Goal: Information Seeking & Learning: Check status

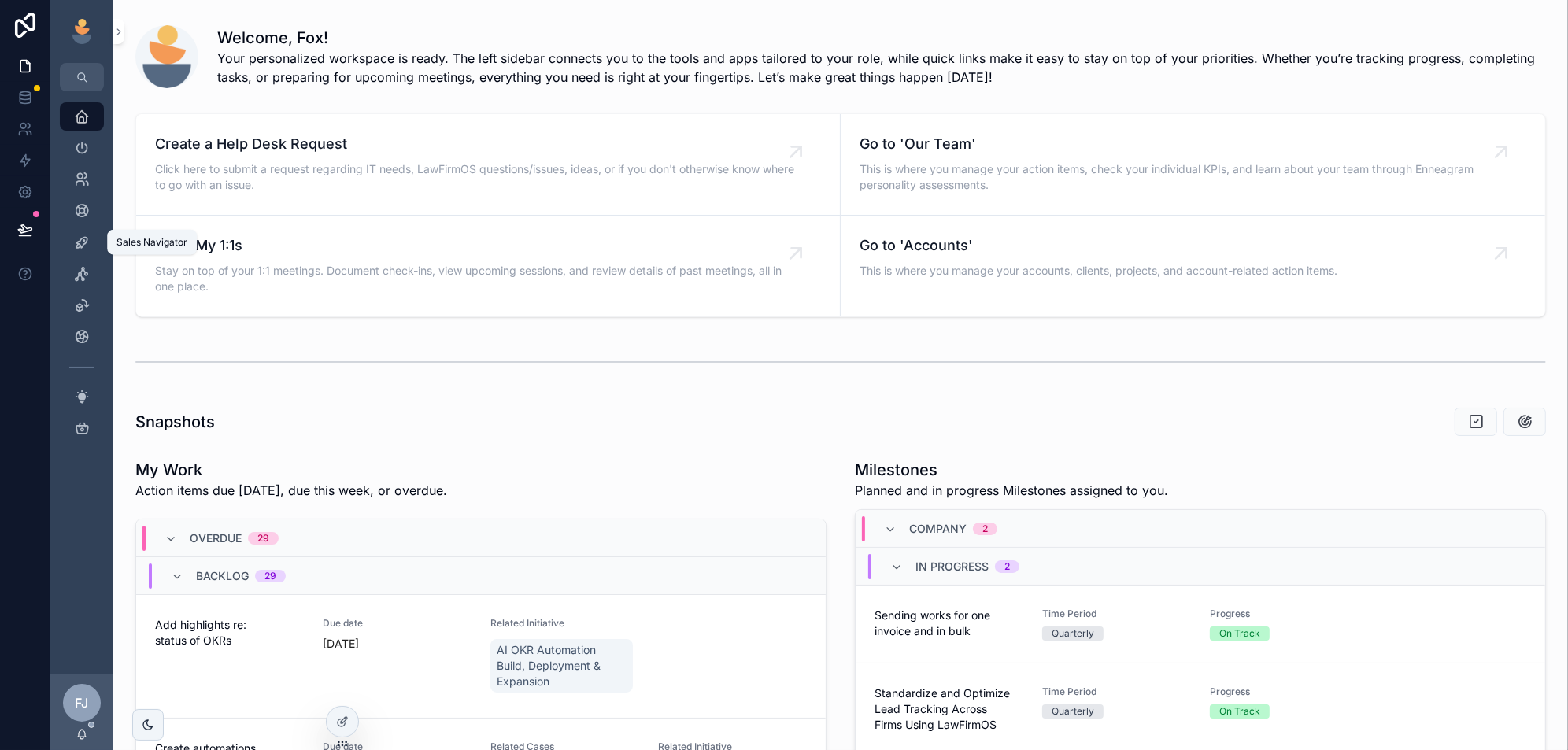
click at [76, 245] on icon "scrollable content" at bounding box center [82, 242] width 15 height 15
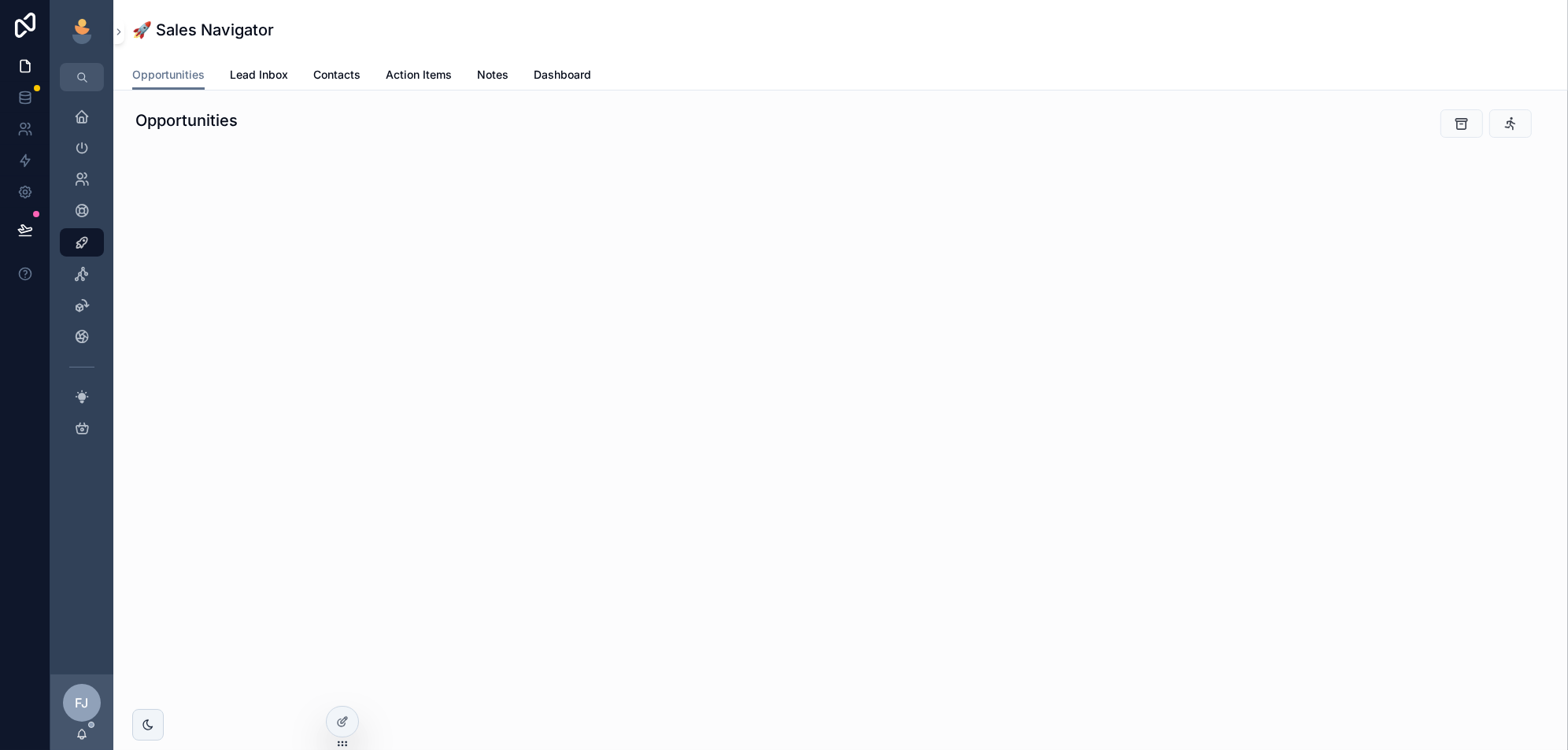
click at [153, 726] on icon "scrollable content" at bounding box center [148, 725] width 13 height 13
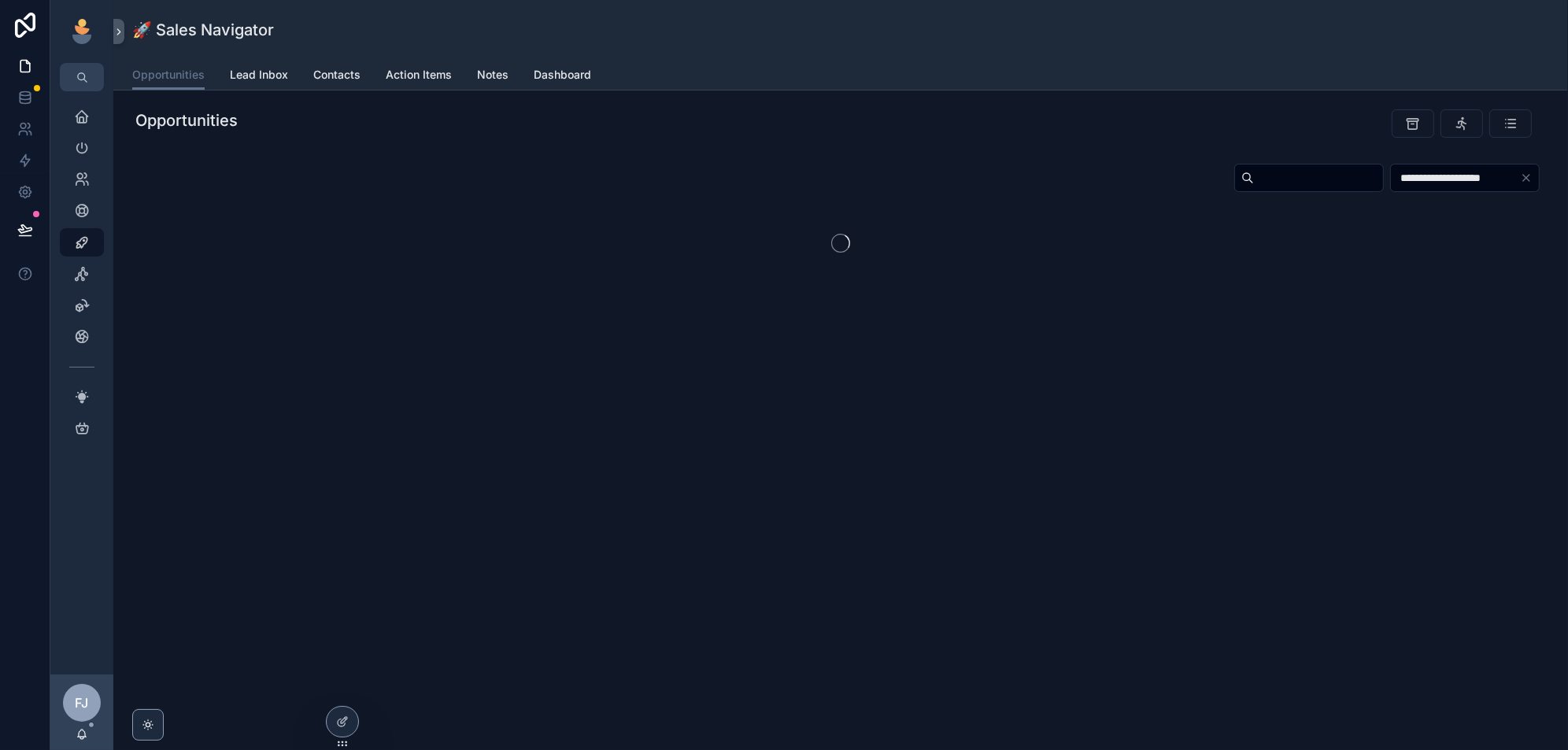
click at [0, 0] on icon at bounding box center [0, 0] width 0 height 0
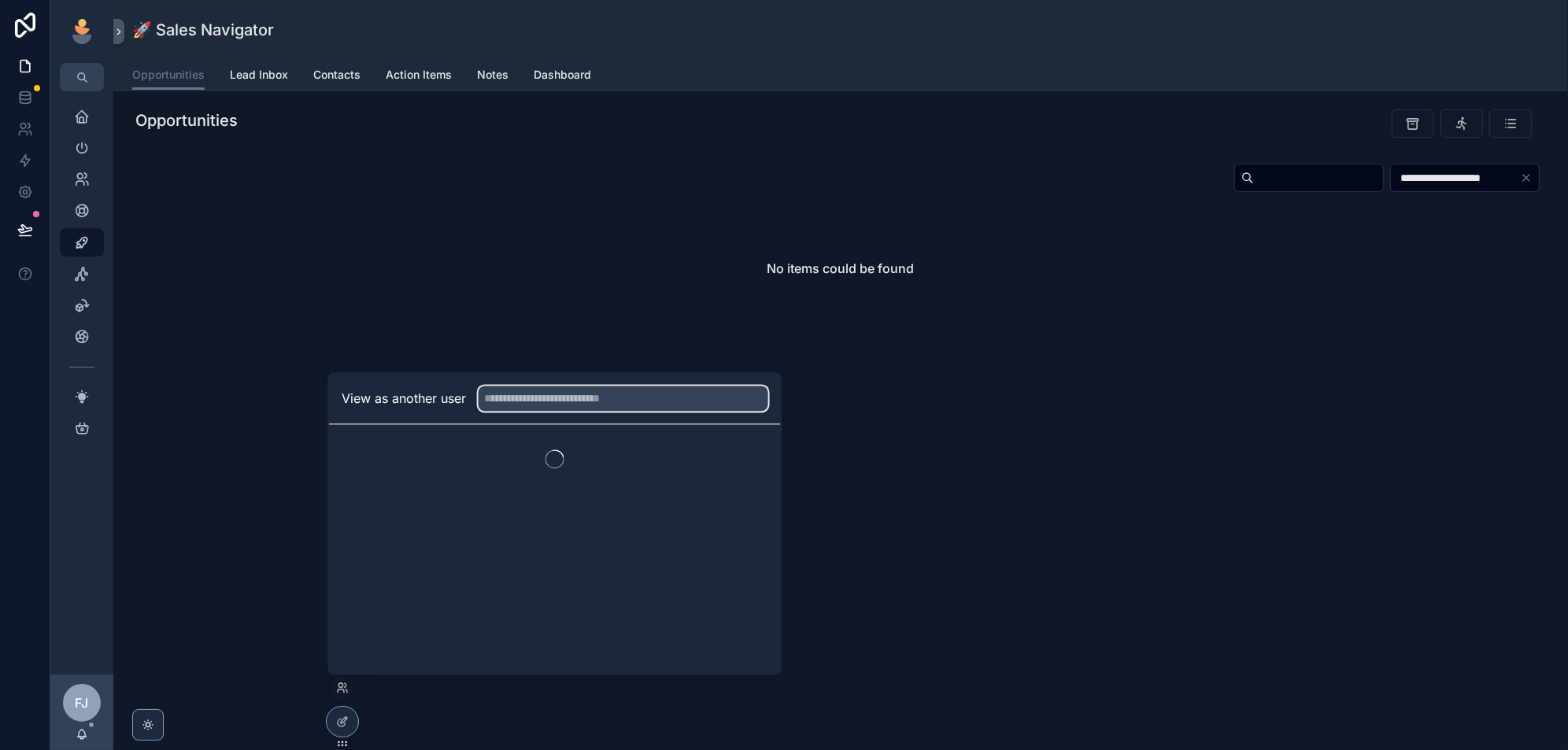
click at [648, 402] on input "text" at bounding box center [623, 398] width 290 height 25
type input "*"
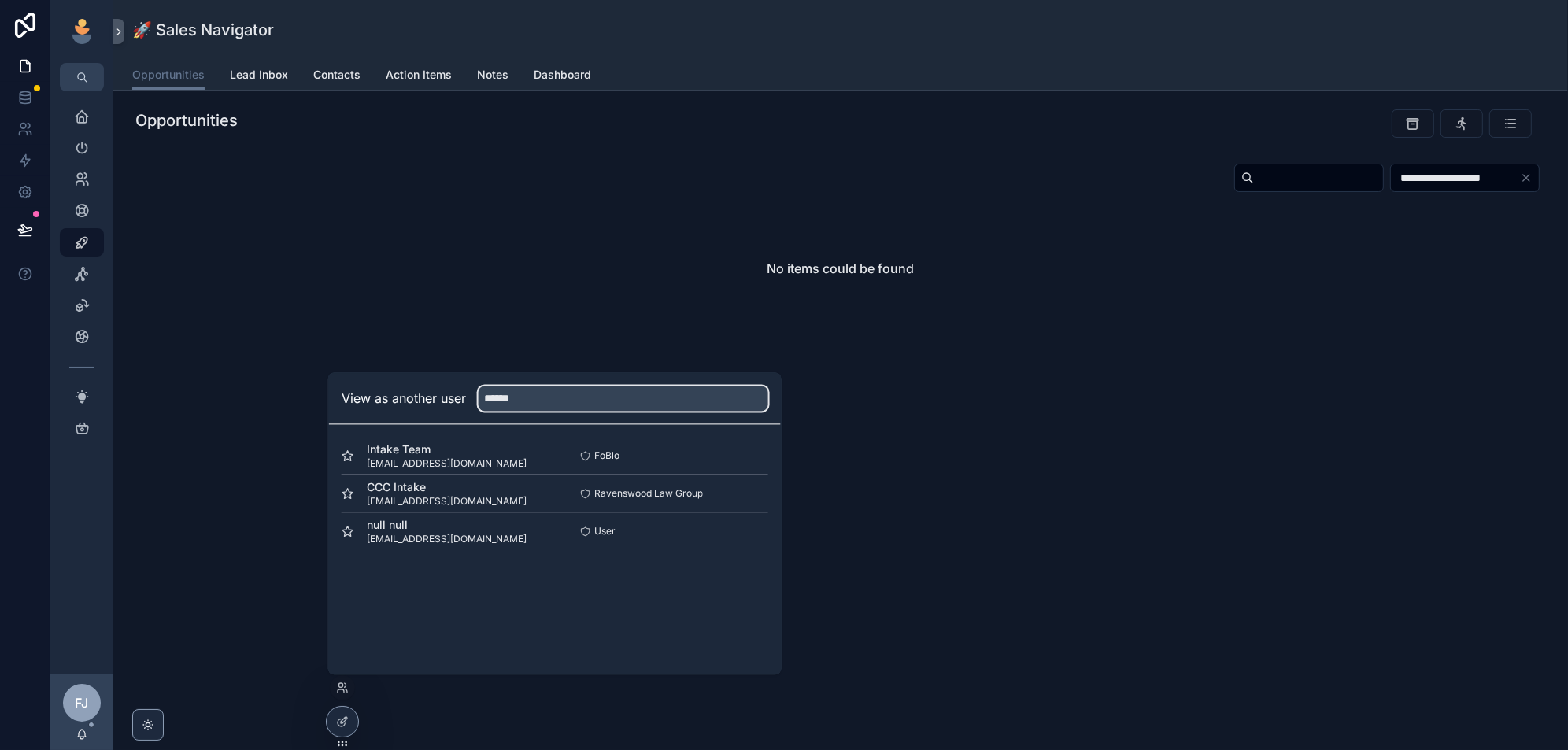
type input "******"
click at [0, 0] on button "Select" at bounding box center [0, 0] width 0 height 0
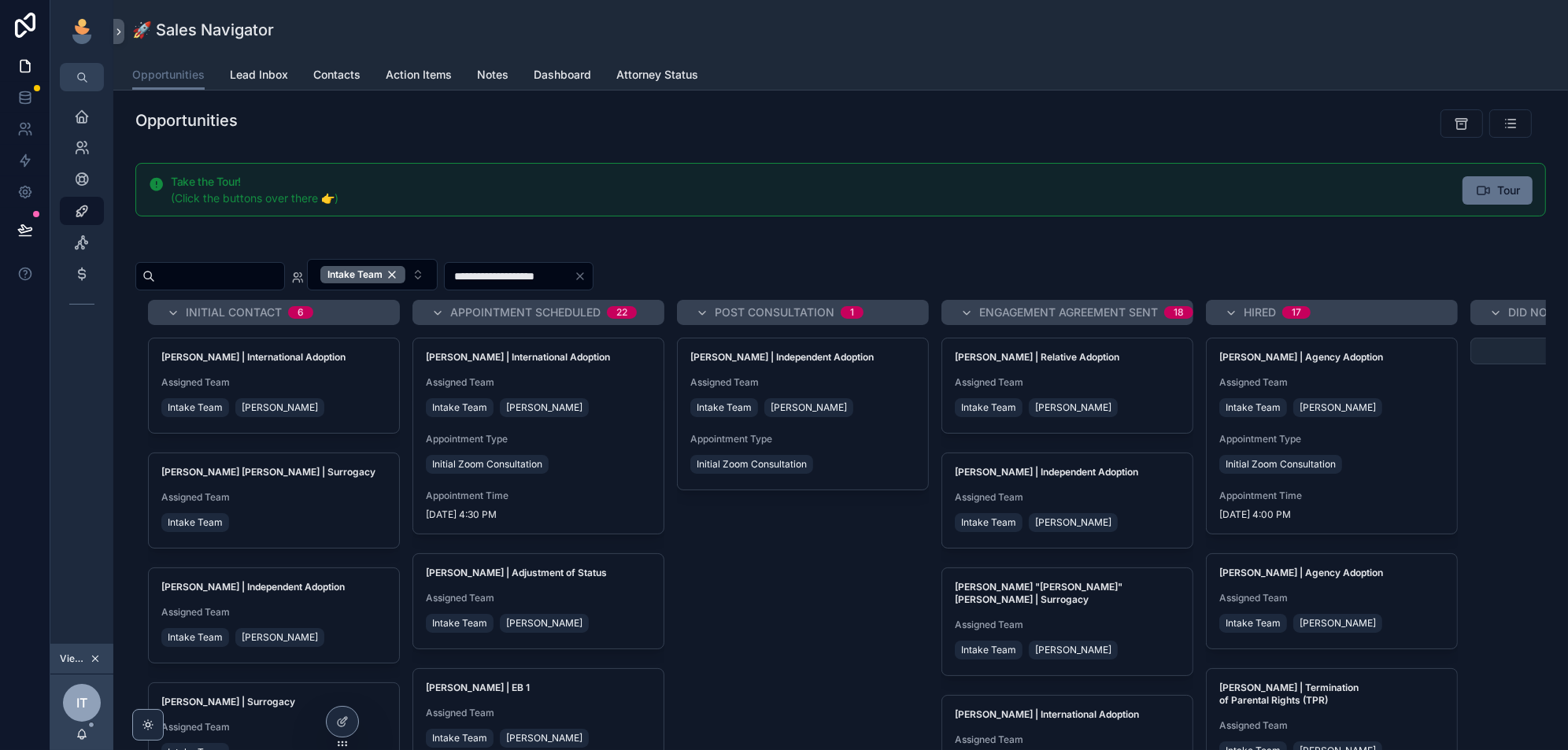
click at [246, 76] on span "Lead Inbox" at bounding box center [259, 74] width 58 height 15
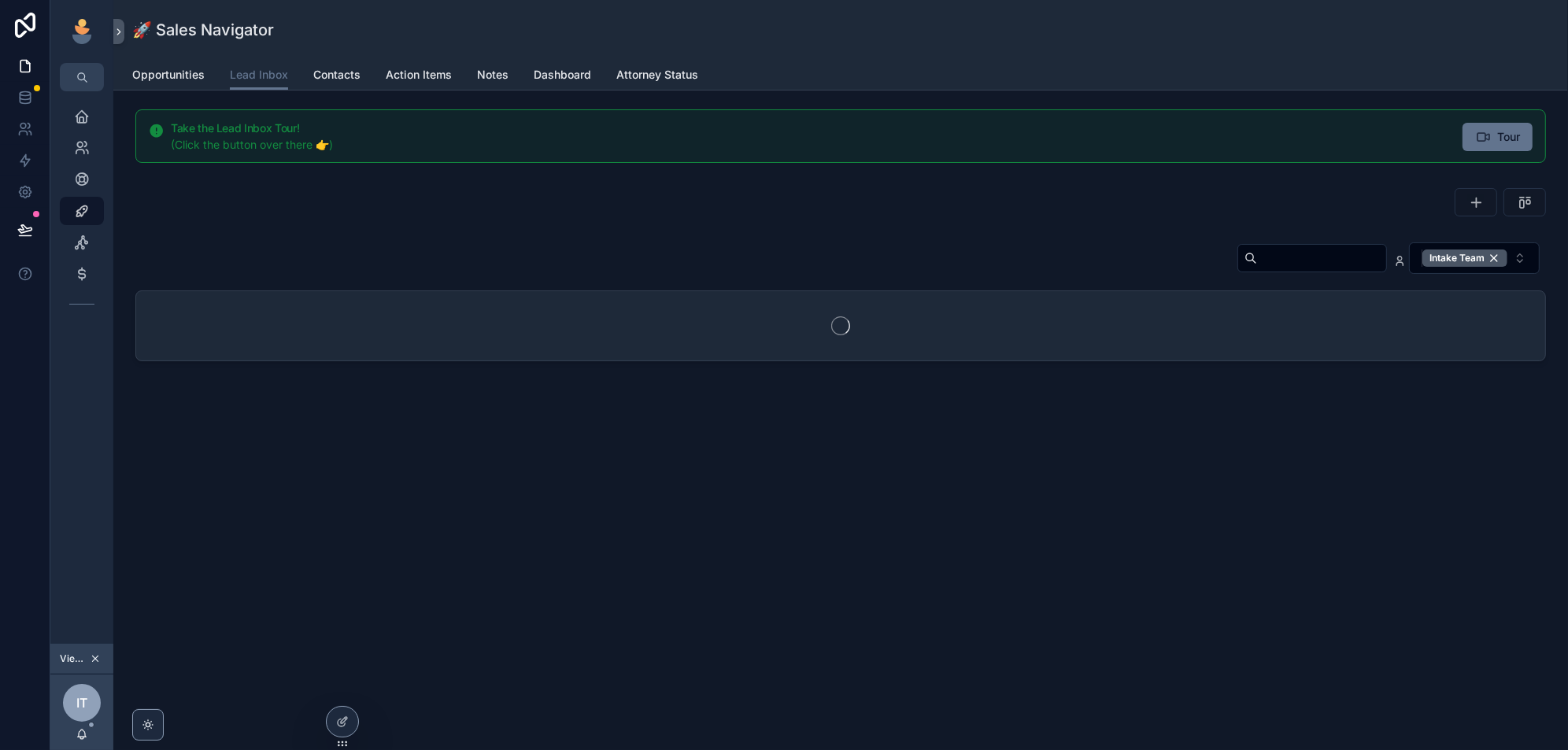
click at [1491, 254] on div "Intake Team" at bounding box center [1465, 258] width 85 height 17
click at [1259, 261] on input "scrollable content" at bounding box center [1297, 257] width 129 height 22
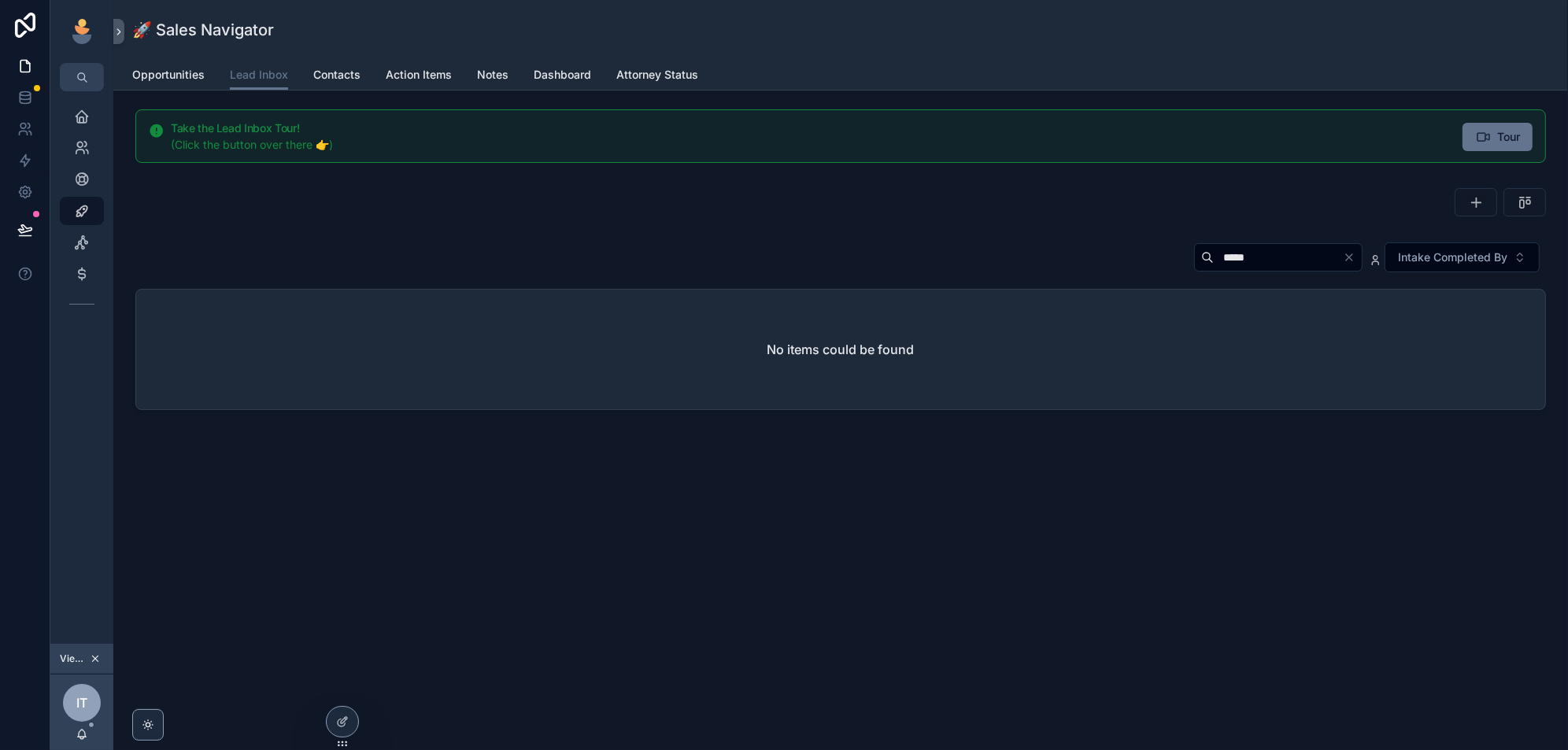
type input "*****"
click at [27, 94] on icon at bounding box center [25, 97] width 15 height 15
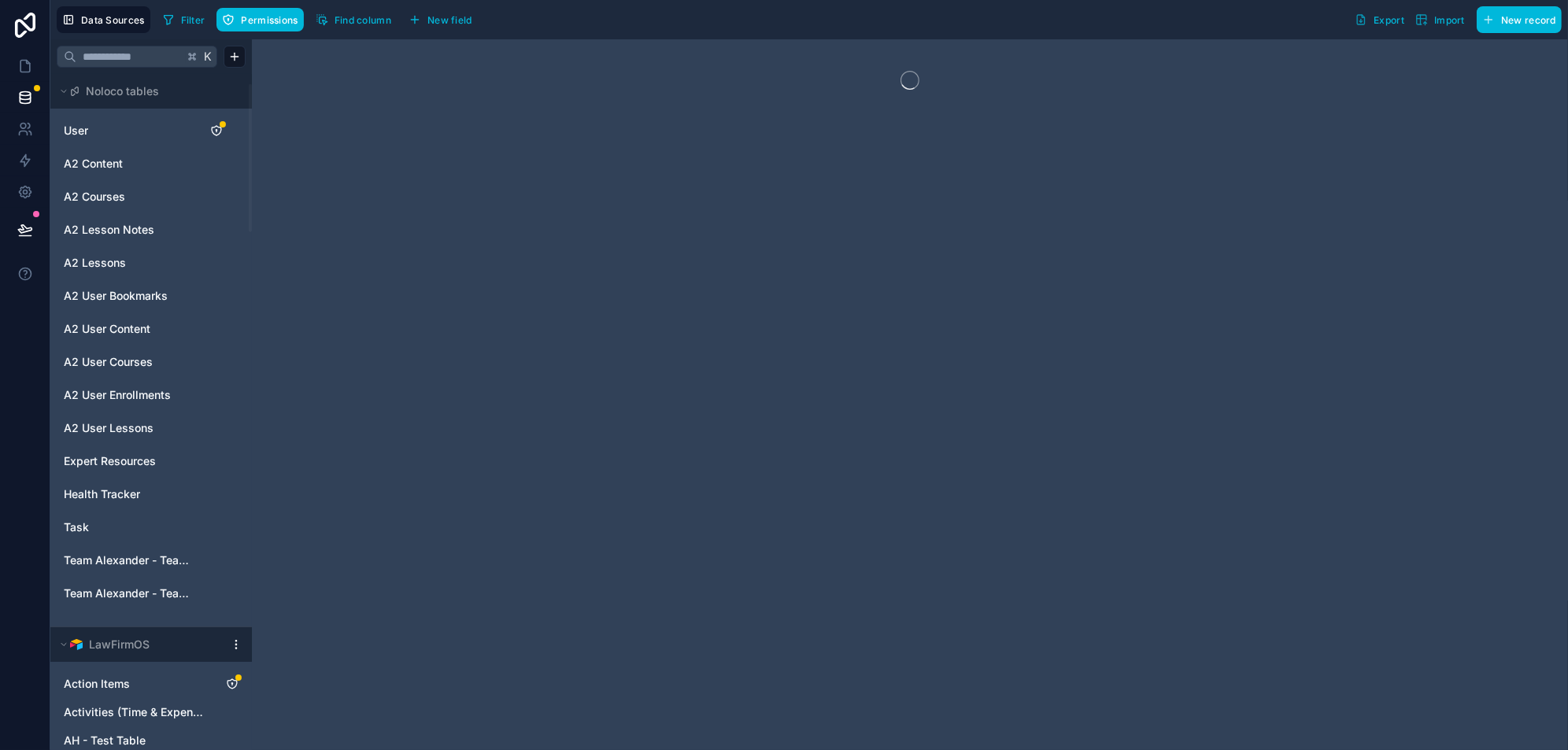
scroll to position [83, 0]
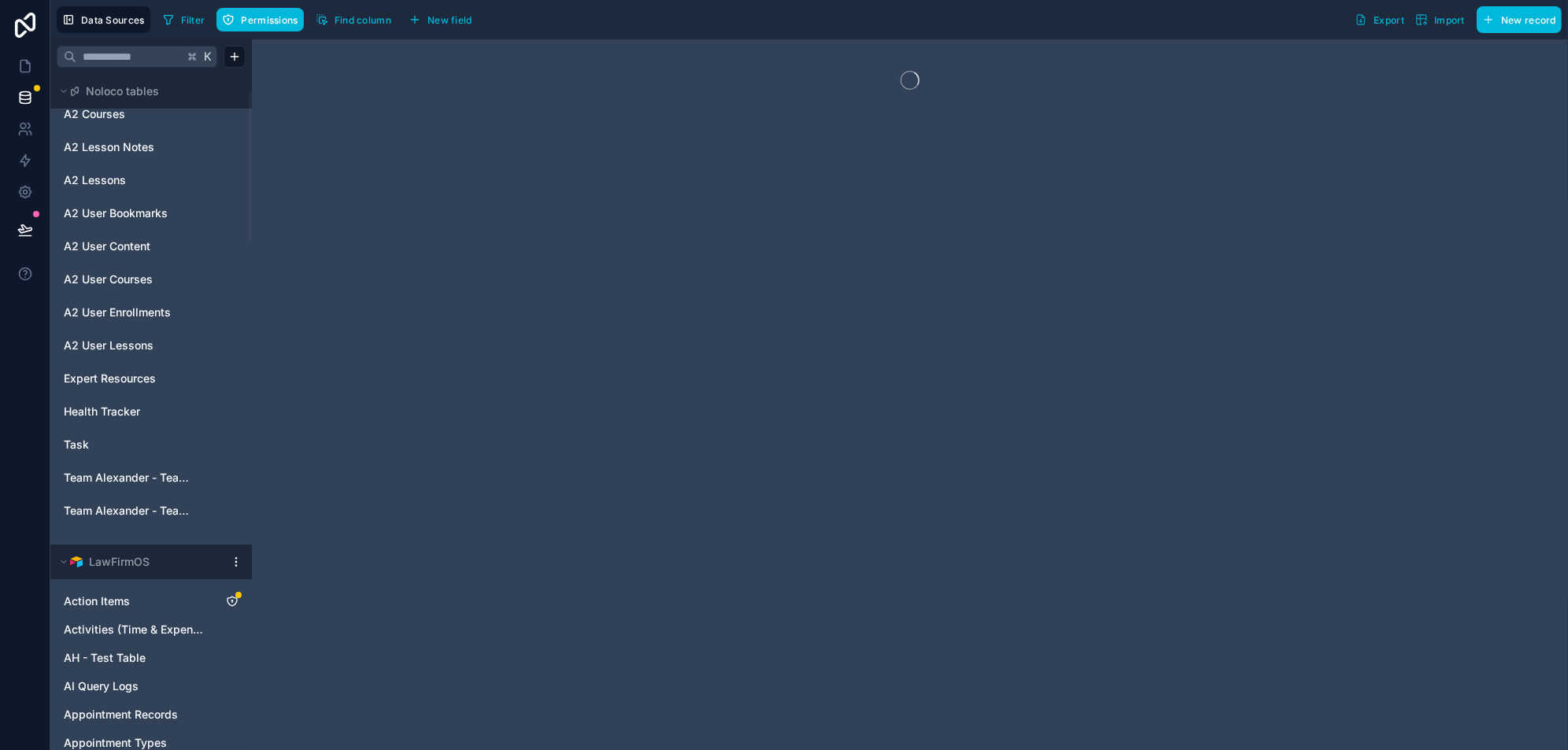
click at [234, 562] on html "Data Sources Filter Permissions Find column New field Export Import New record …" at bounding box center [784, 434] width 1568 height 869
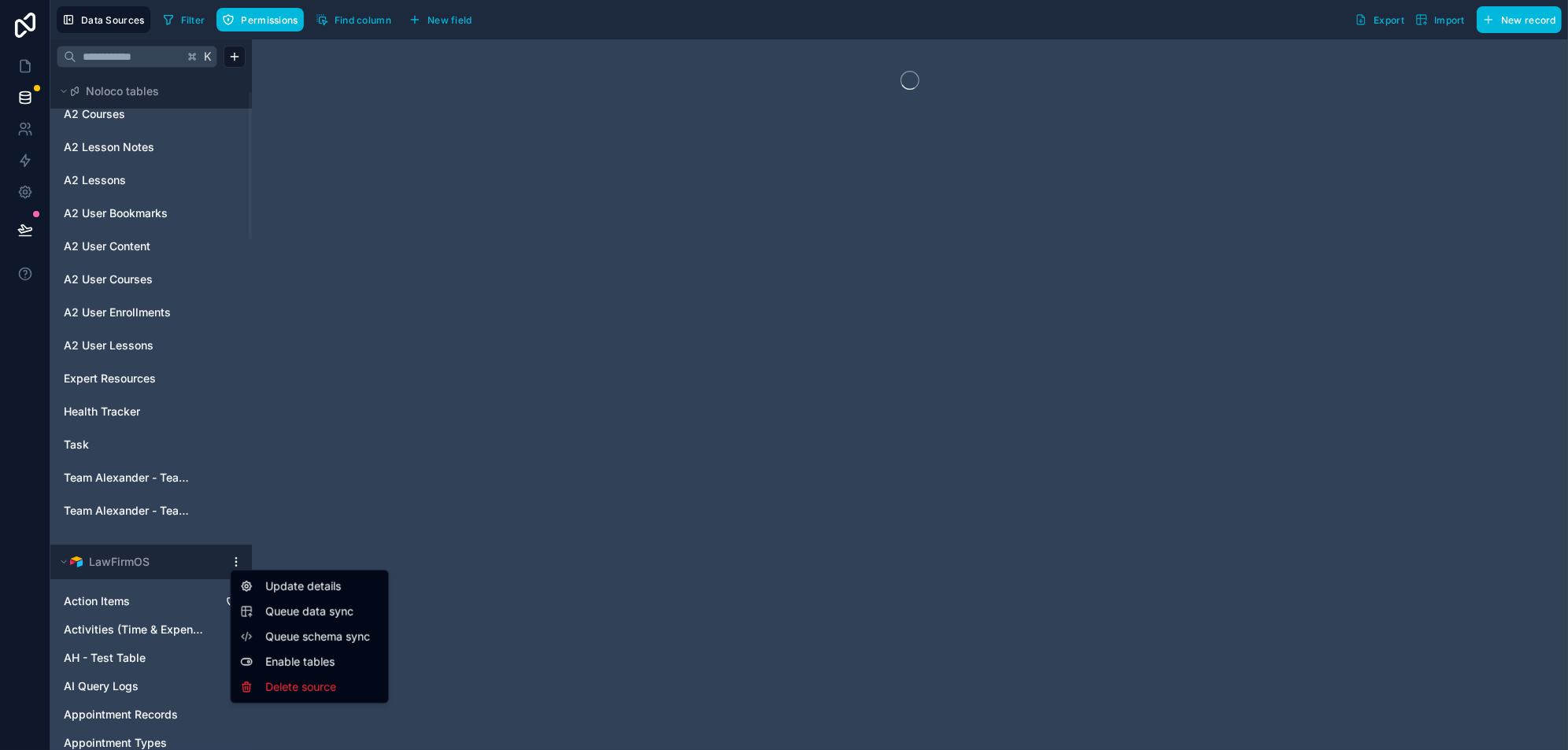
click at [323, 611] on span "Queue data sync" at bounding box center [321, 611] width 114 height 15
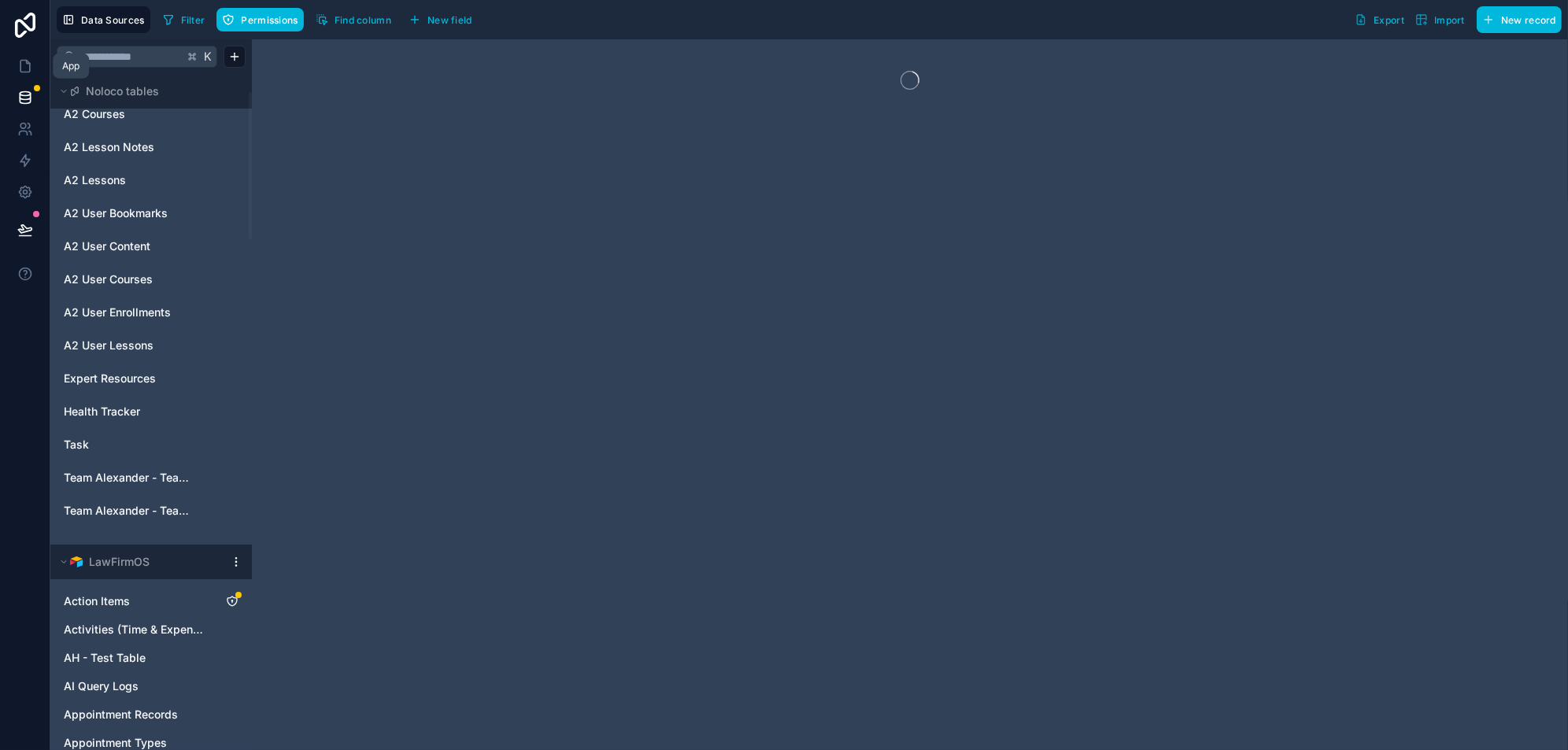
click at [24, 62] on icon at bounding box center [25, 66] width 15 height 15
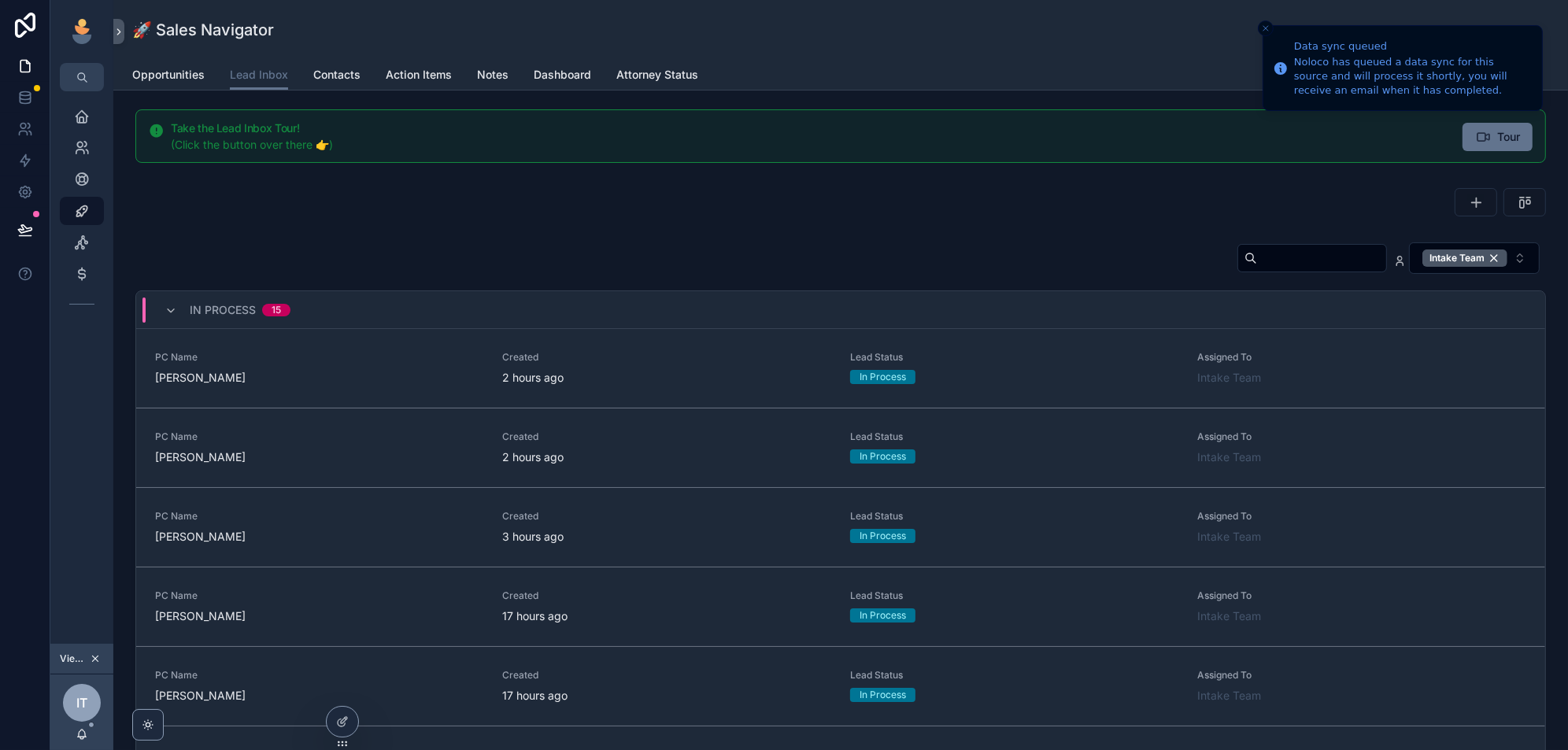
click at [1264, 25] on icon "Close toast" at bounding box center [1265, 28] width 9 height 9
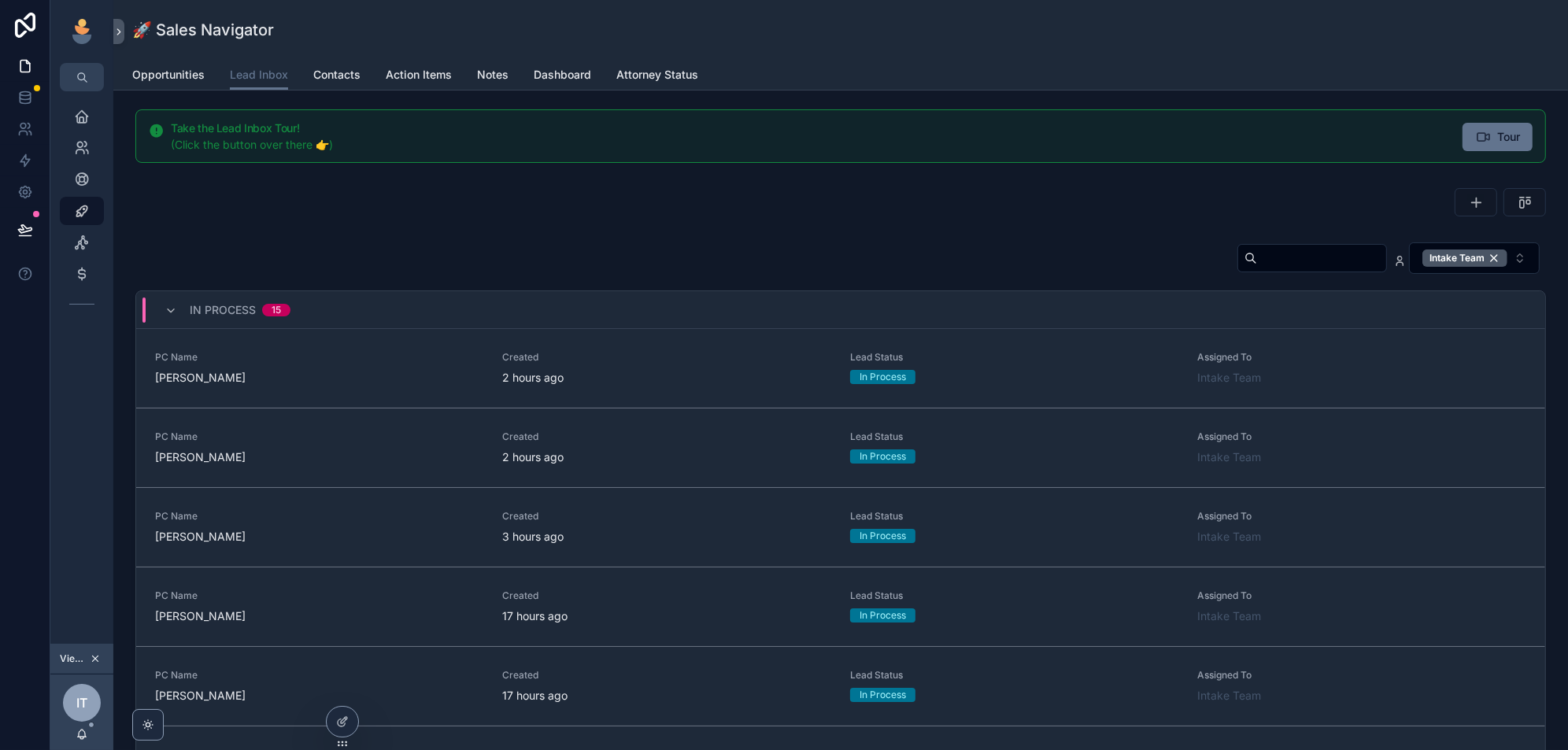
click at [1307, 254] on input "scrollable content" at bounding box center [1321, 258] width 129 height 22
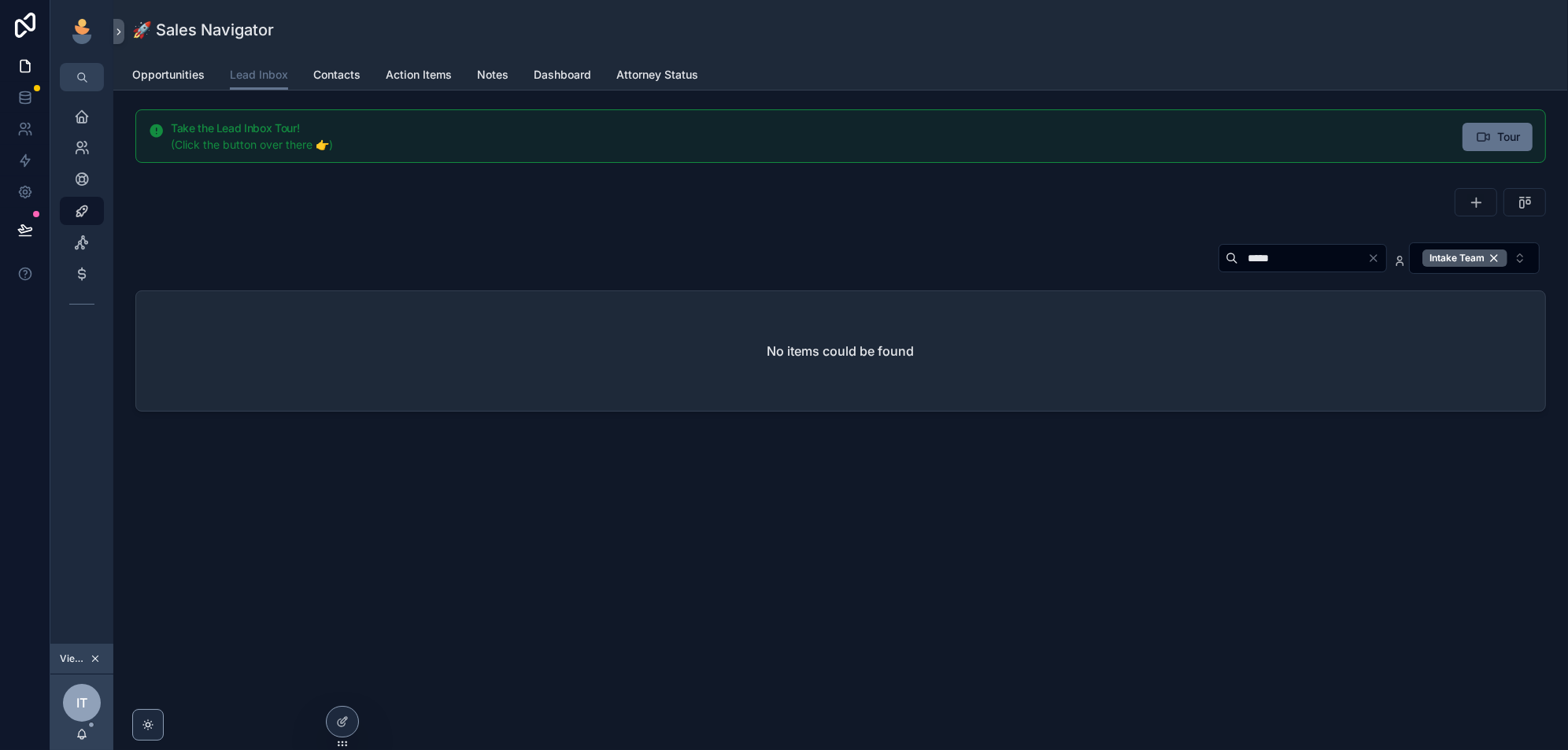
type input "*****"
click at [1492, 255] on div "Intake Team" at bounding box center [1465, 258] width 85 height 17
click at [1293, 257] on input "*****" at bounding box center [1278, 257] width 129 height 22
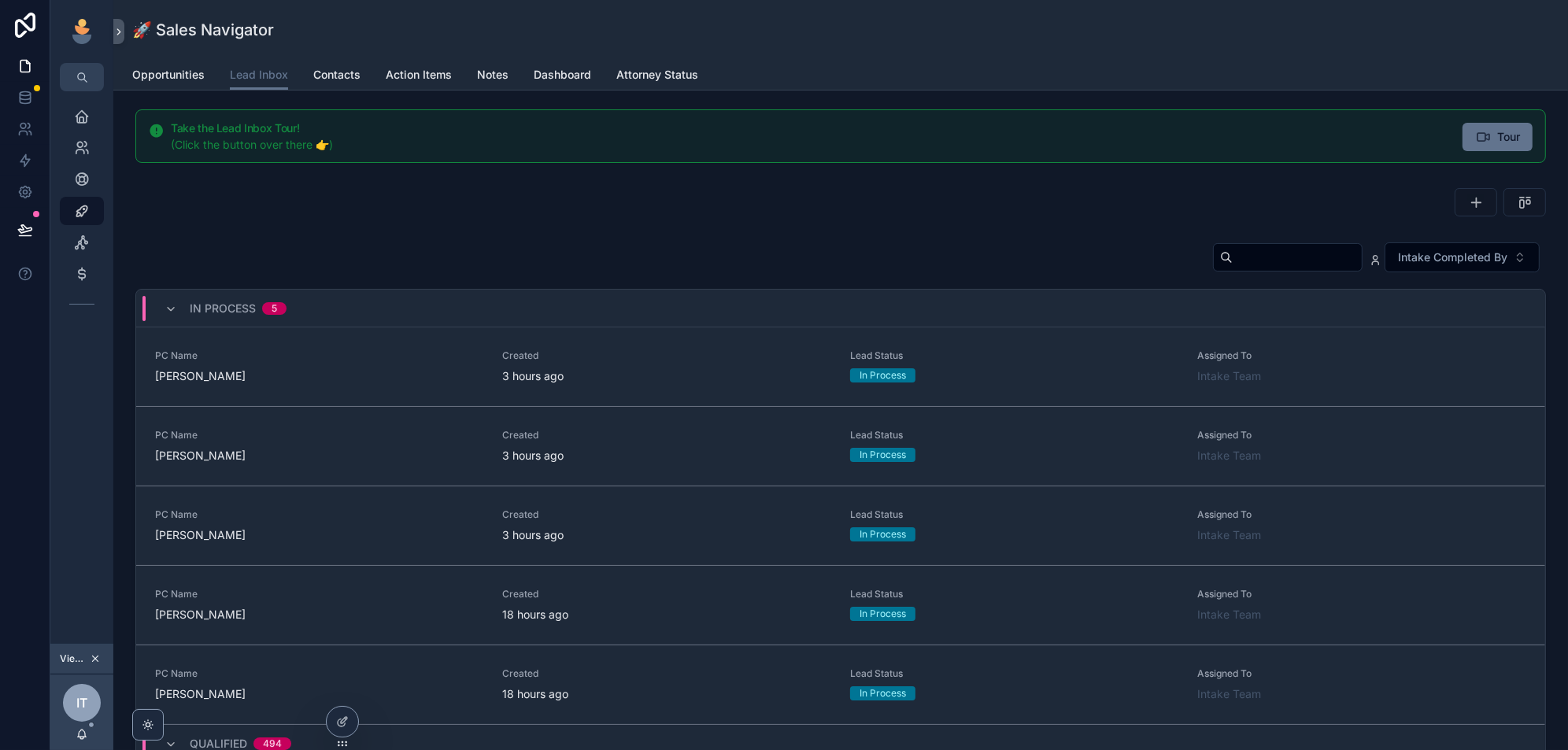
click at [77, 243] on icon "scrollable content" at bounding box center [82, 242] width 15 height 15
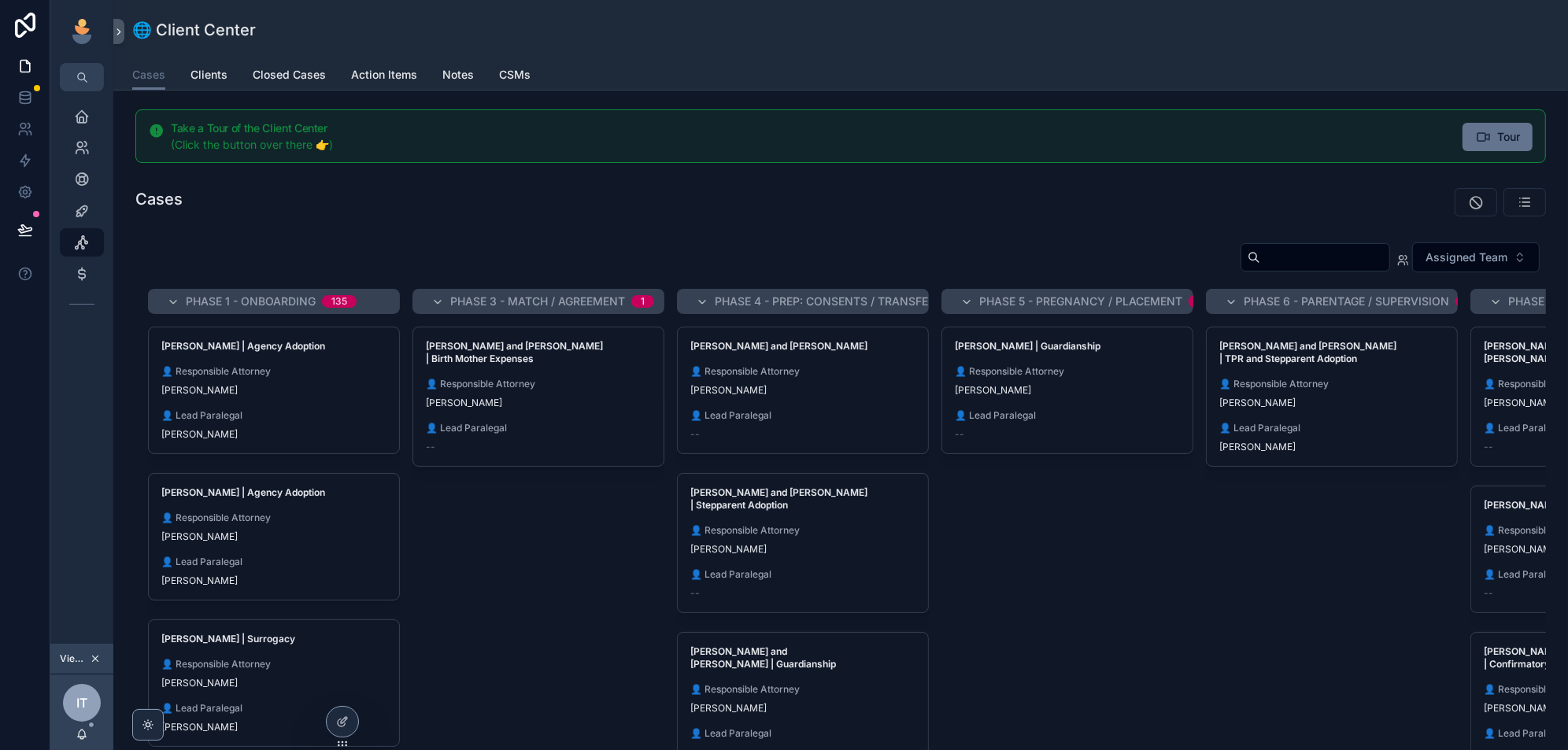
click at [298, 369] on span "👤 Responsible Attorney" at bounding box center [274, 371] width 225 height 13
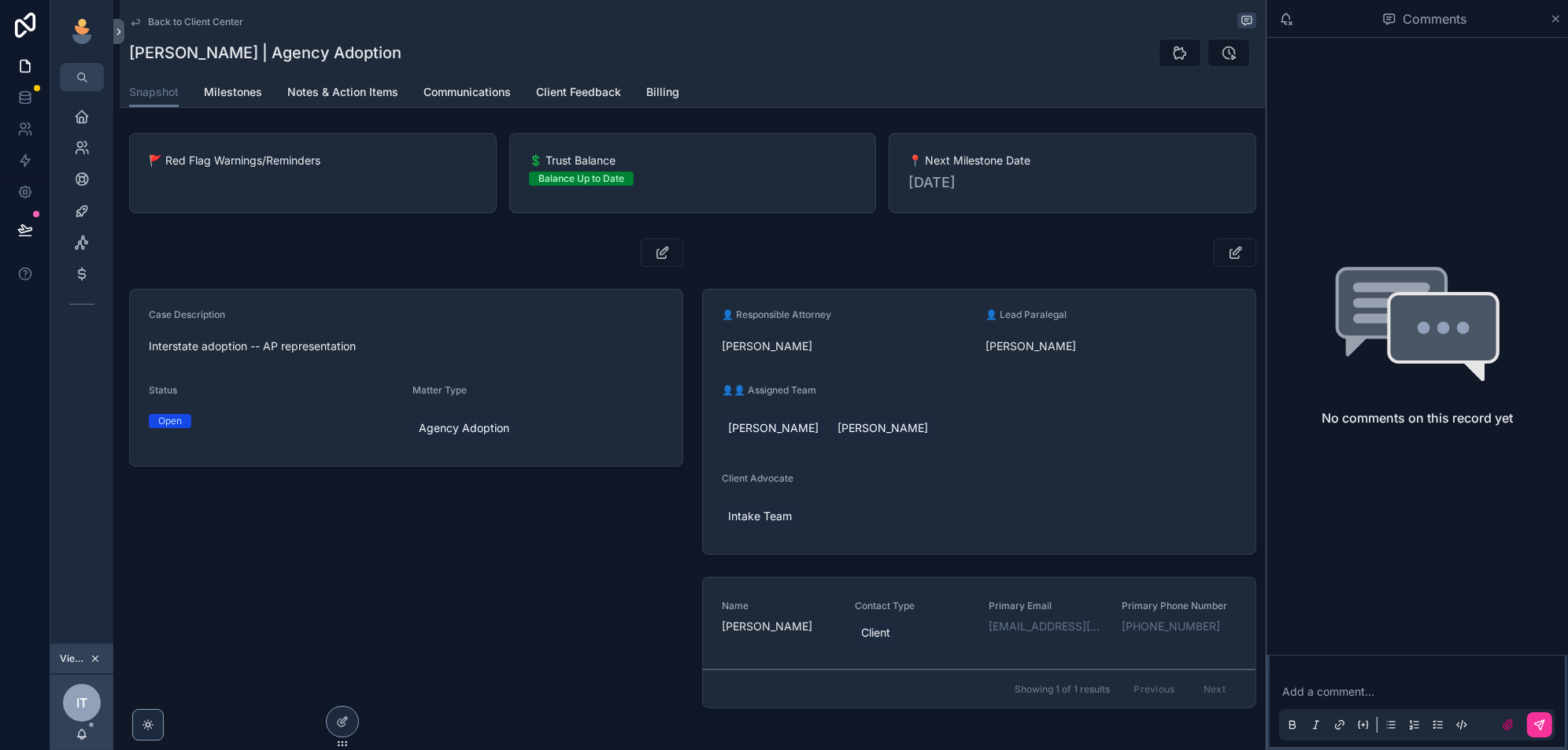
click at [162, 21] on span "Back to Client Center" at bounding box center [195, 21] width 95 height 13
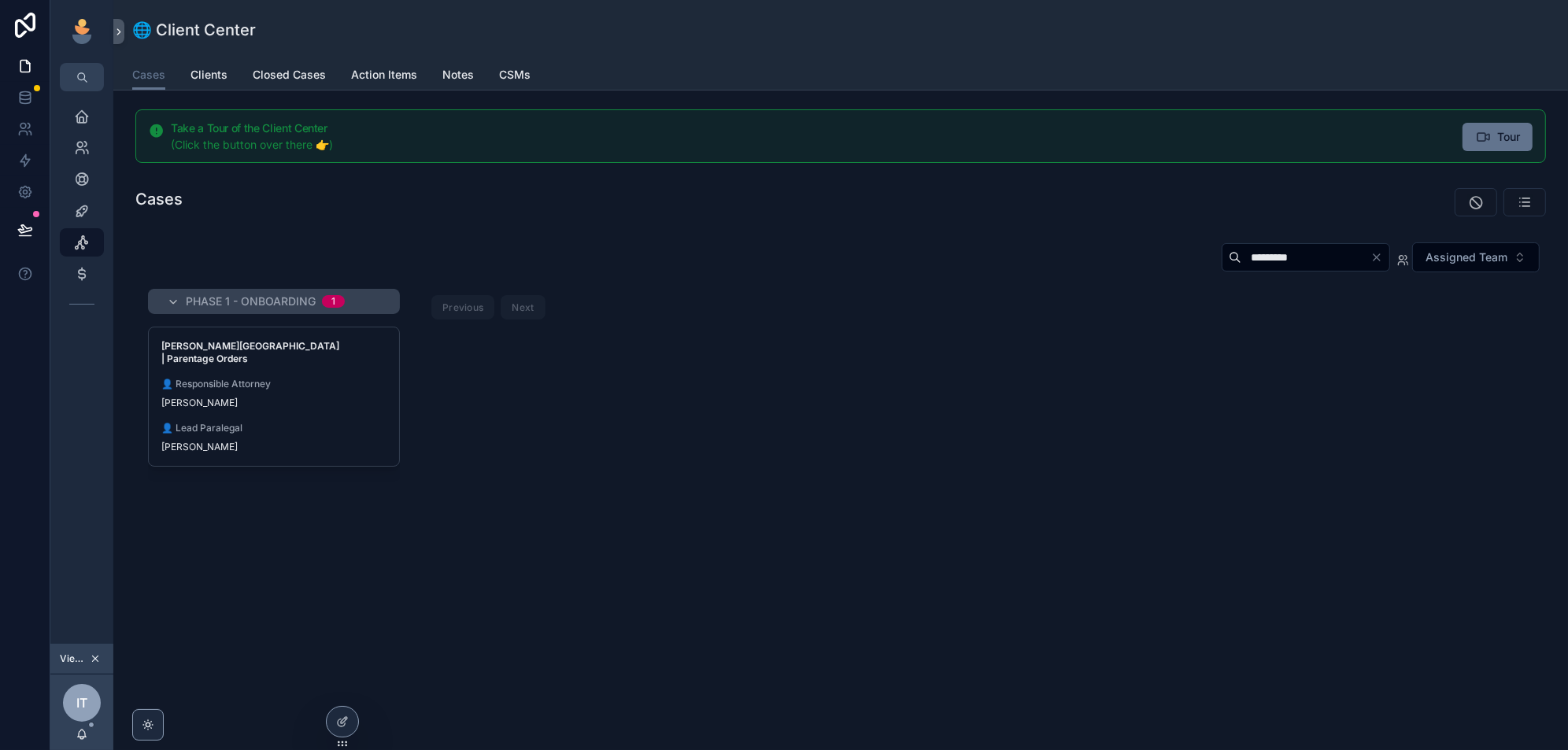
type input "*********"
click at [352, 422] on span "👤 Lead Paralegal" at bounding box center [274, 428] width 225 height 13
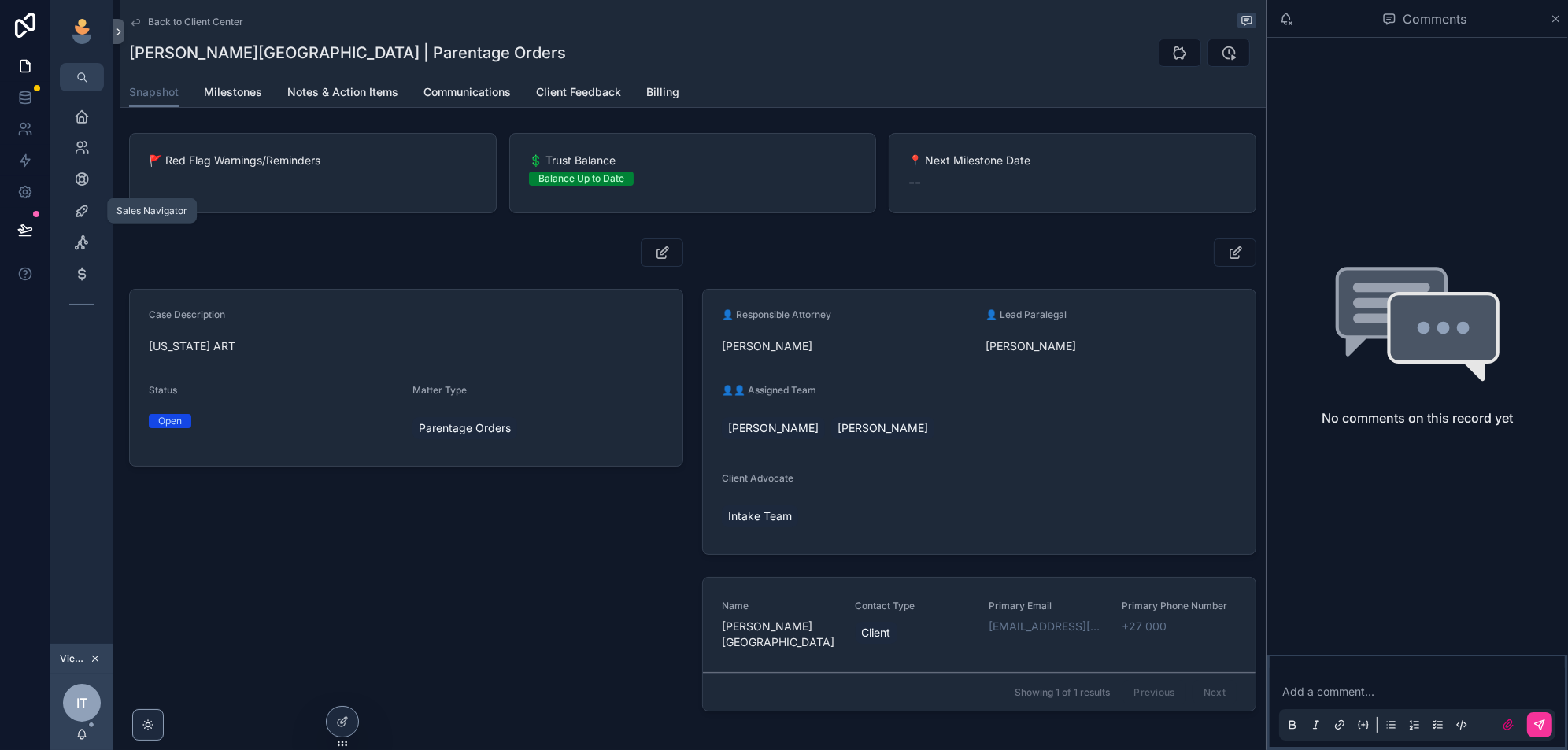
click at [71, 204] on div "Sales Navigator" at bounding box center [81, 210] width 25 height 25
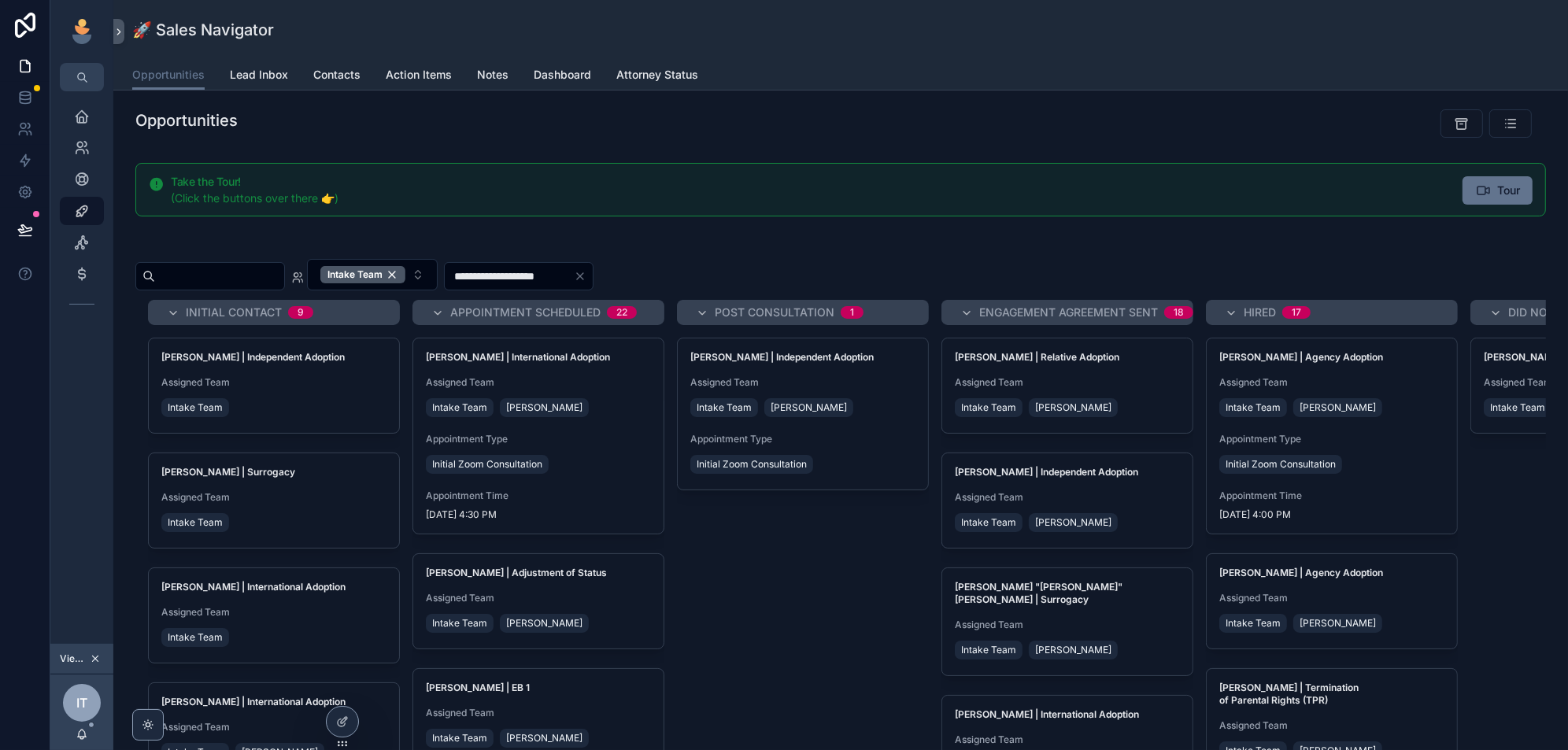
click at [0, 0] on icon at bounding box center [0, 0] width 0 height 0
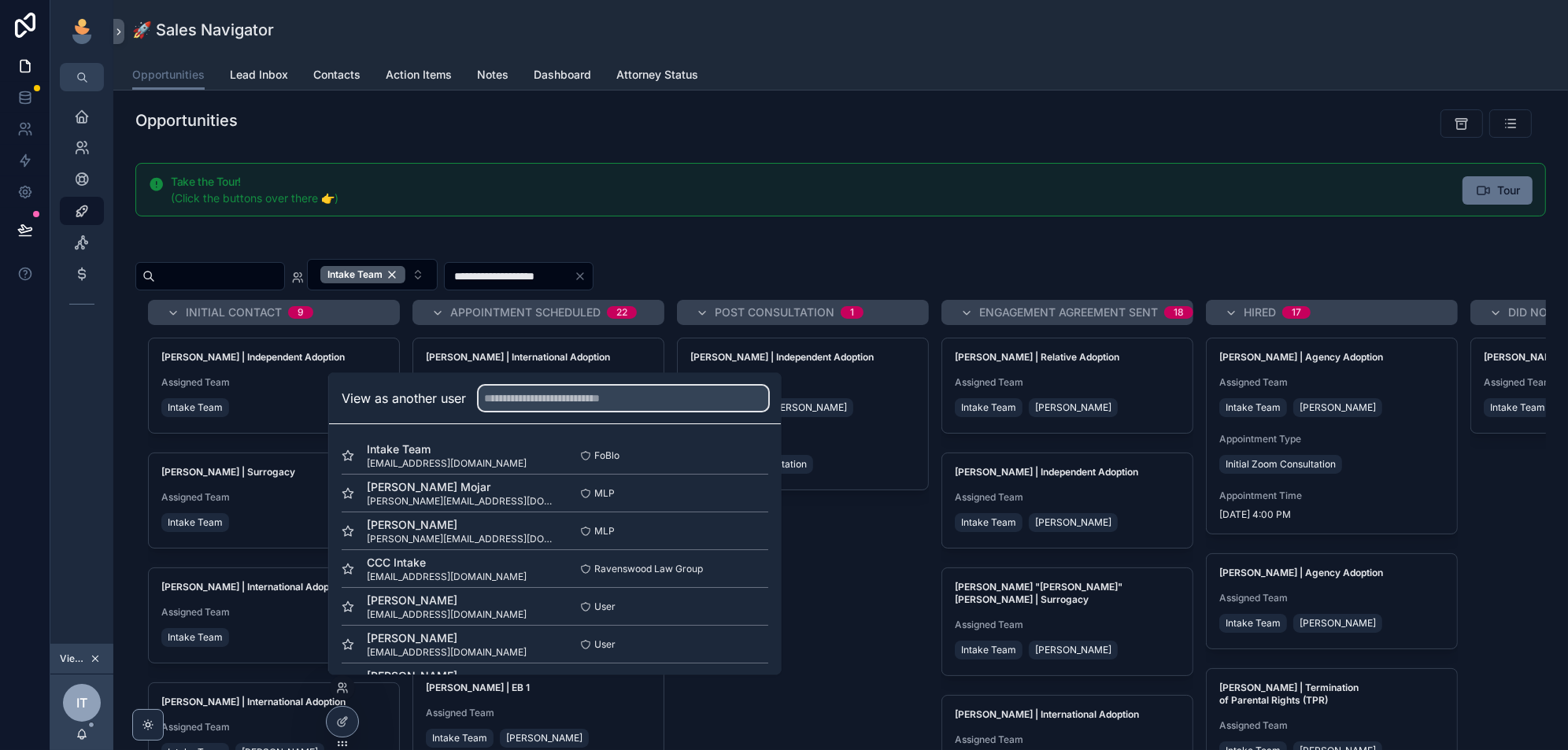
click at [601, 406] on input "text" at bounding box center [623, 398] width 290 height 25
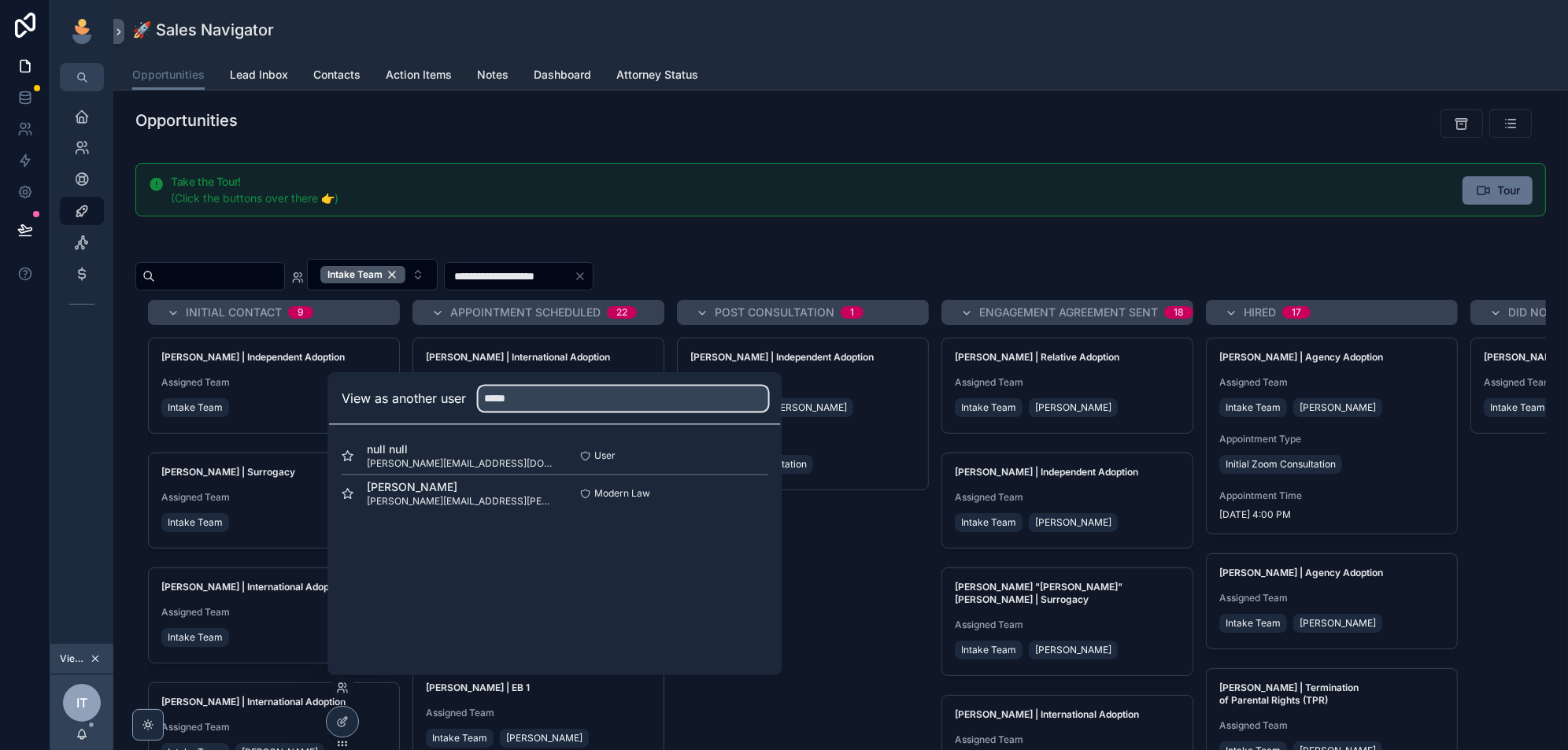
type input "*****"
click at [0, 0] on button "Select" at bounding box center [0, 0] width 0 height 0
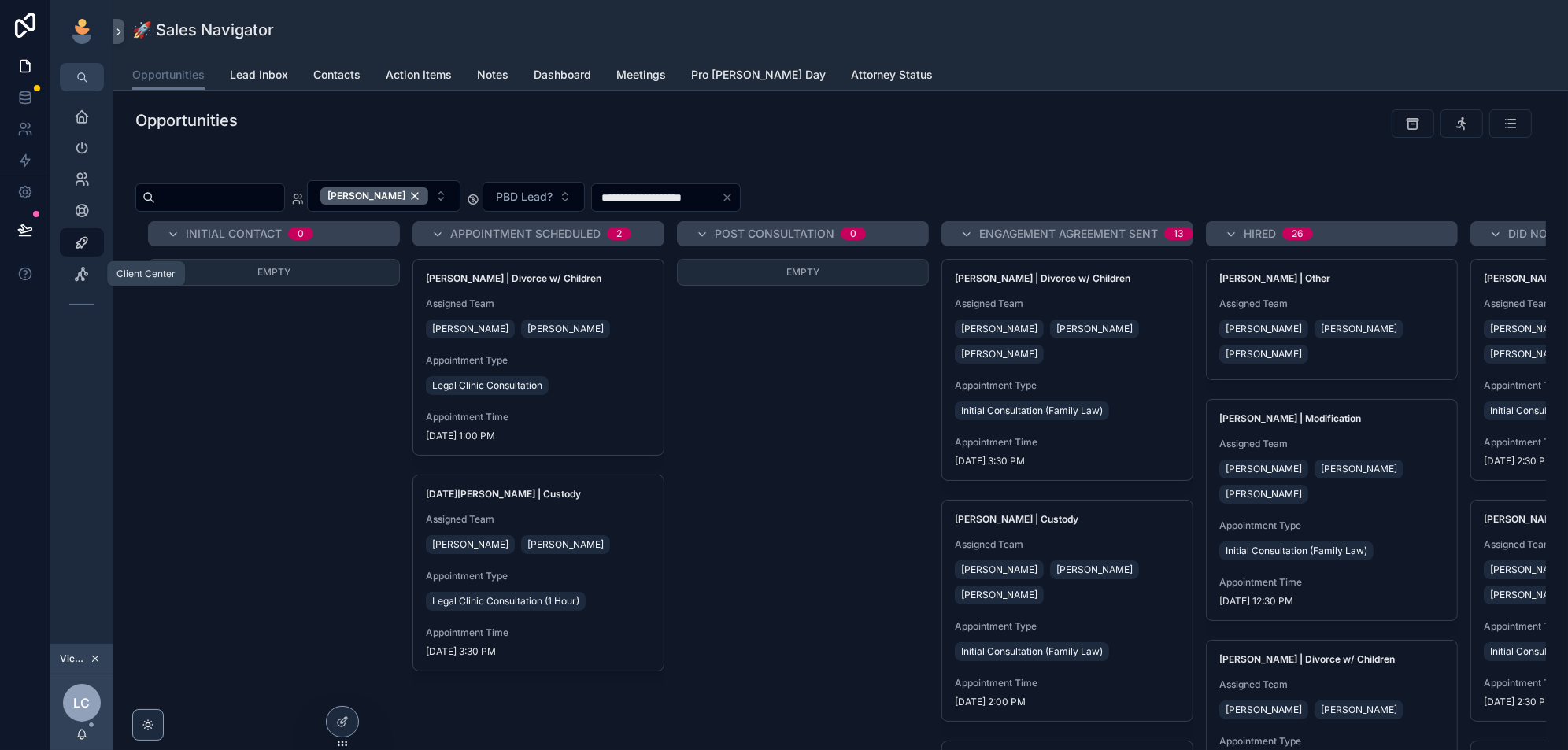
click at [90, 275] on div "Client Center" at bounding box center [81, 274] width 25 height 25
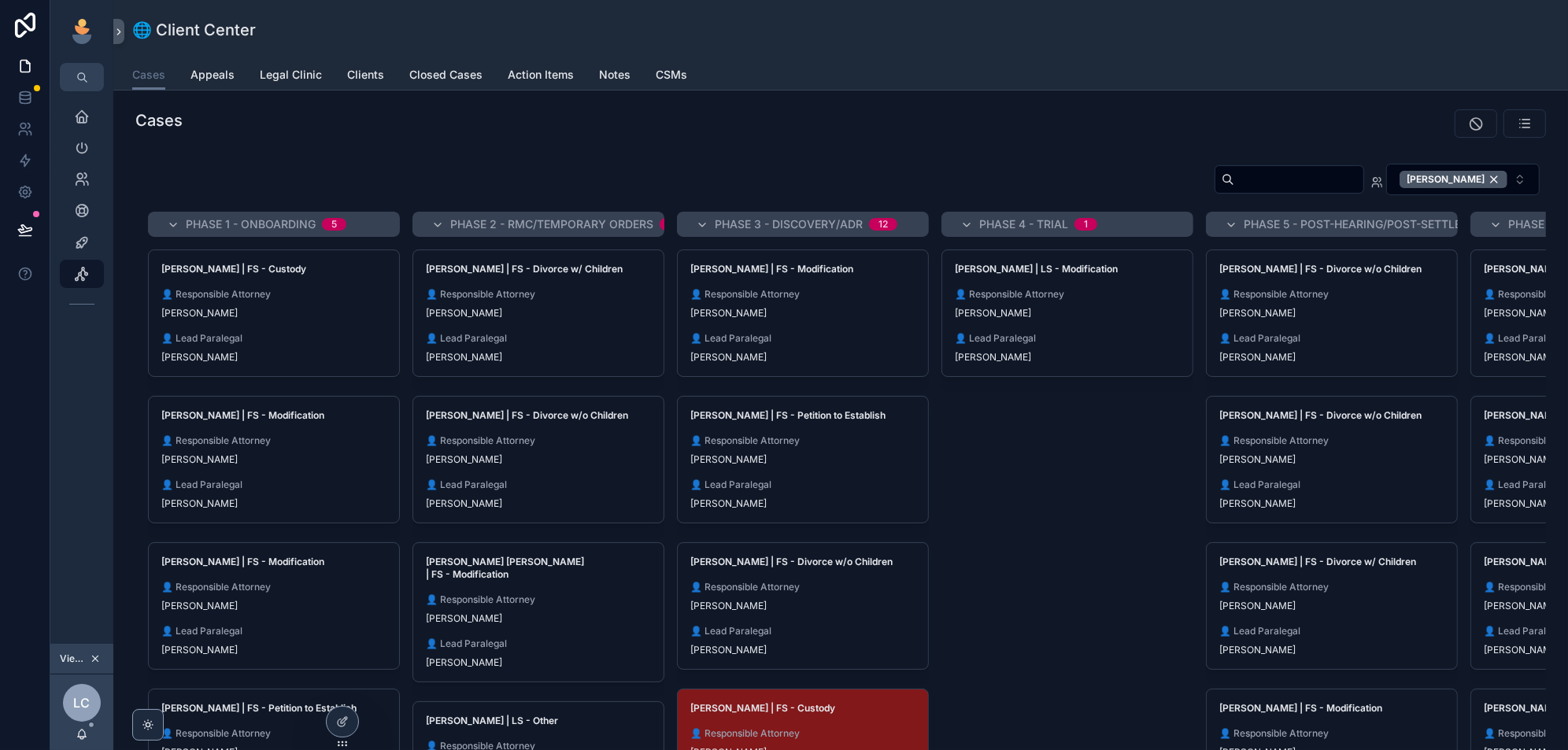
click at [1256, 174] on input "scrollable content" at bounding box center [1299, 180] width 129 height 22
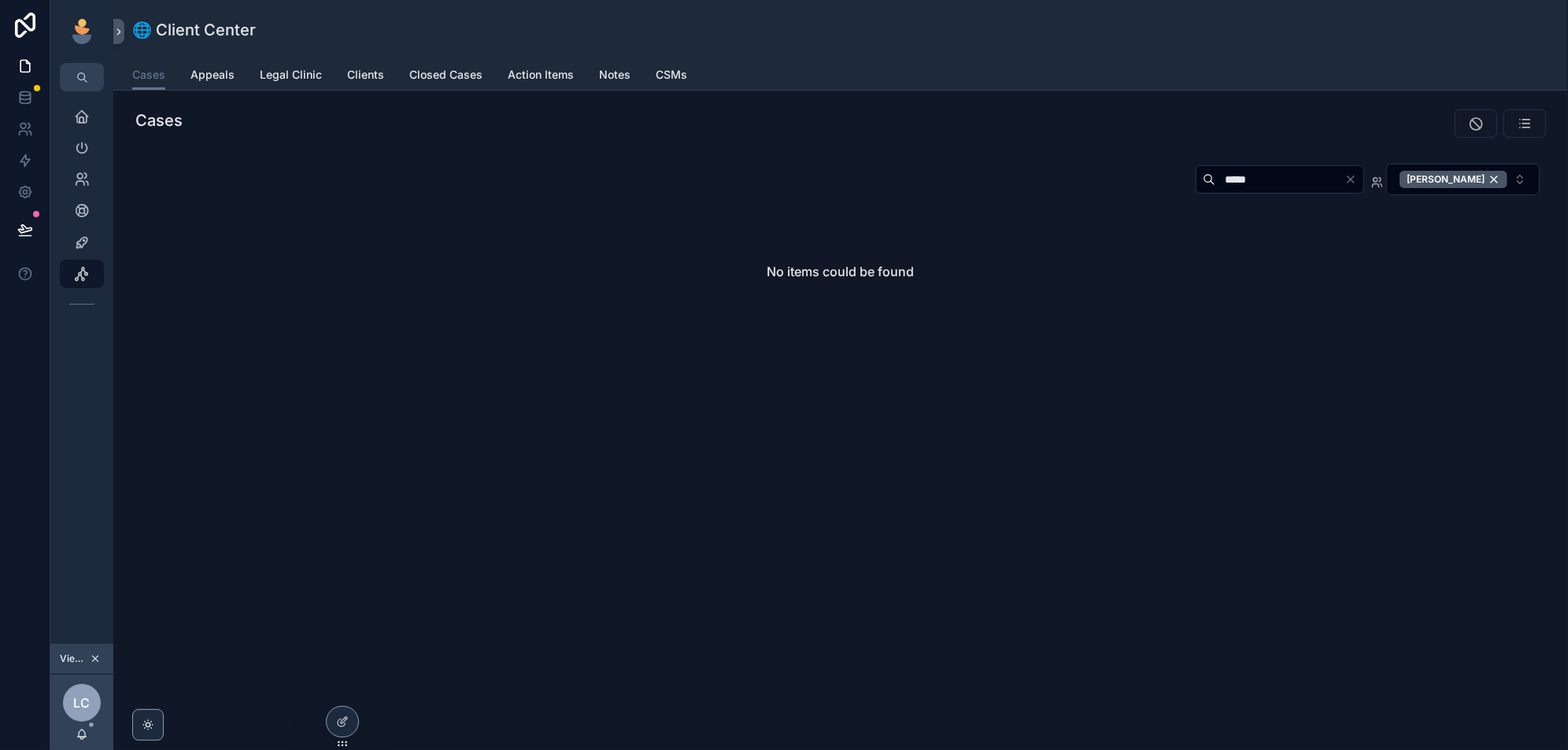
type input "*****"
click at [1494, 180] on div "Laura Chapman" at bounding box center [1453, 180] width 108 height 17
click at [1329, 182] on input "*****" at bounding box center [1306, 179] width 129 height 22
click at [1271, 252] on div "No items could be found" at bounding box center [840, 270] width 1385 height 120
click at [1289, 168] on input "*****" at bounding box center [1306, 179] width 129 height 22
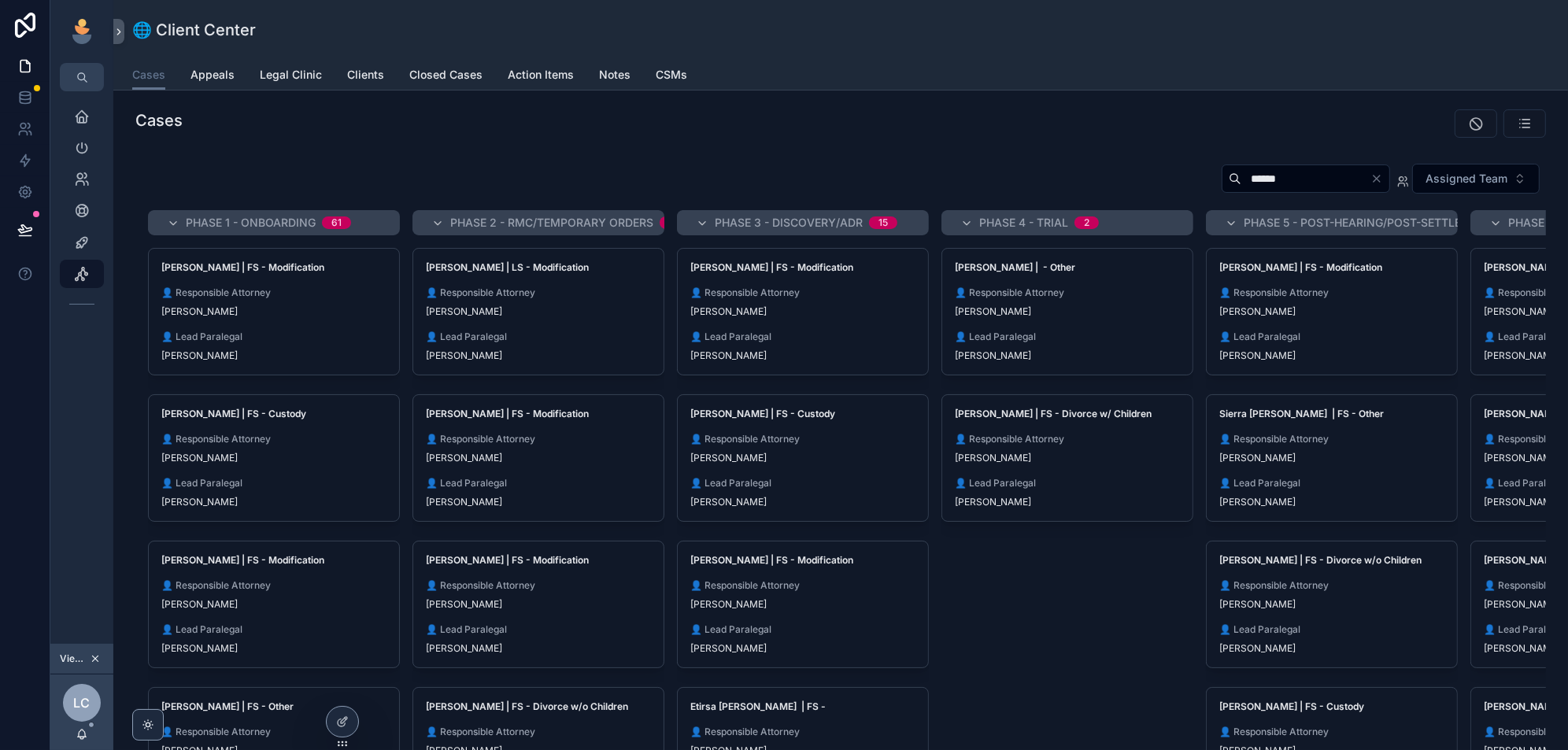
type input "******"
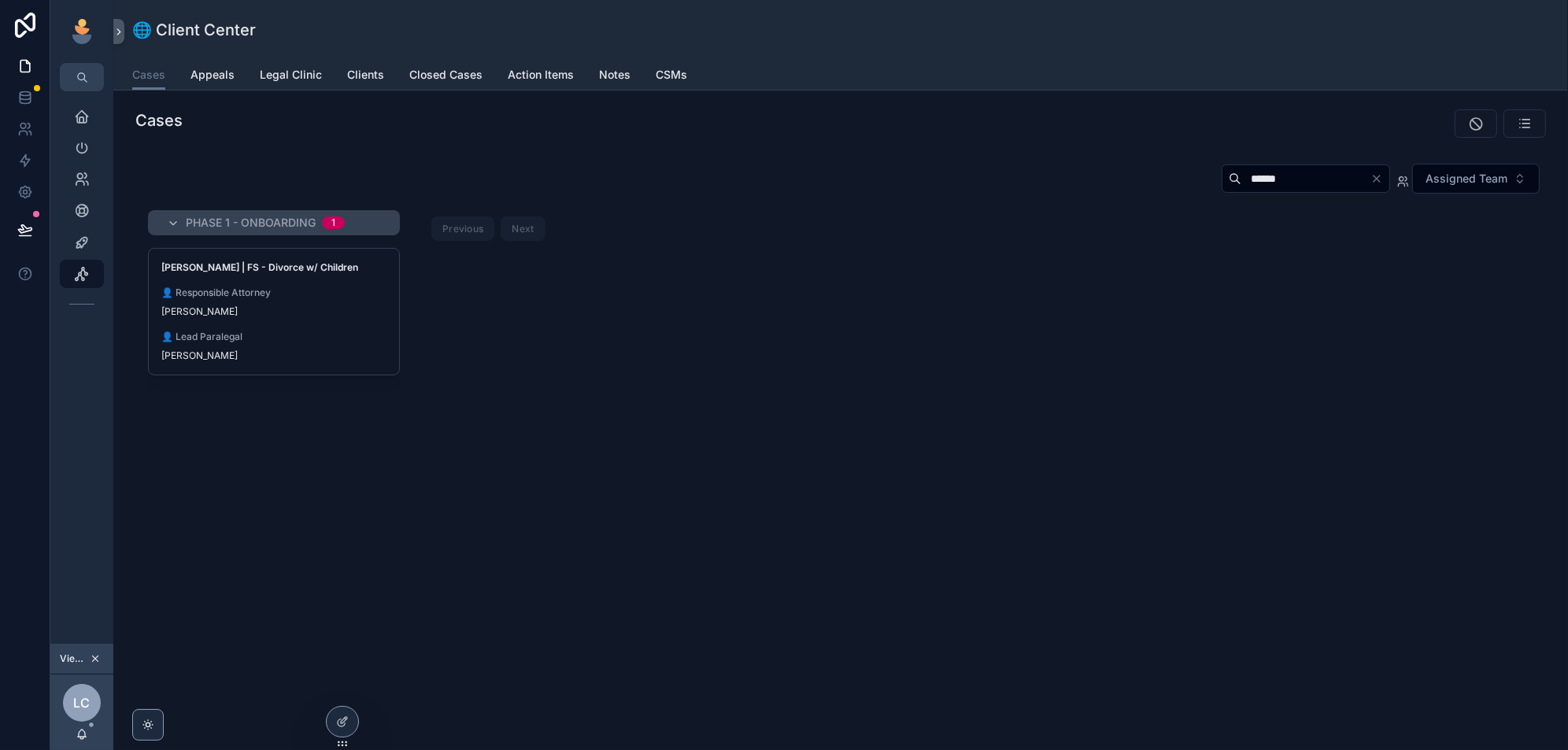
click at [333, 310] on div "Ann Lyons" at bounding box center [274, 311] width 225 height 13
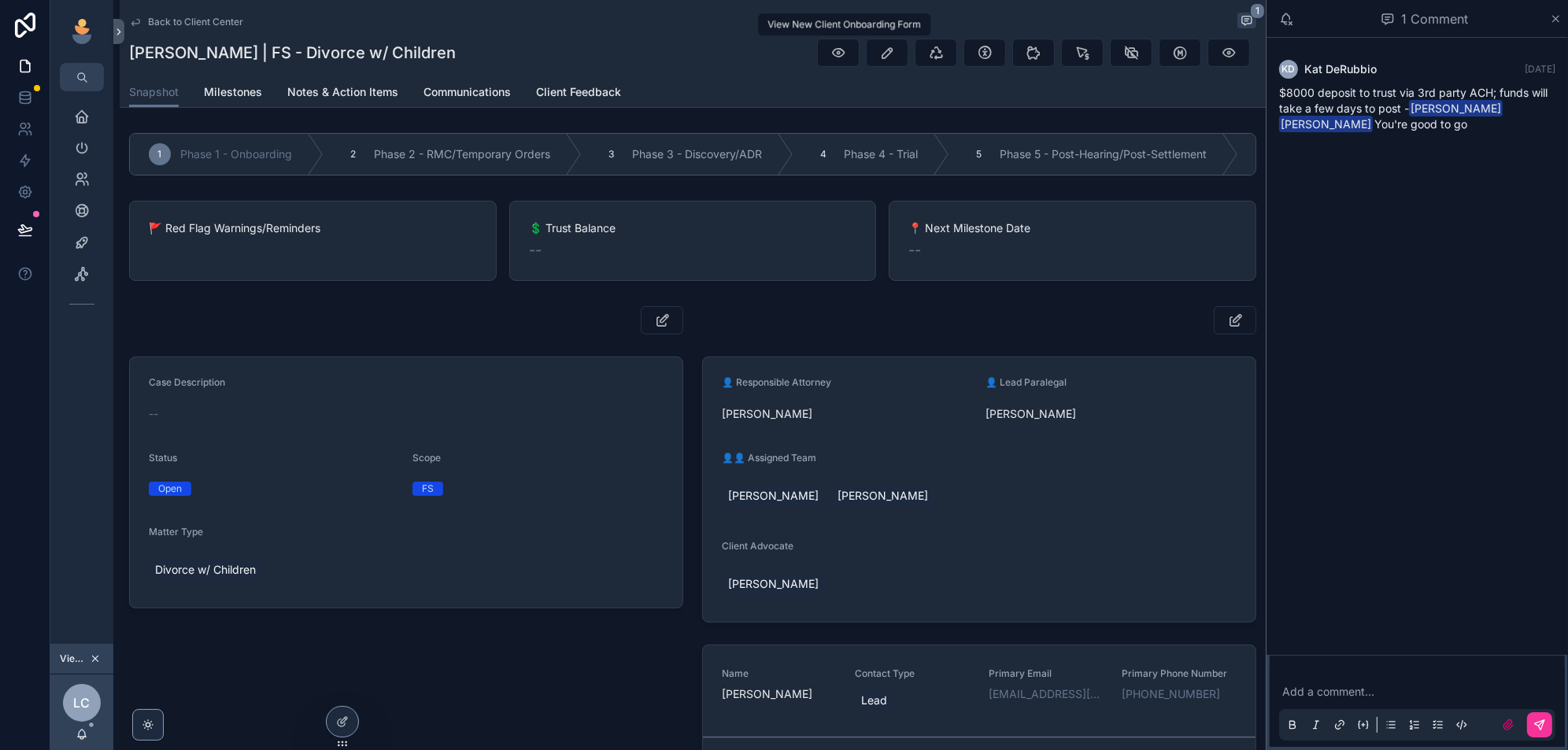
click at [840, 50] on icon "scrollable content" at bounding box center [838, 52] width 15 height 15
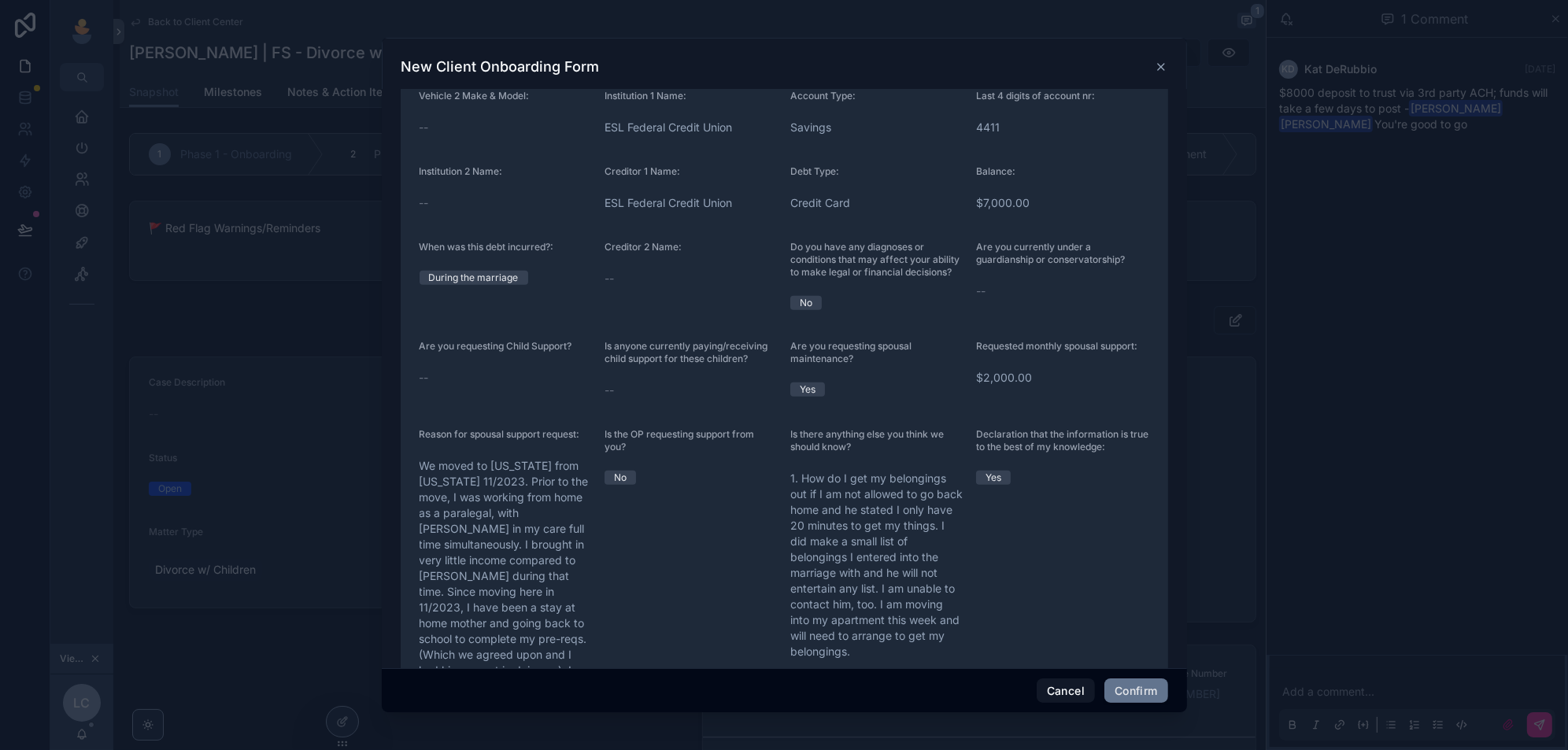
scroll to position [2374, 0]
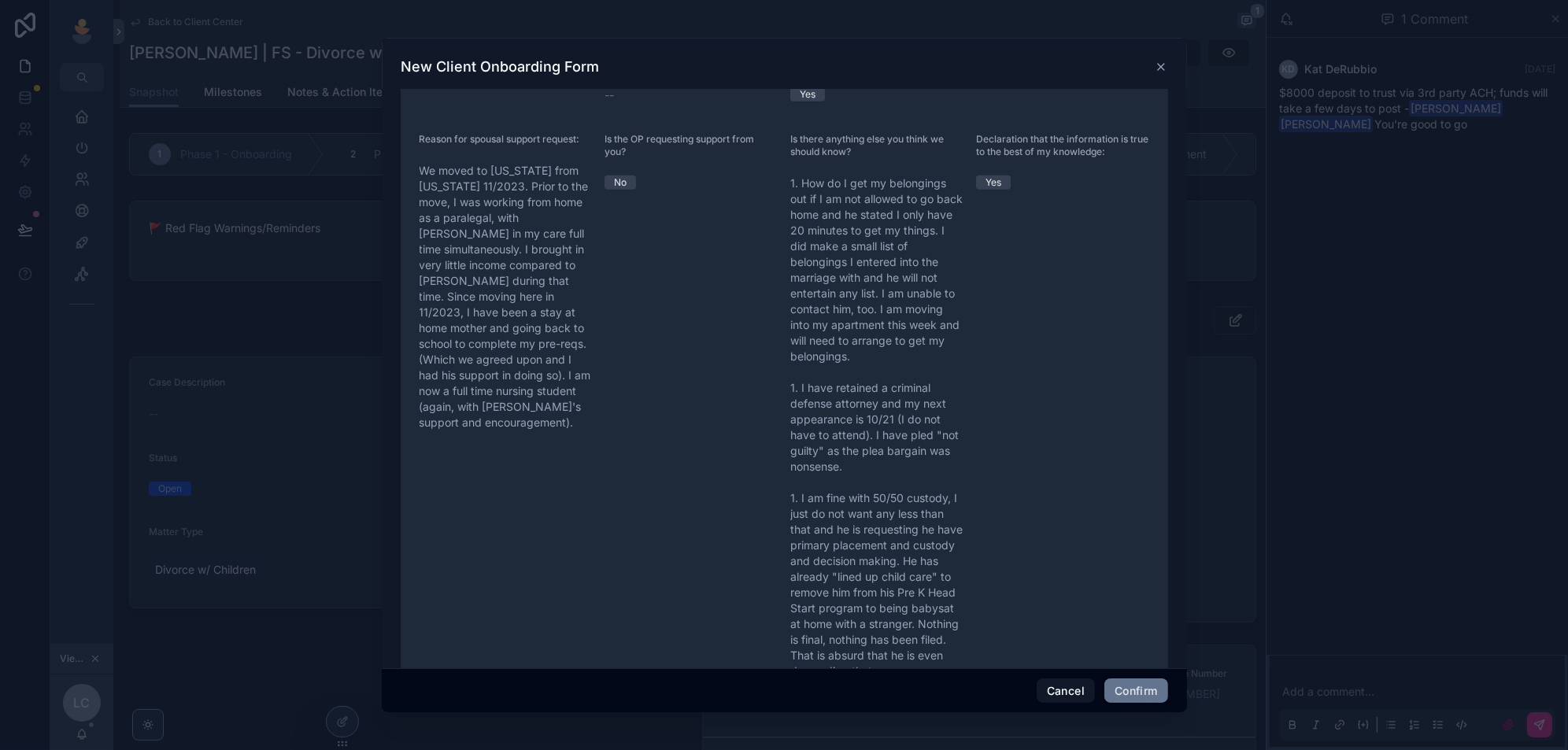
click at [1158, 62] on icon at bounding box center [1161, 67] width 13 height 13
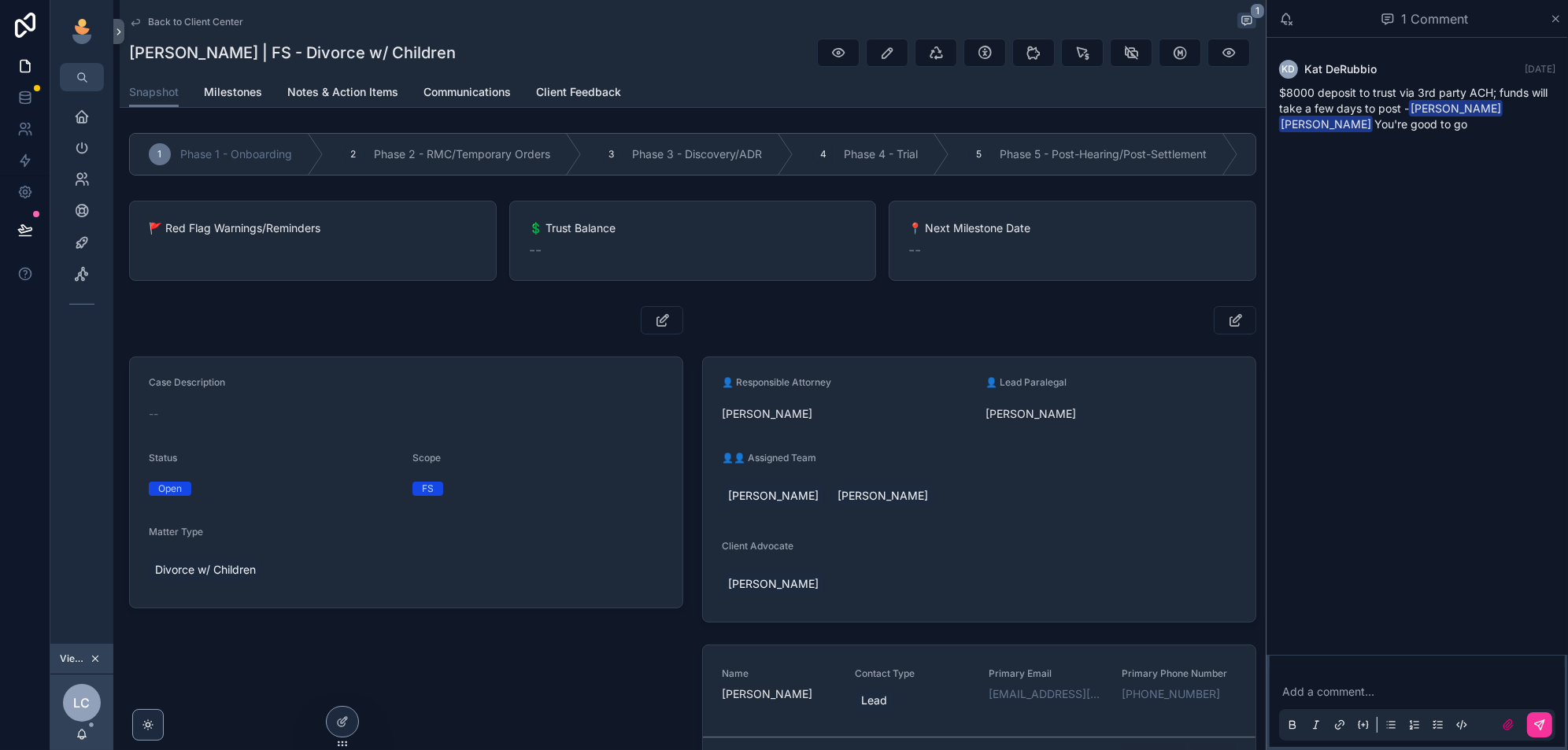
click at [339, 723] on icon at bounding box center [342, 722] width 13 height 13
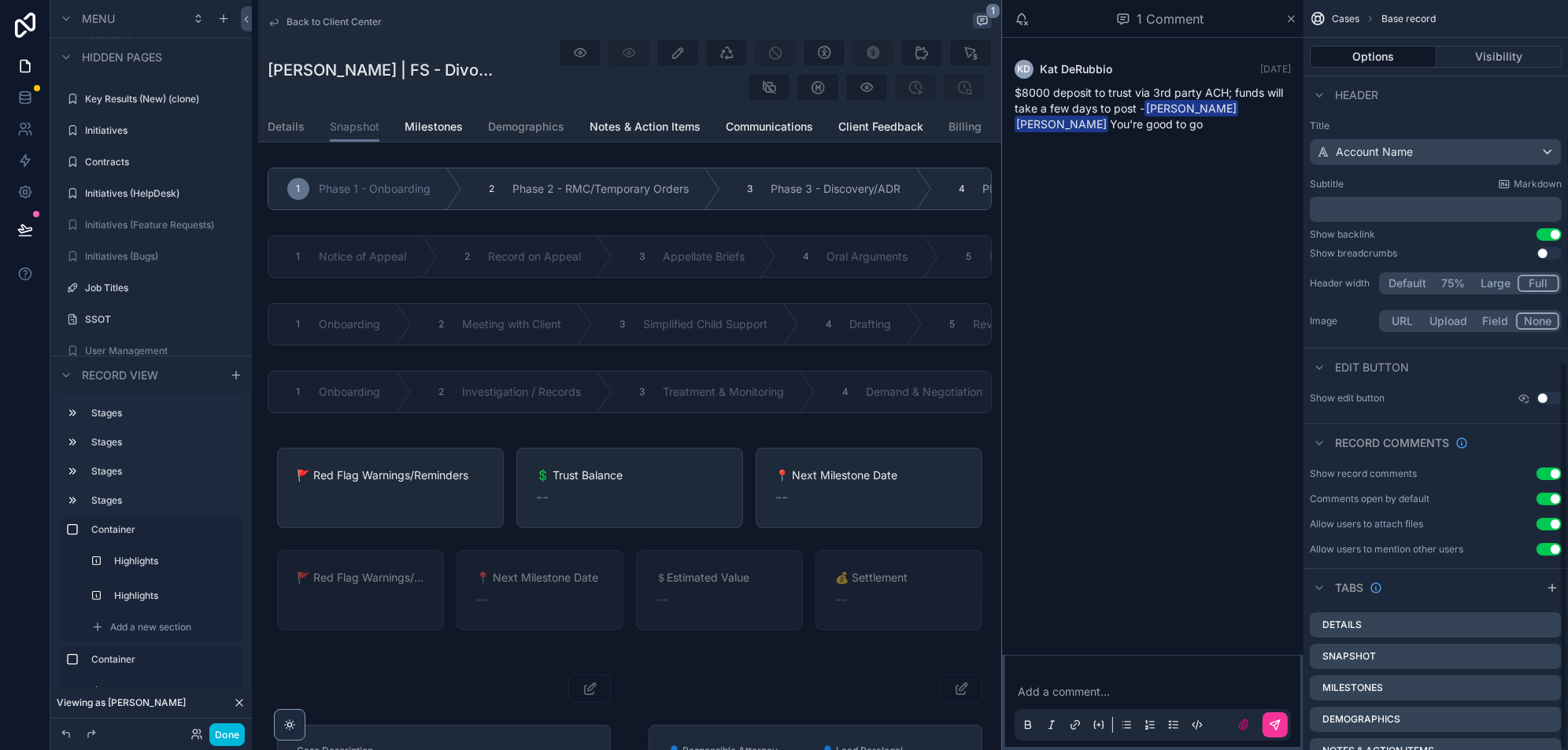
scroll to position [699, 0]
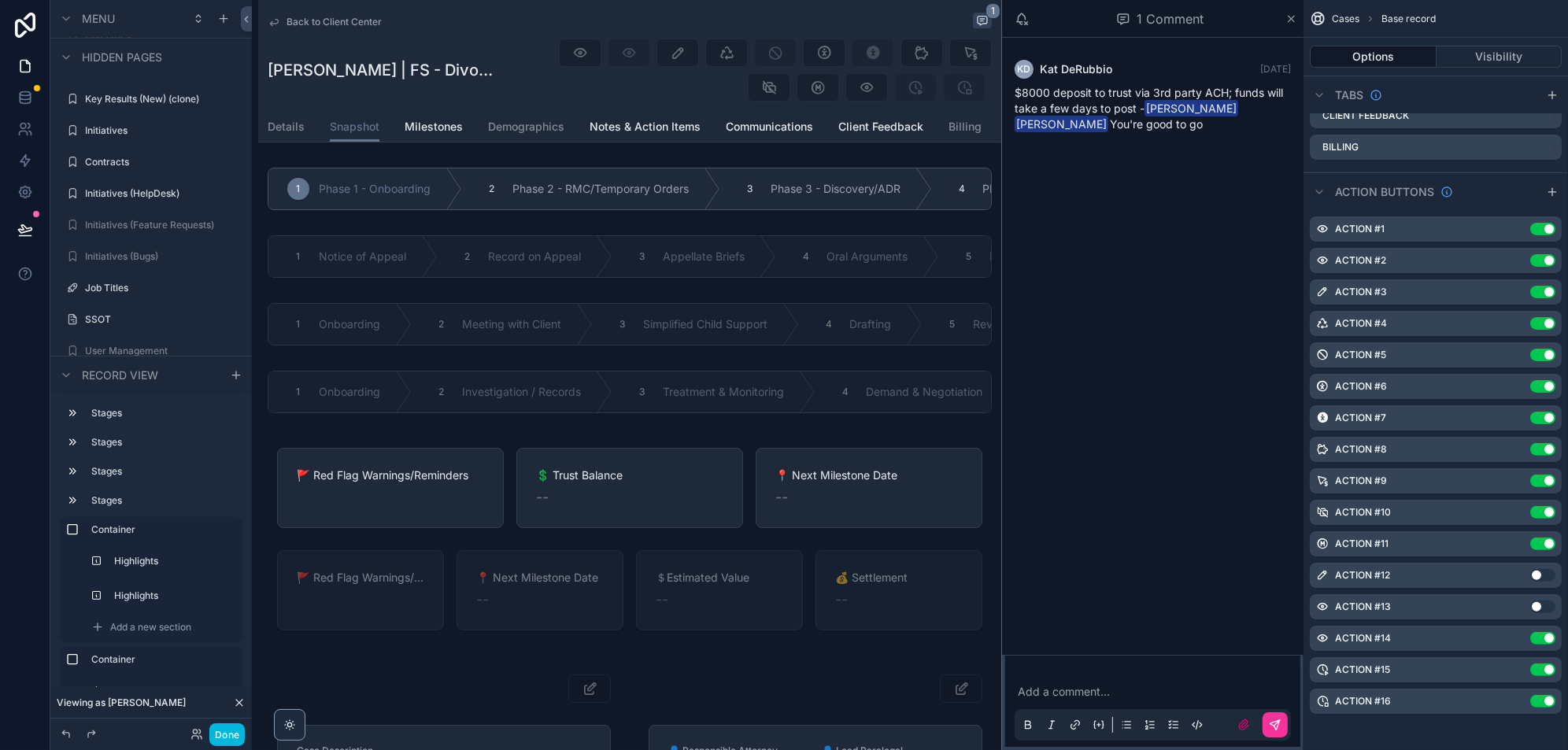
click at [0, 0] on icon "scrollable content" at bounding box center [0, 0] width 0 height 0
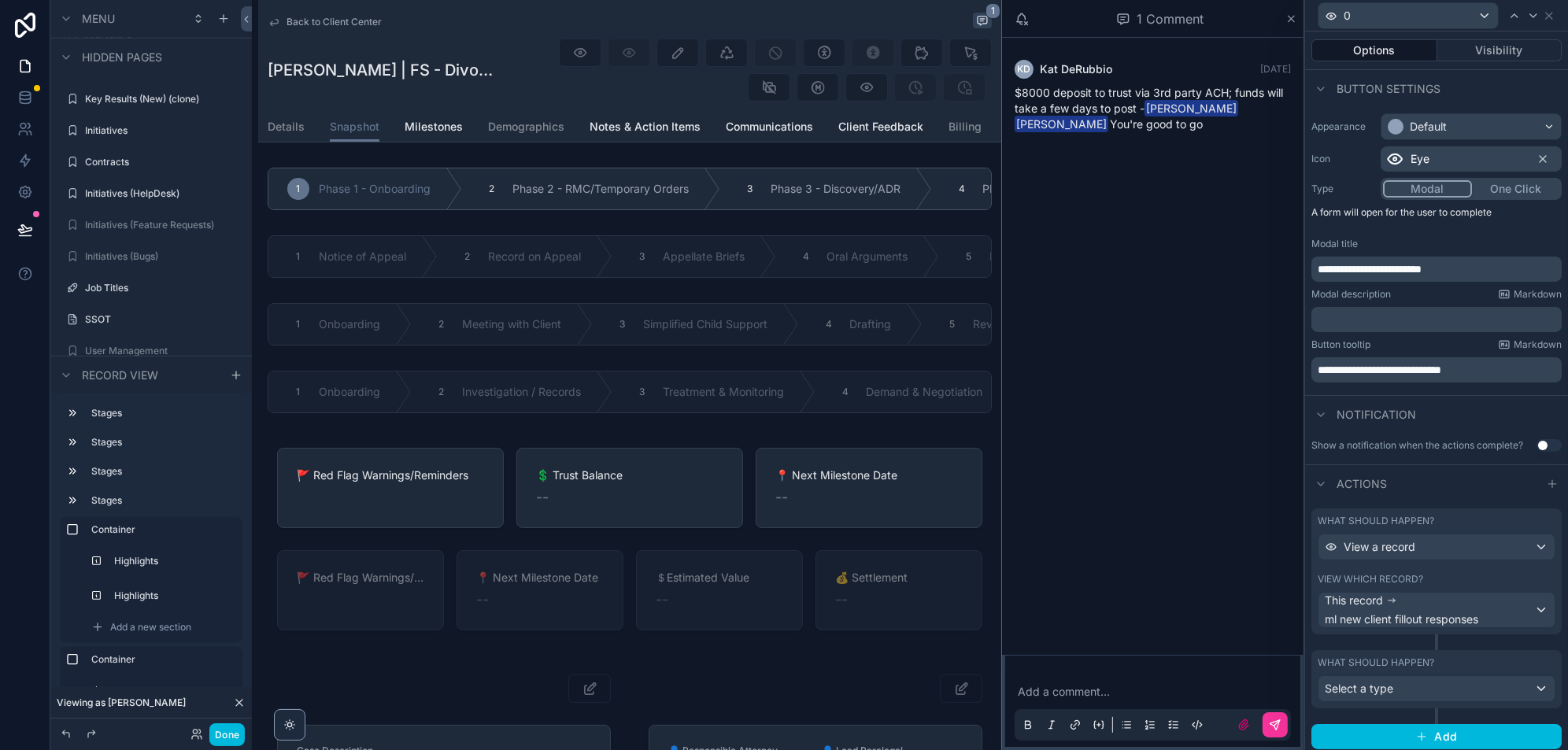
scroll to position [0, 0]
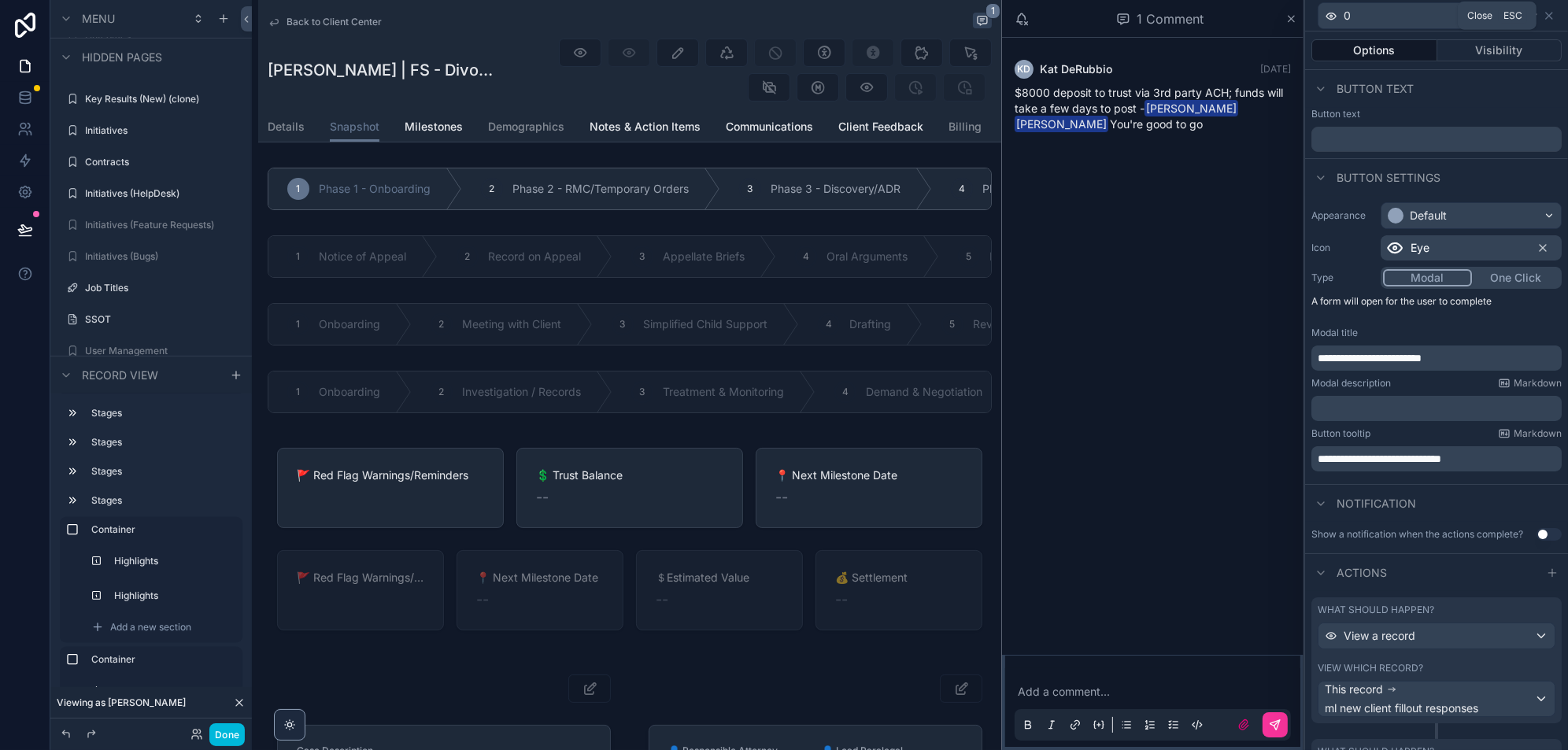
click at [1551, 19] on icon at bounding box center [1549, 15] width 13 height 13
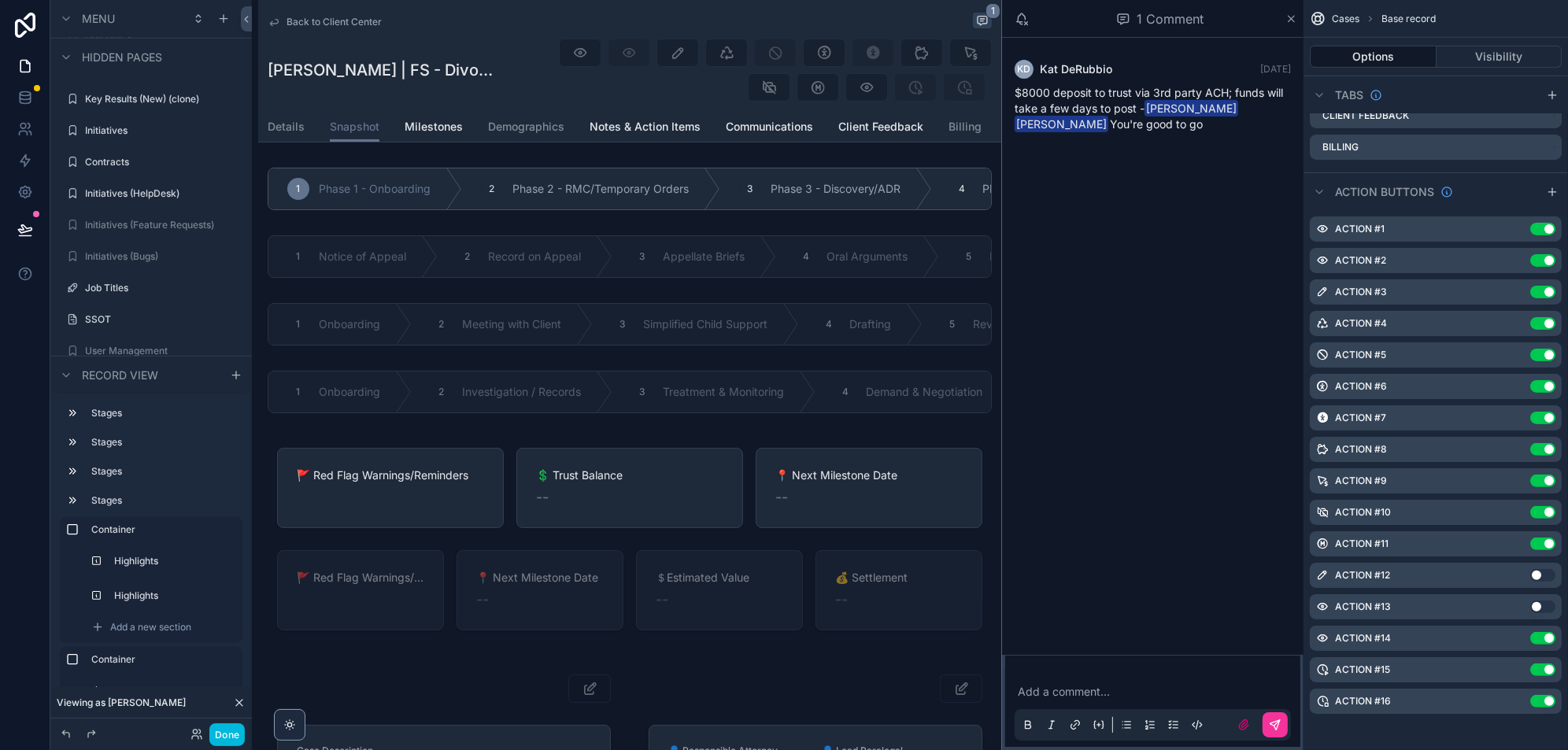
click at [0, 0] on icon "scrollable content" at bounding box center [0, 0] width 0 height 0
click at [1525, 200] on icon at bounding box center [1524, 198] width 3 height 3
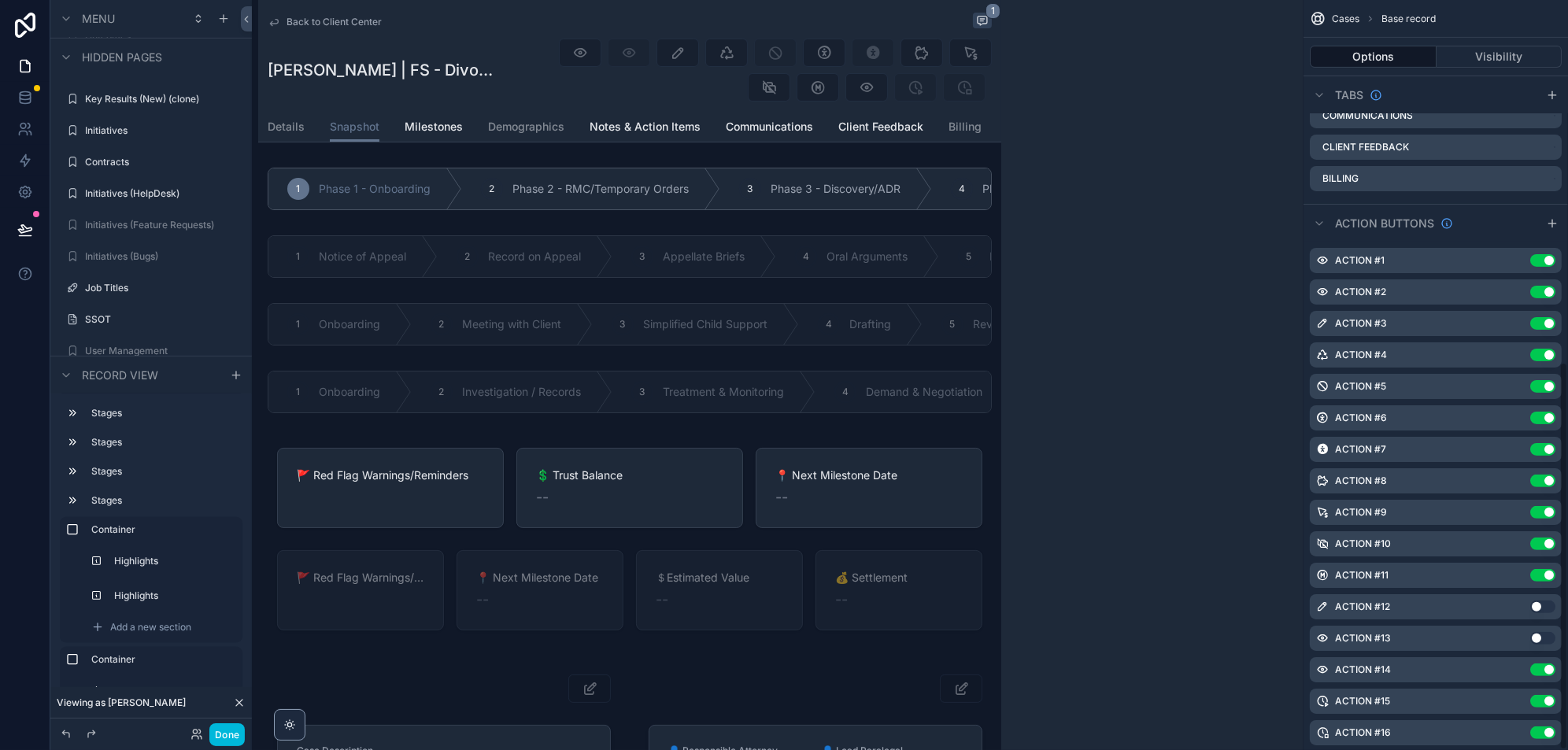
scroll to position [699, 0]
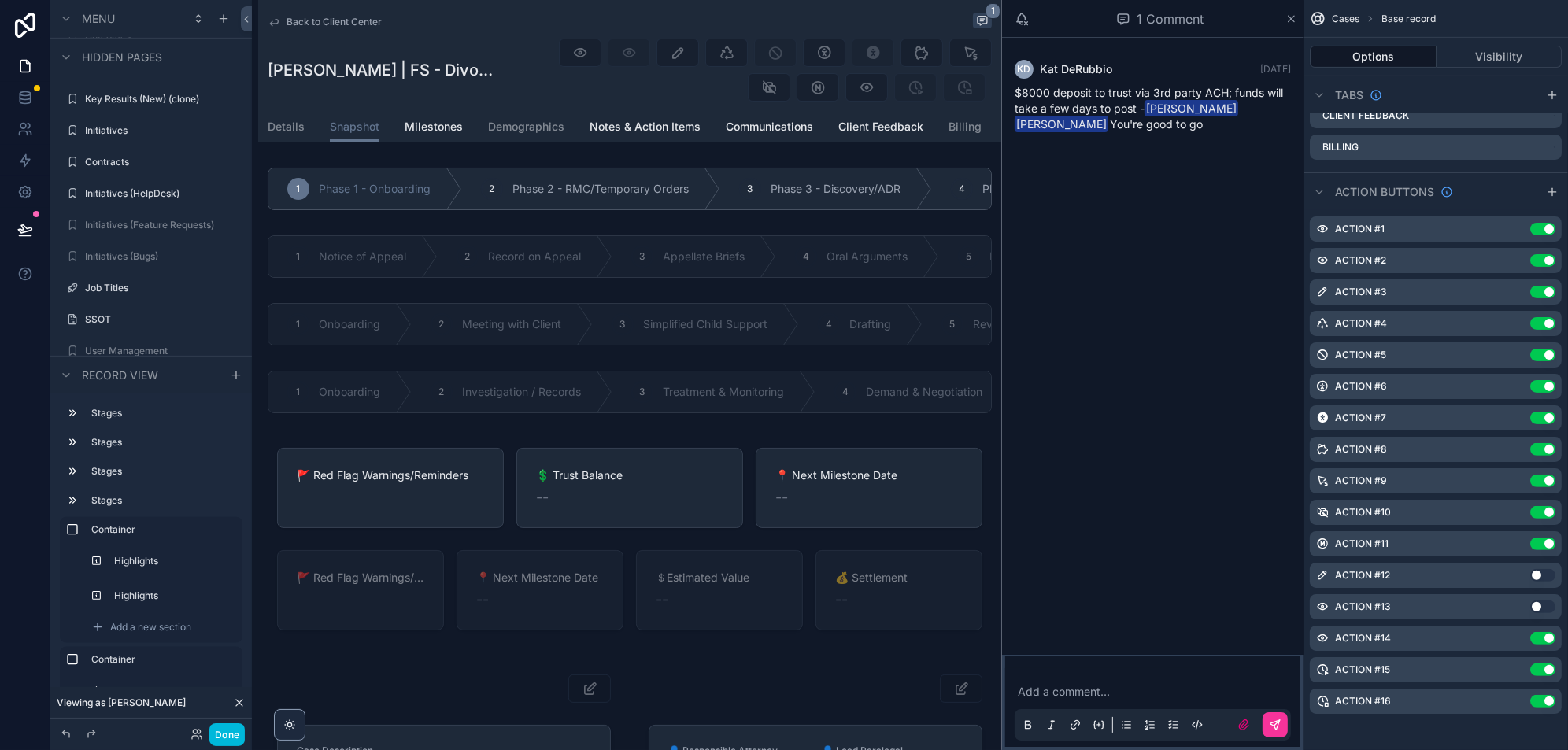
click at [0, 0] on icon "scrollable content" at bounding box center [0, 0] width 0 height 0
click at [1522, 200] on icon at bounding box center [1524, 200] width 9 height 0
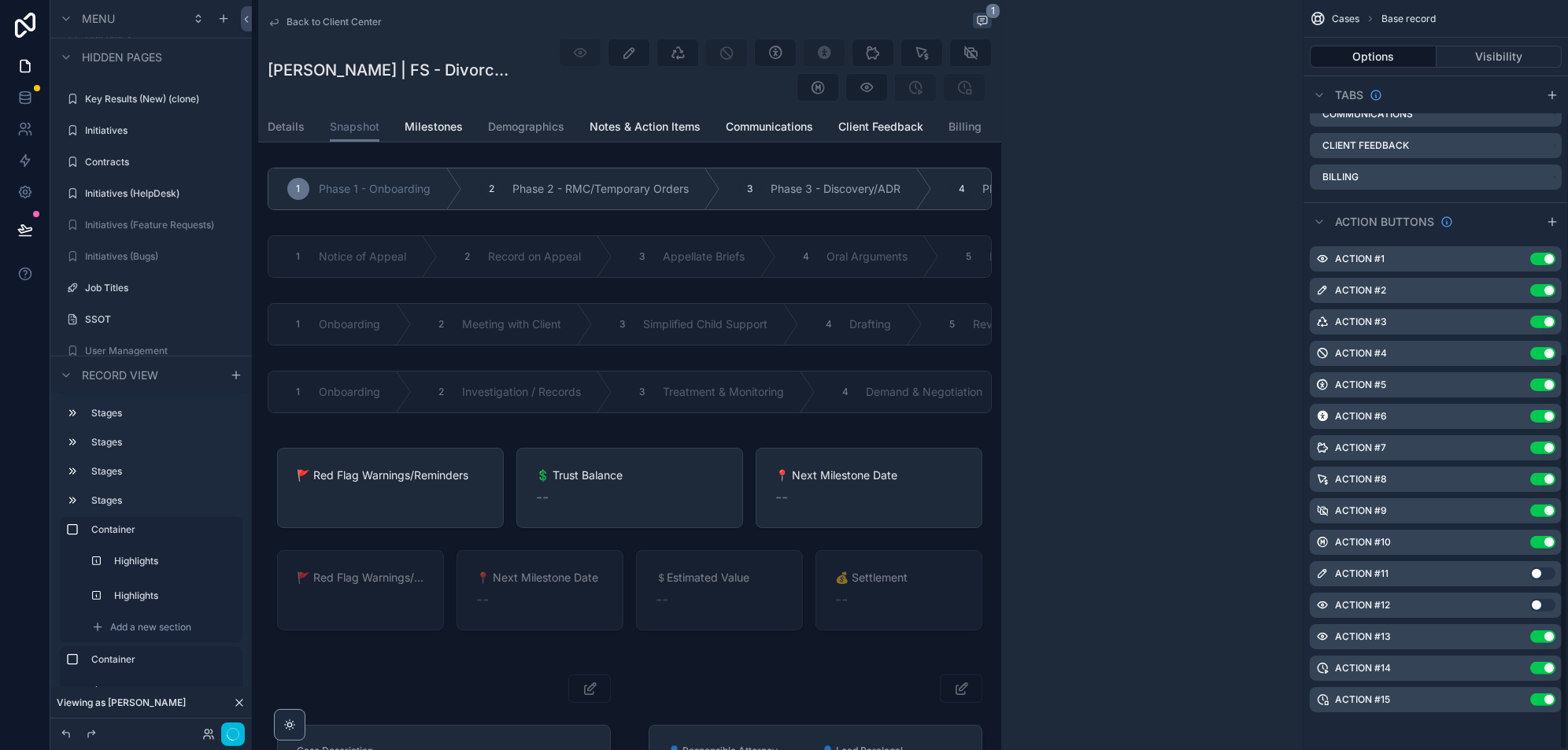
scroll to position [667, 0]
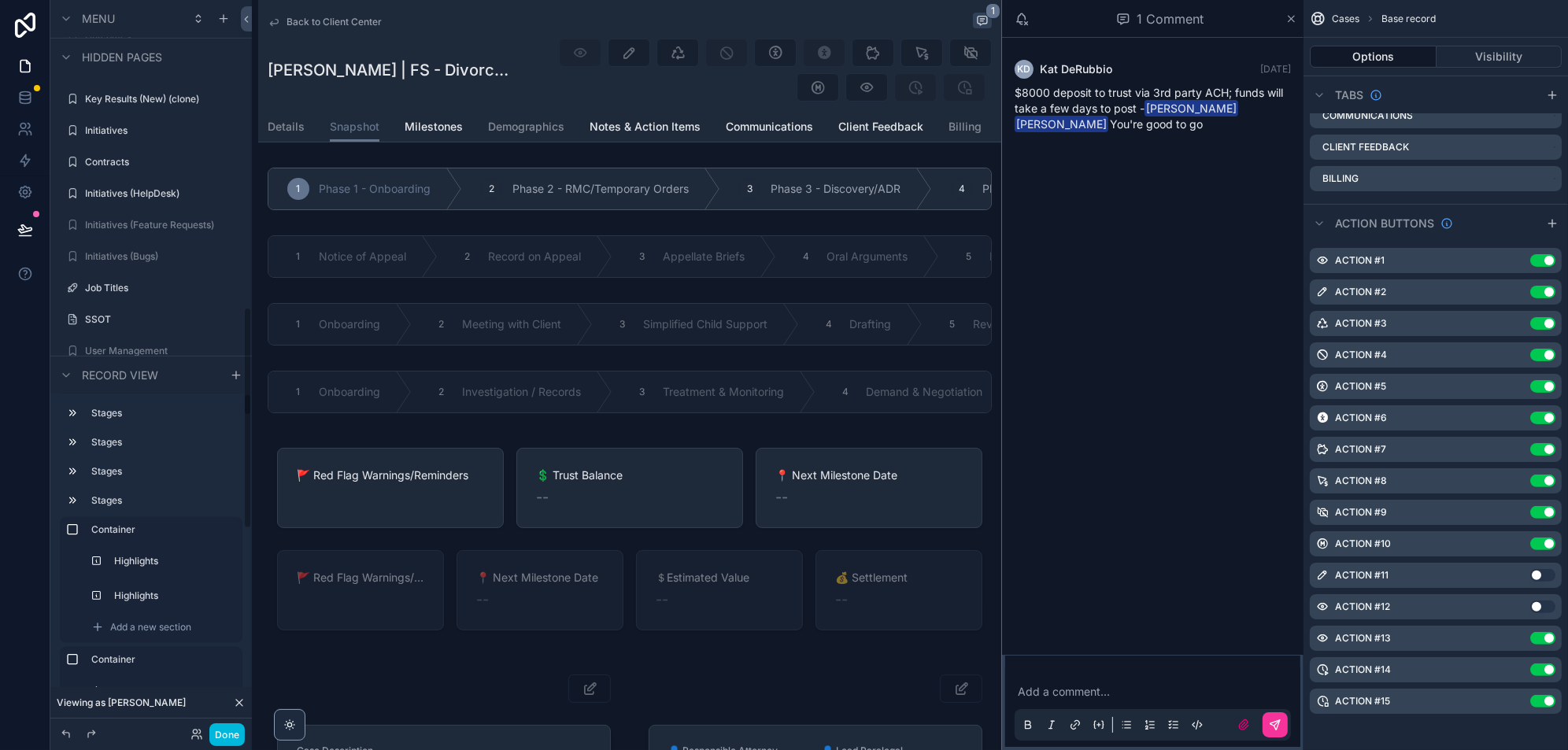
click at [227, 733] on button "Done" at bounding box center [227, 735] width 35 height 23
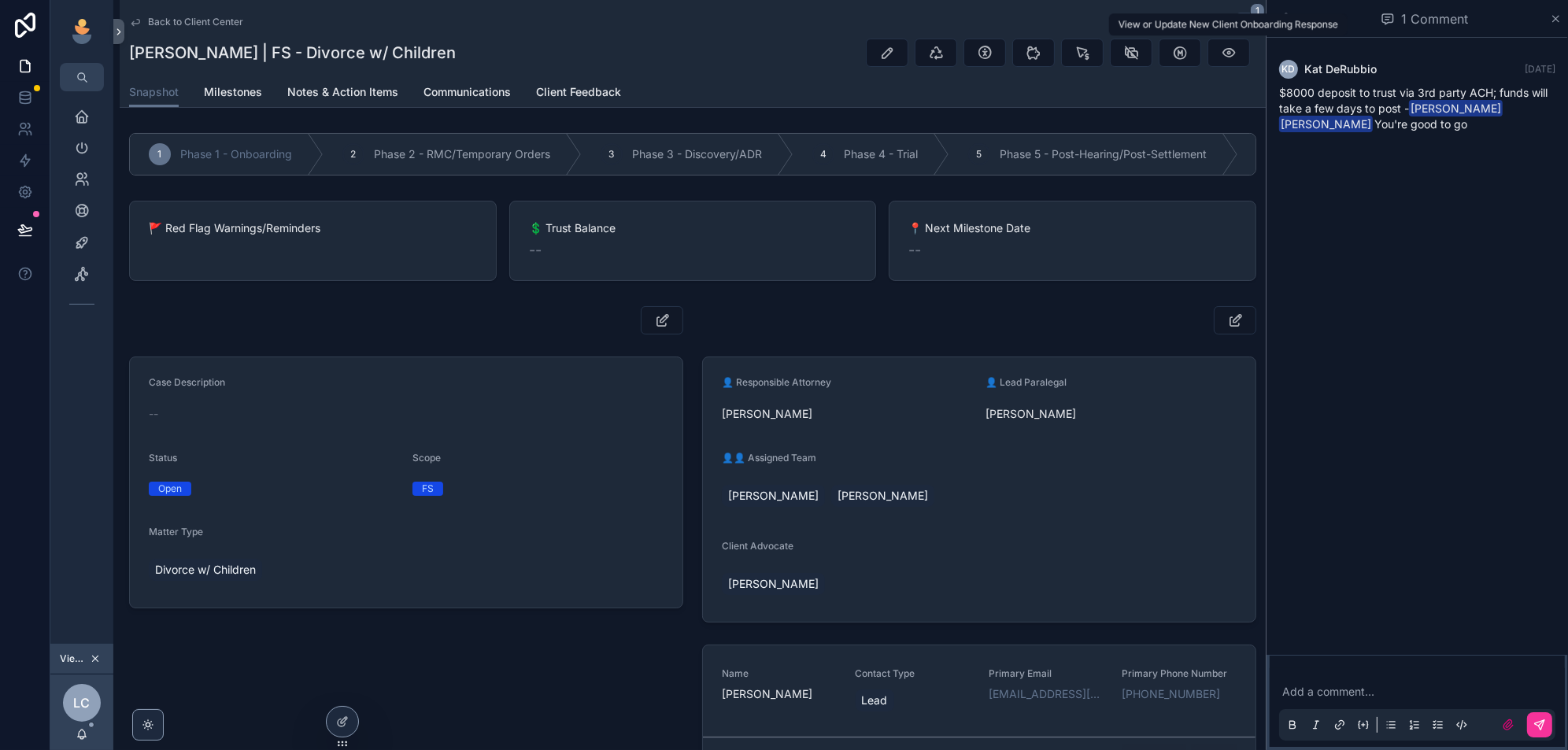
click at [1232, 51] on icon "scrollable content" at bounding box center [1229, 52] width 15 height 15
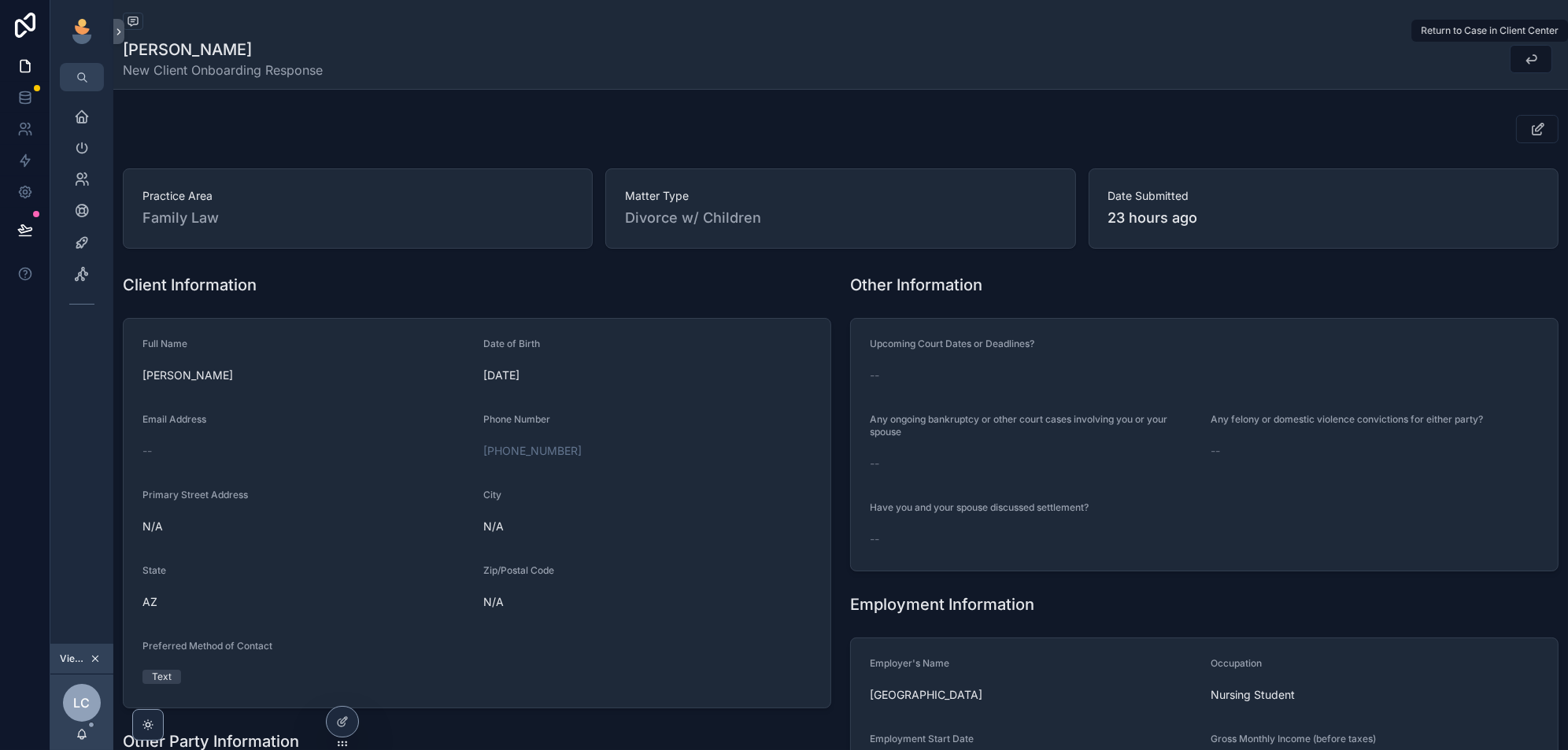
click at [1531, 62] on icon "scrollable content" at bounding box center [1531, 59] width 15 height 15
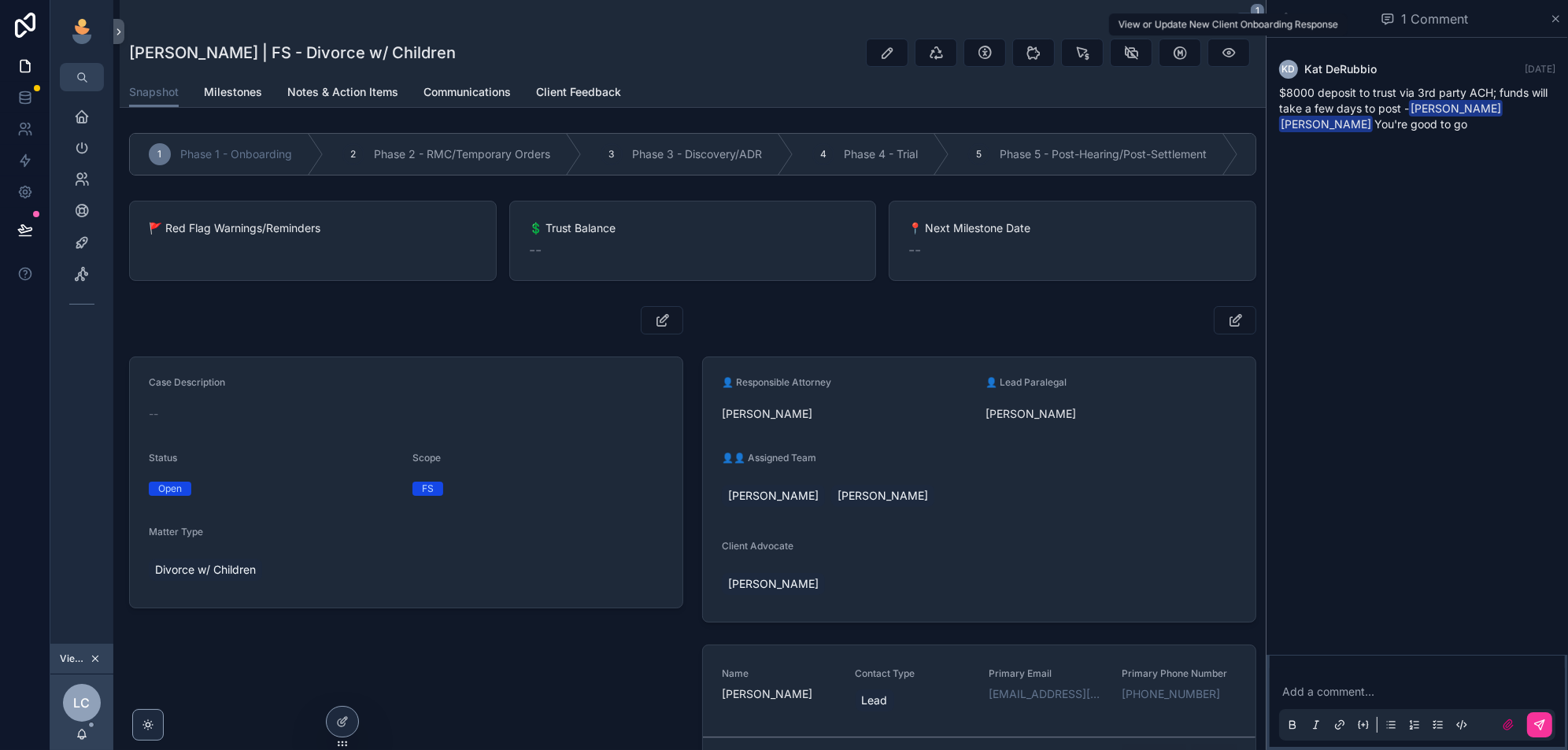
click at [1226, 53] on icon "scrollable content" at bounding box center [1229, 52] width 15 height 15
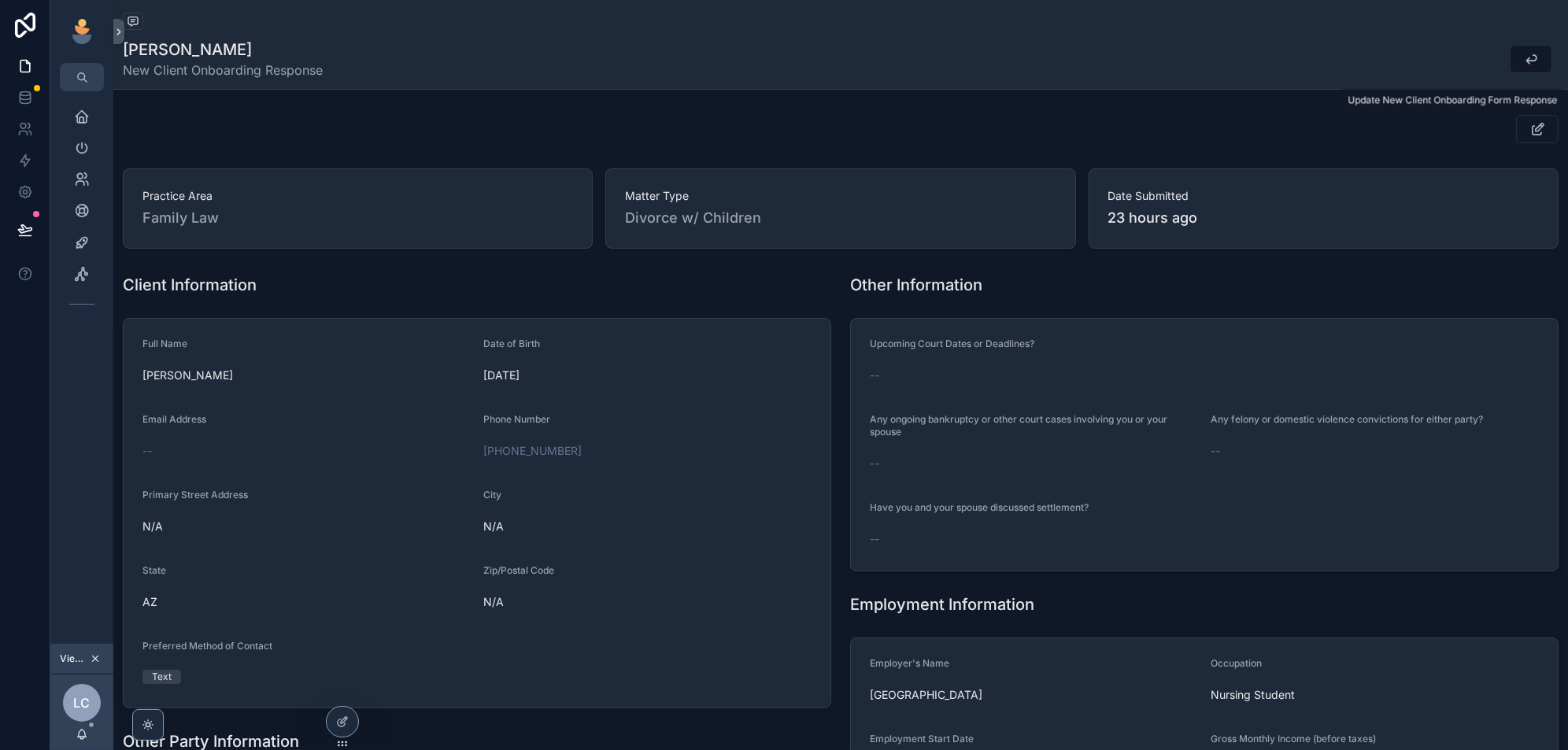
click at [1525, 124] on button "scrollable content" at bounding box center [1537, 128] width 43 height 28
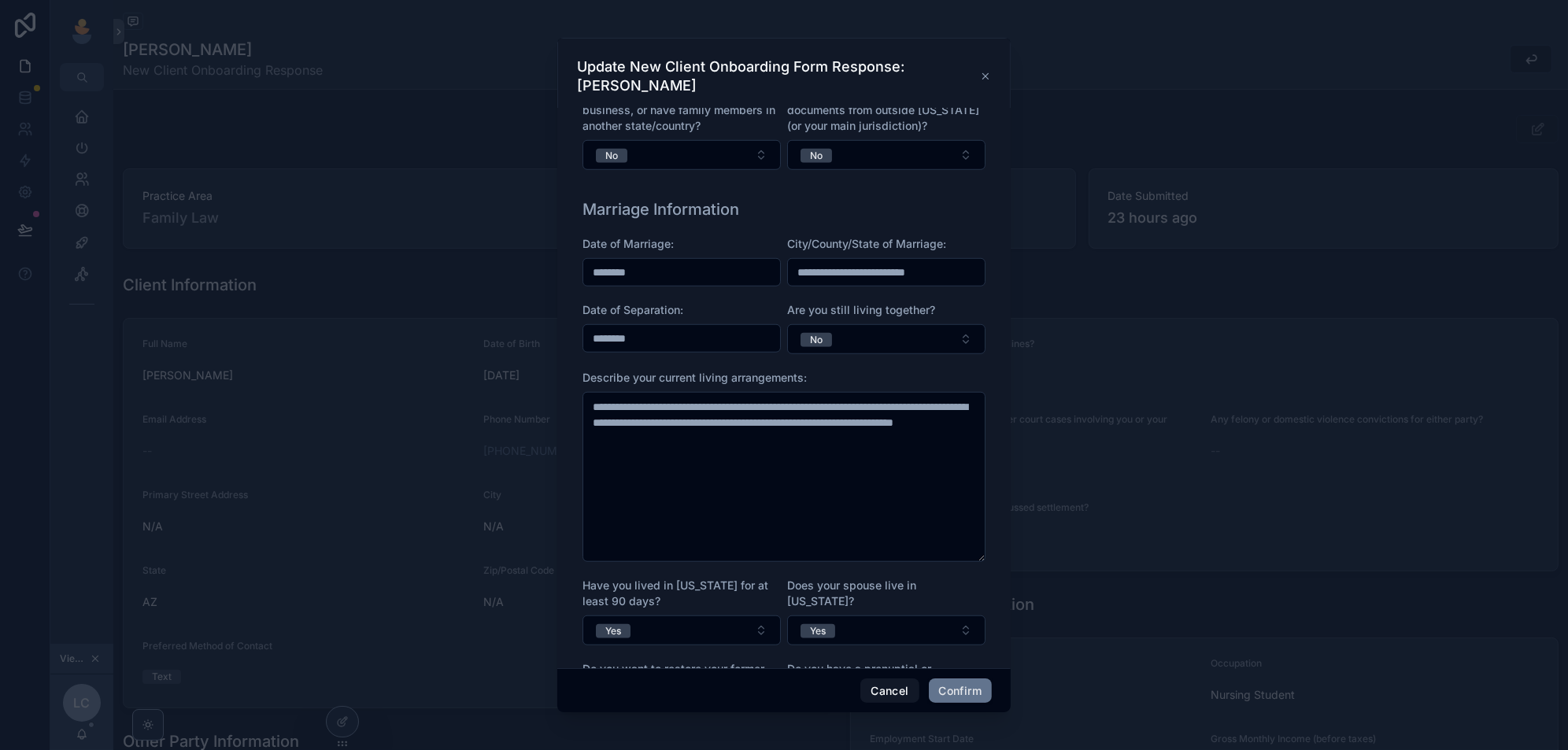
scroll to position [1544, 0]
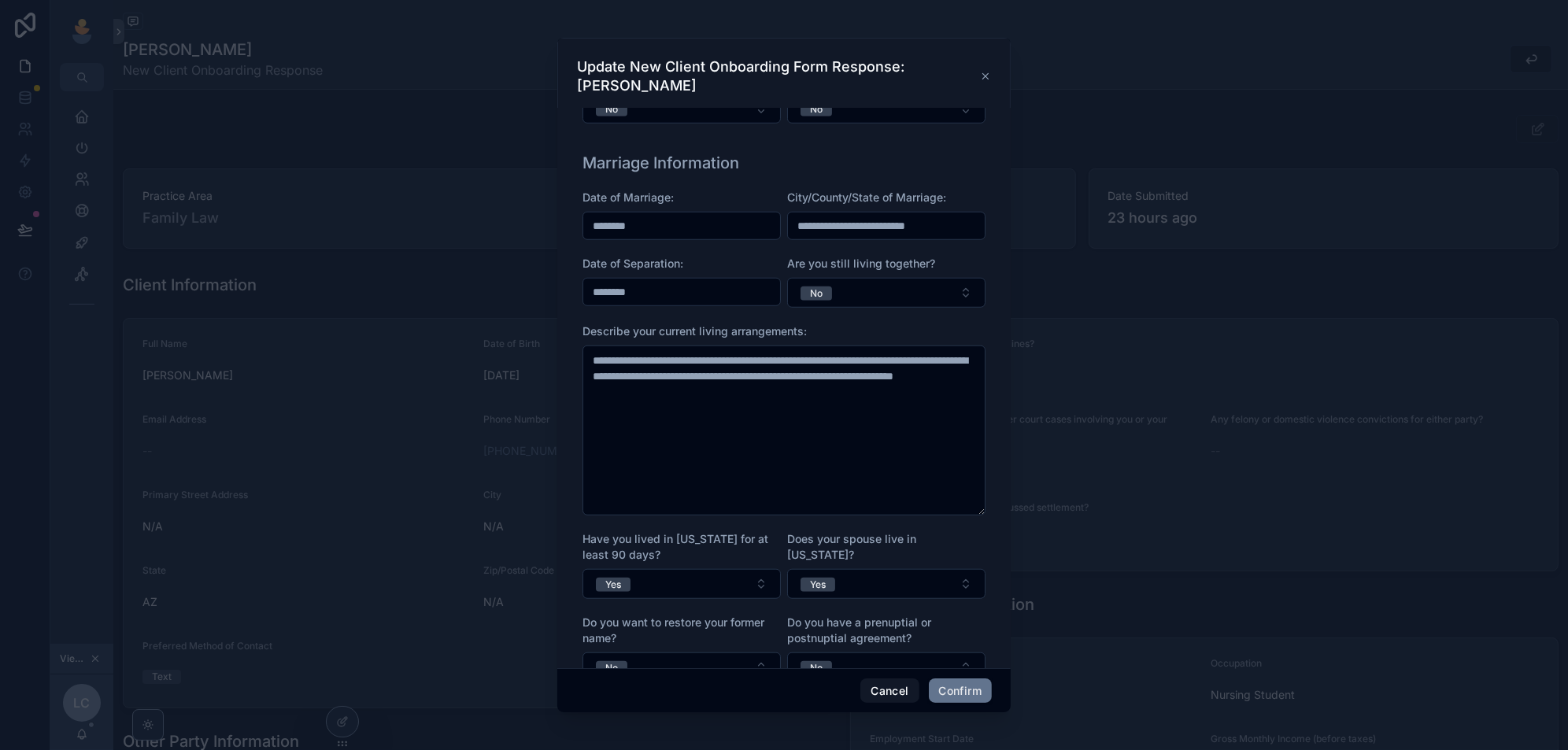
click at [988, 84] on div "Update New Client Onboarding Form Response: Allison C Watson" at bounding box center [784, 76] width 414 height 38
click at [988, 75] on icon at bounding box center [985, 76] width 11 height 13
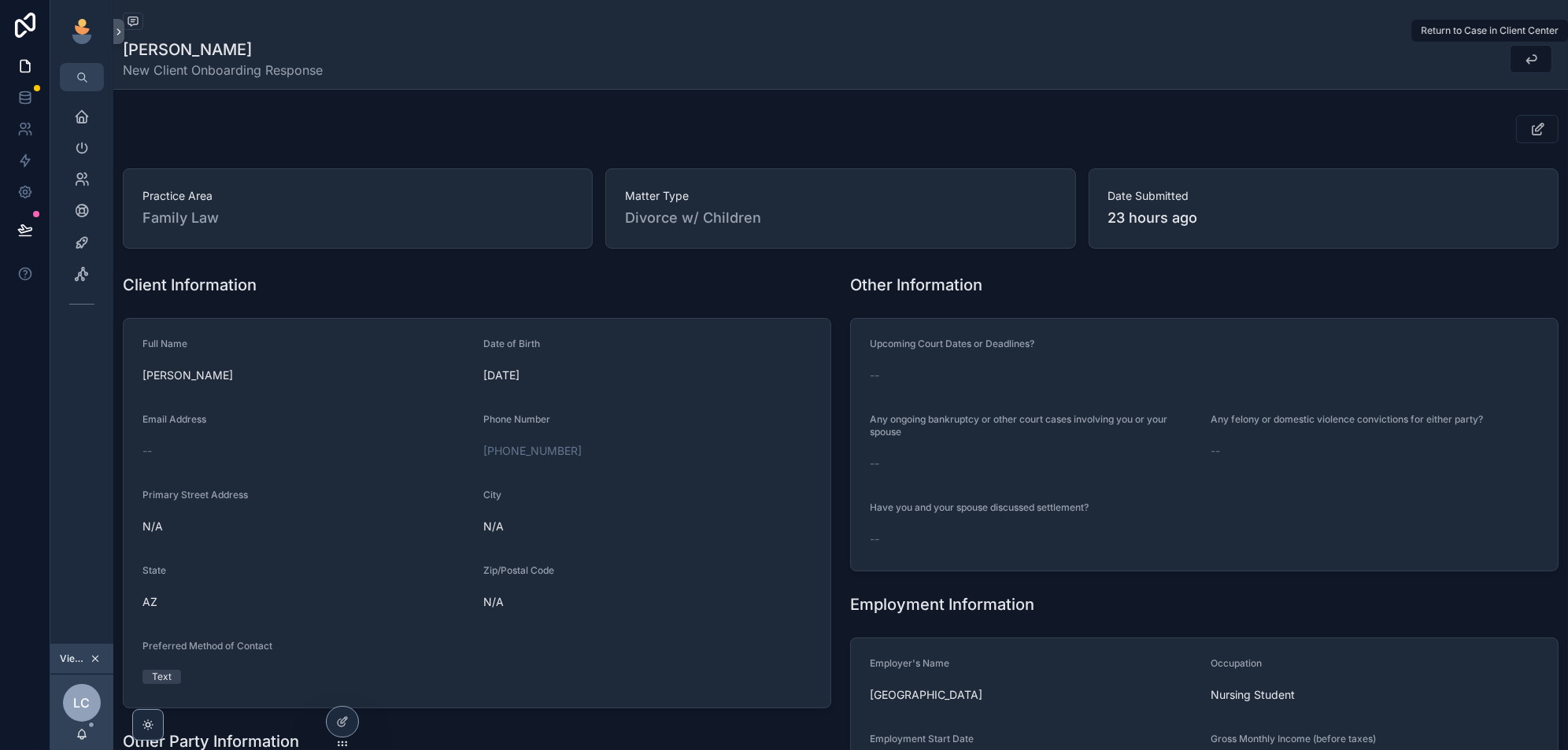
click at [1532, 60] on icon "scrollable content" at bounding box center [1531, 59] width 15 height 15
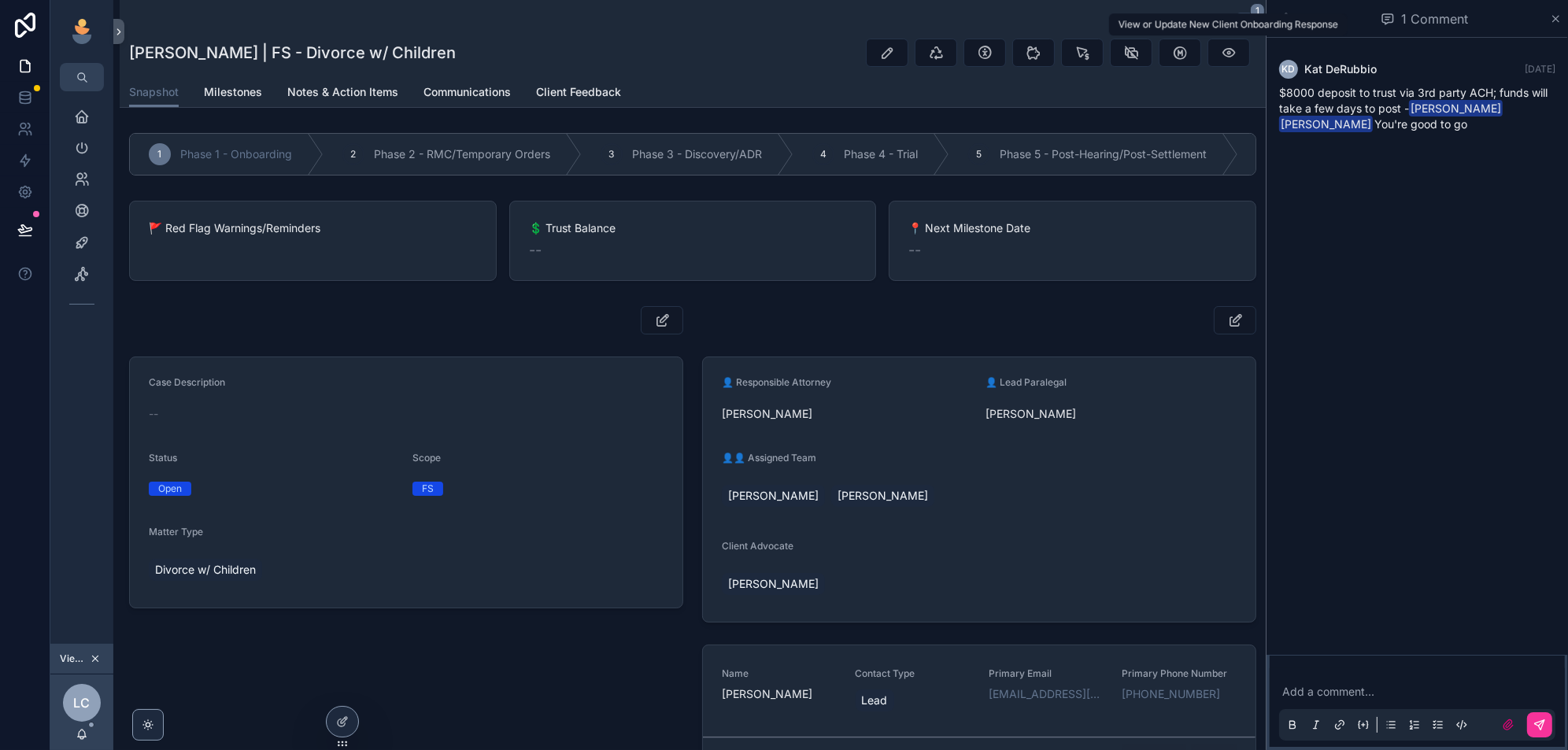
click at [1233, 52] on icon "scrollable content" at bounding box center [1229, 52] width 15 height 15
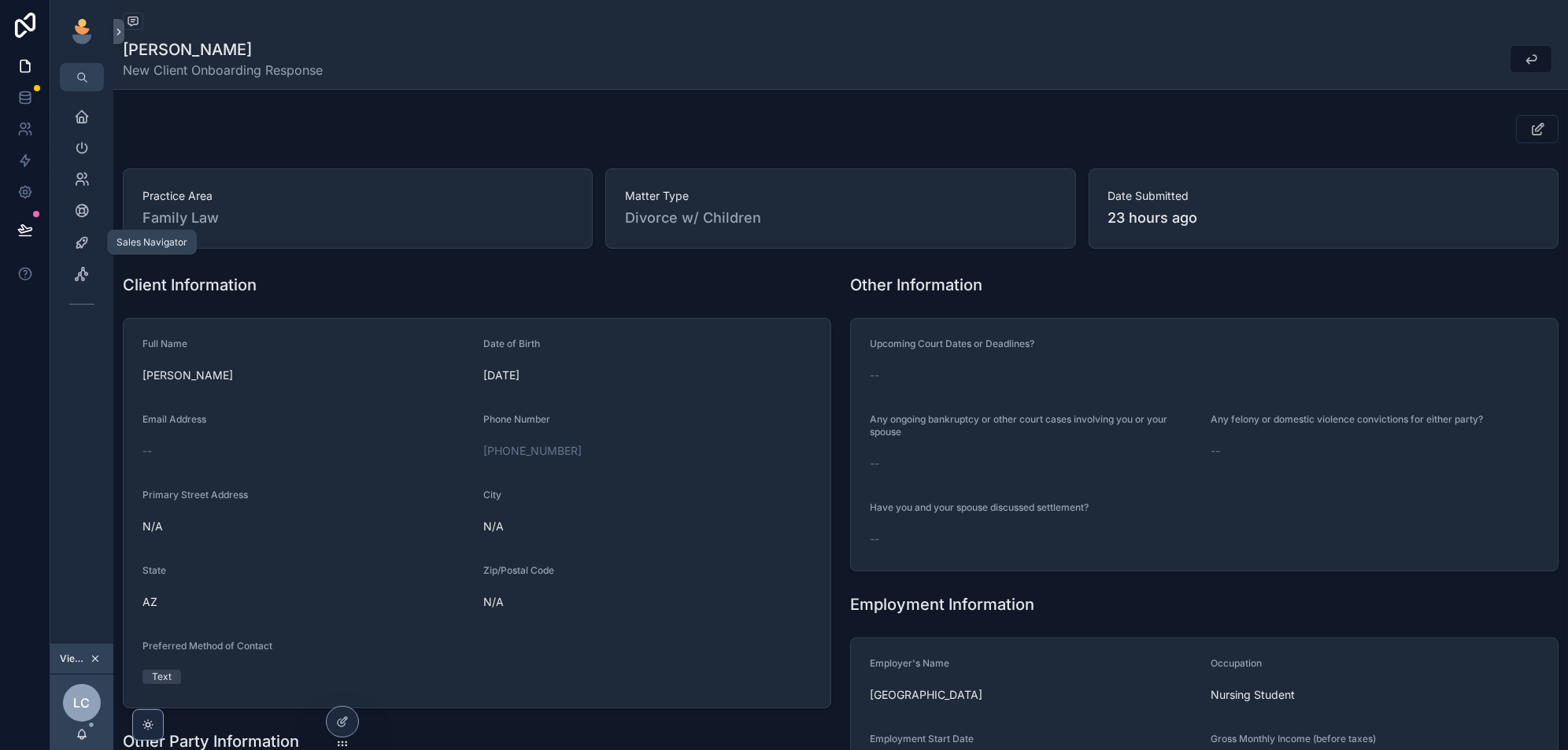
click at [77, 245] on icon "scrollable content" at bounding box center [82, 242] width 15 height 15
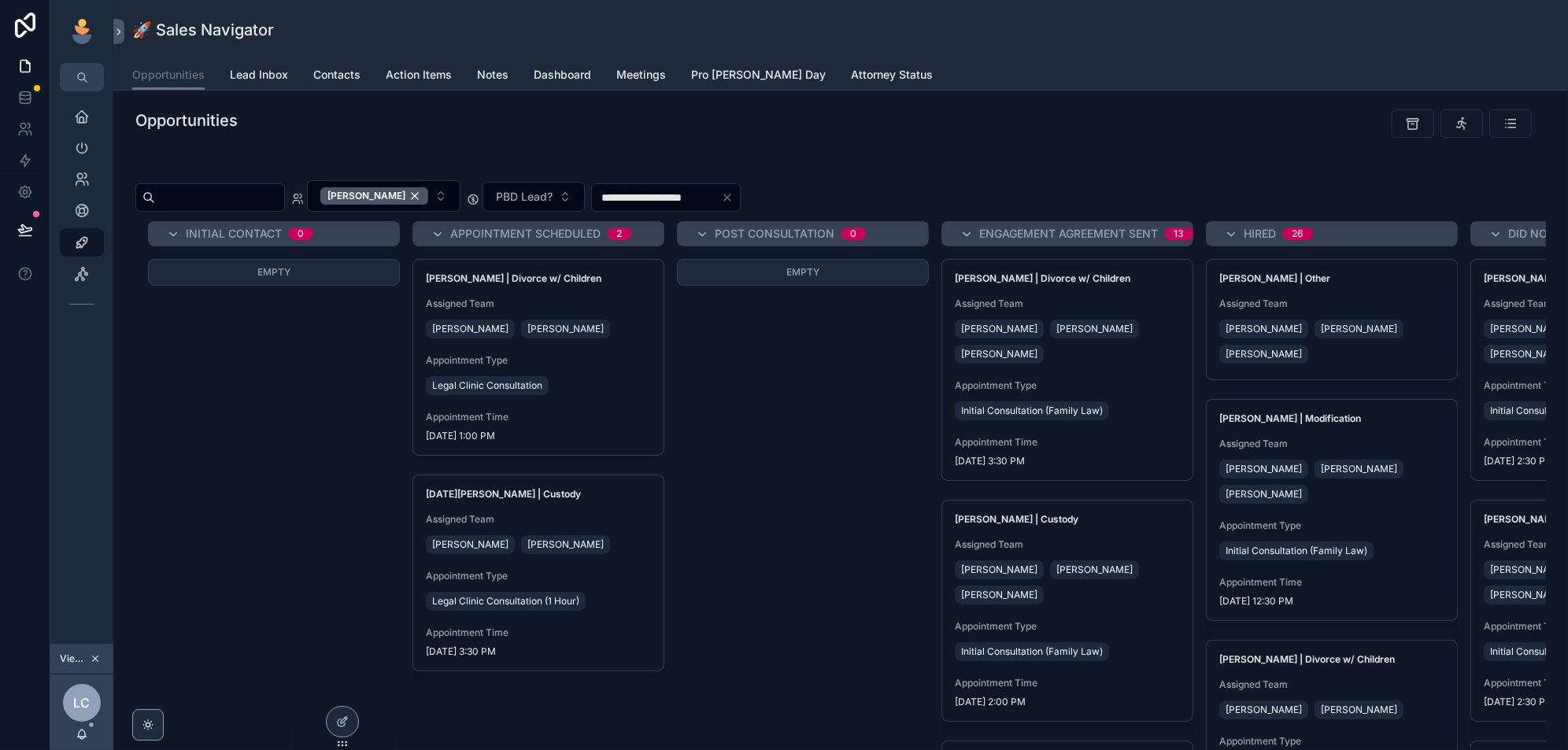
click at [0, 0] on icon at bounding box center [0, 0] width 0 height 0
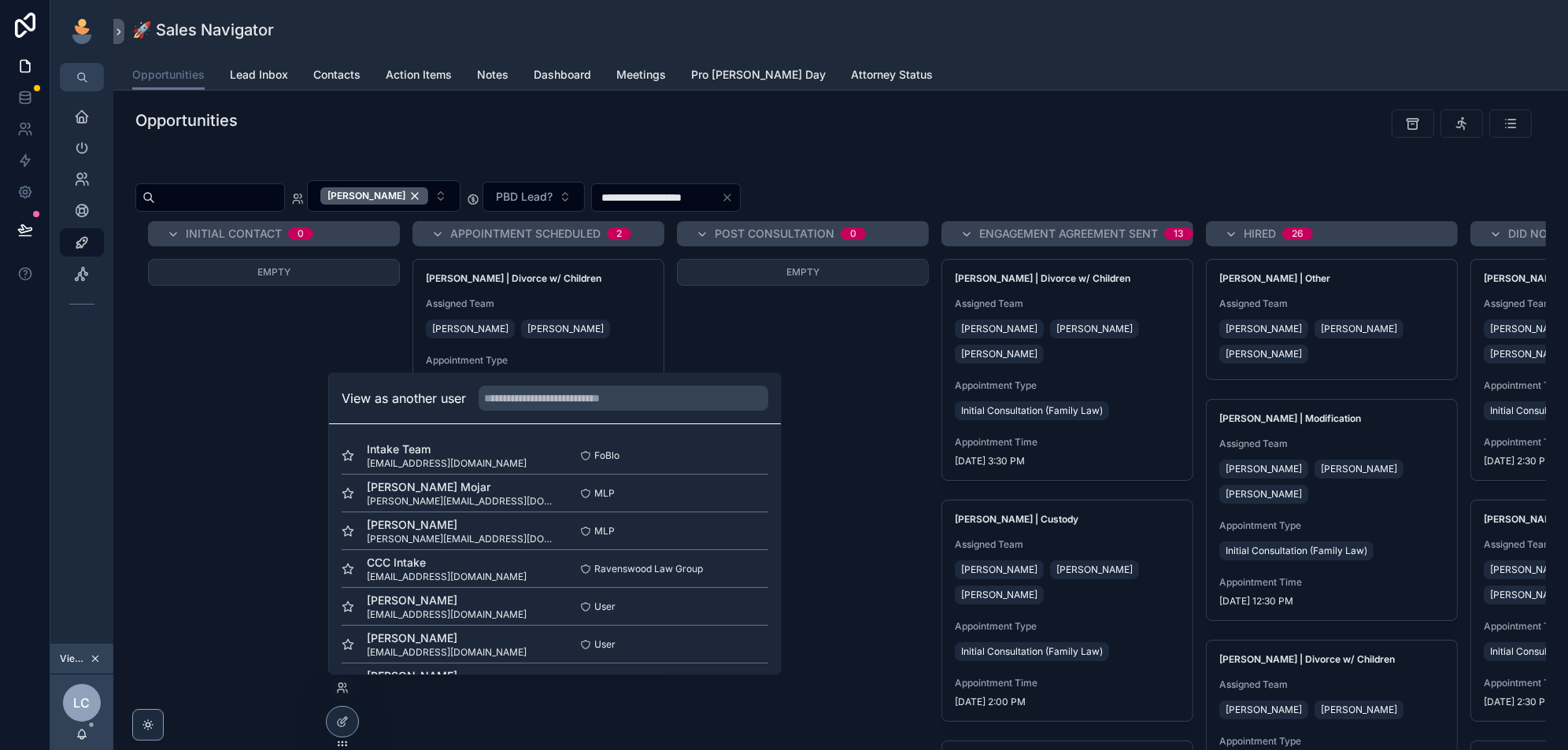
click at [0, 0] on button "Select" at bounding box center [0, 0] width 0 height 0
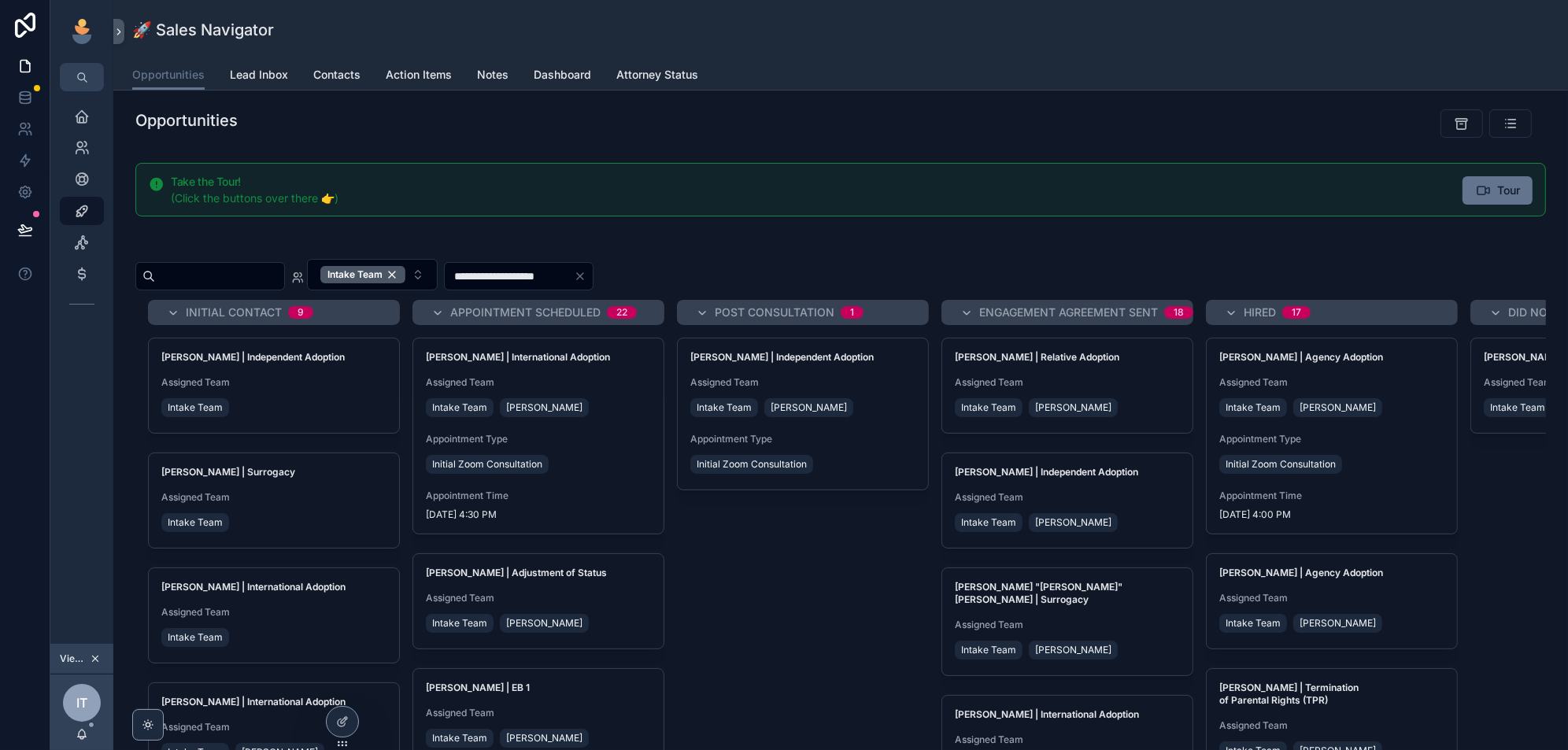
click at [273, 68] on span "Lead Inbox" at bounding box center [259, 74] width 58 height 15
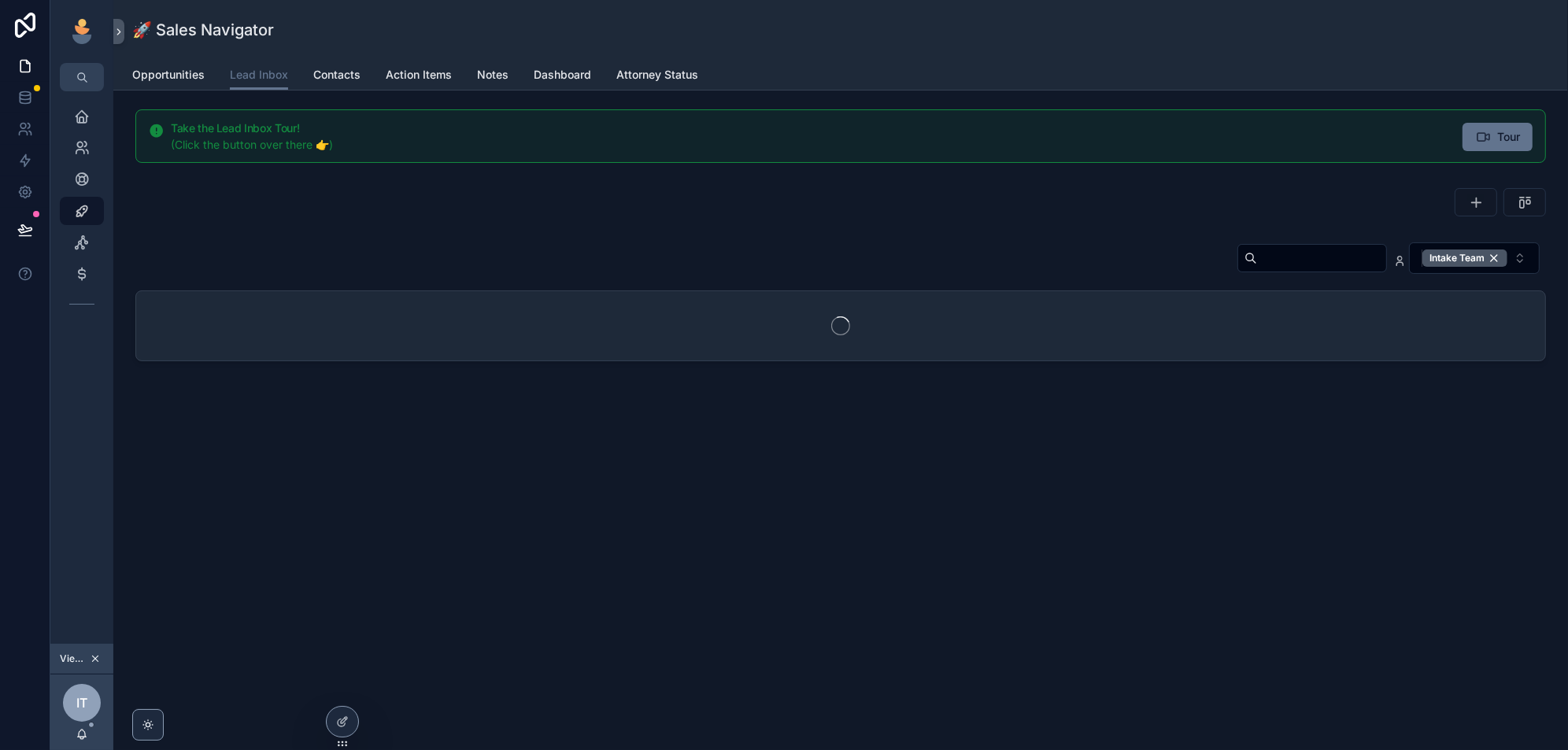
click at [1490, 254] on div "Intake Team" at bounding box center [1465, 258] width 85 height 17
click at [1250, 262] on input "scrollable content" at bounding box center [1297, 257] width 129 height 22
type input "*****"
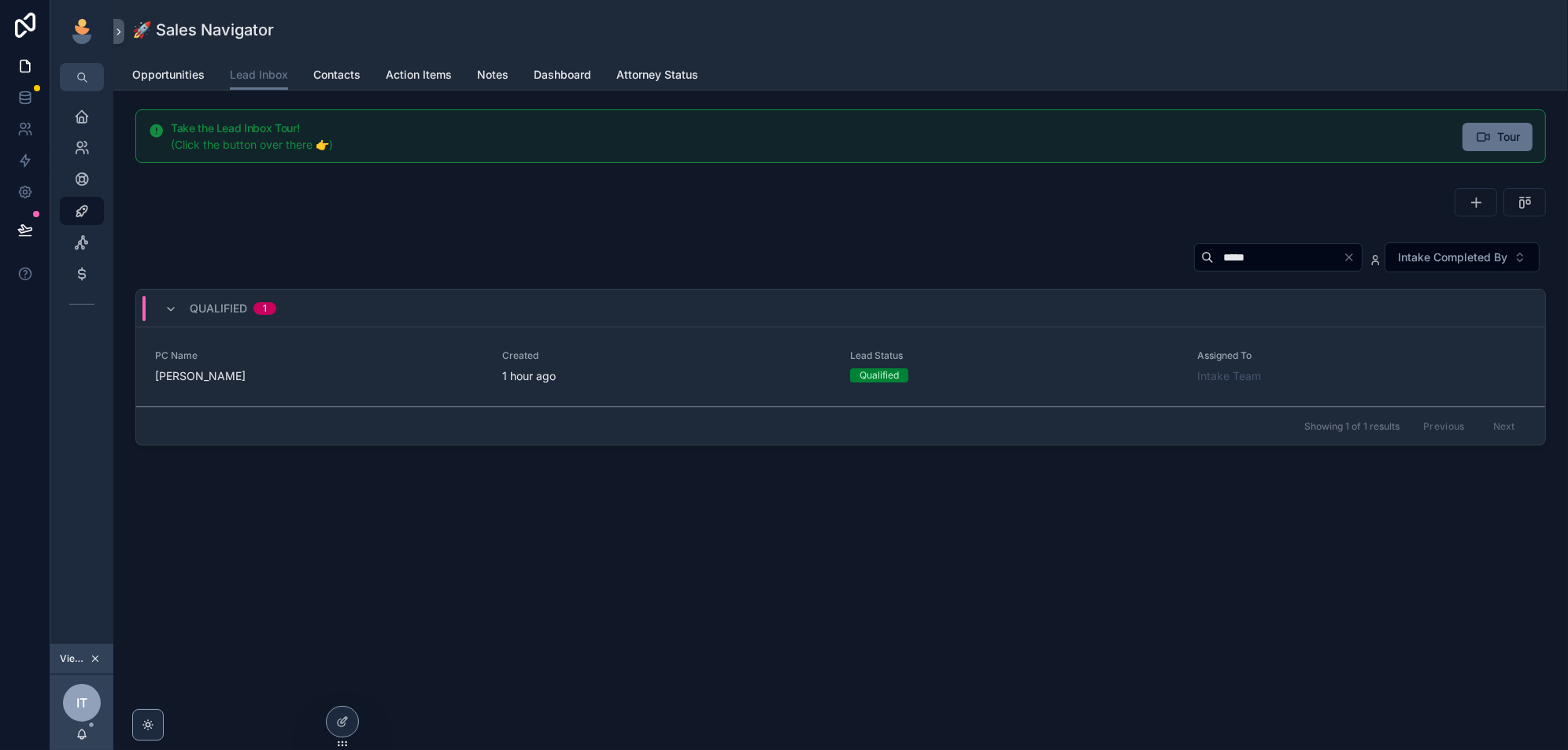
click at [156, 61] on link "Opportunities" at bounding box center [168, 76] width 73 height 32
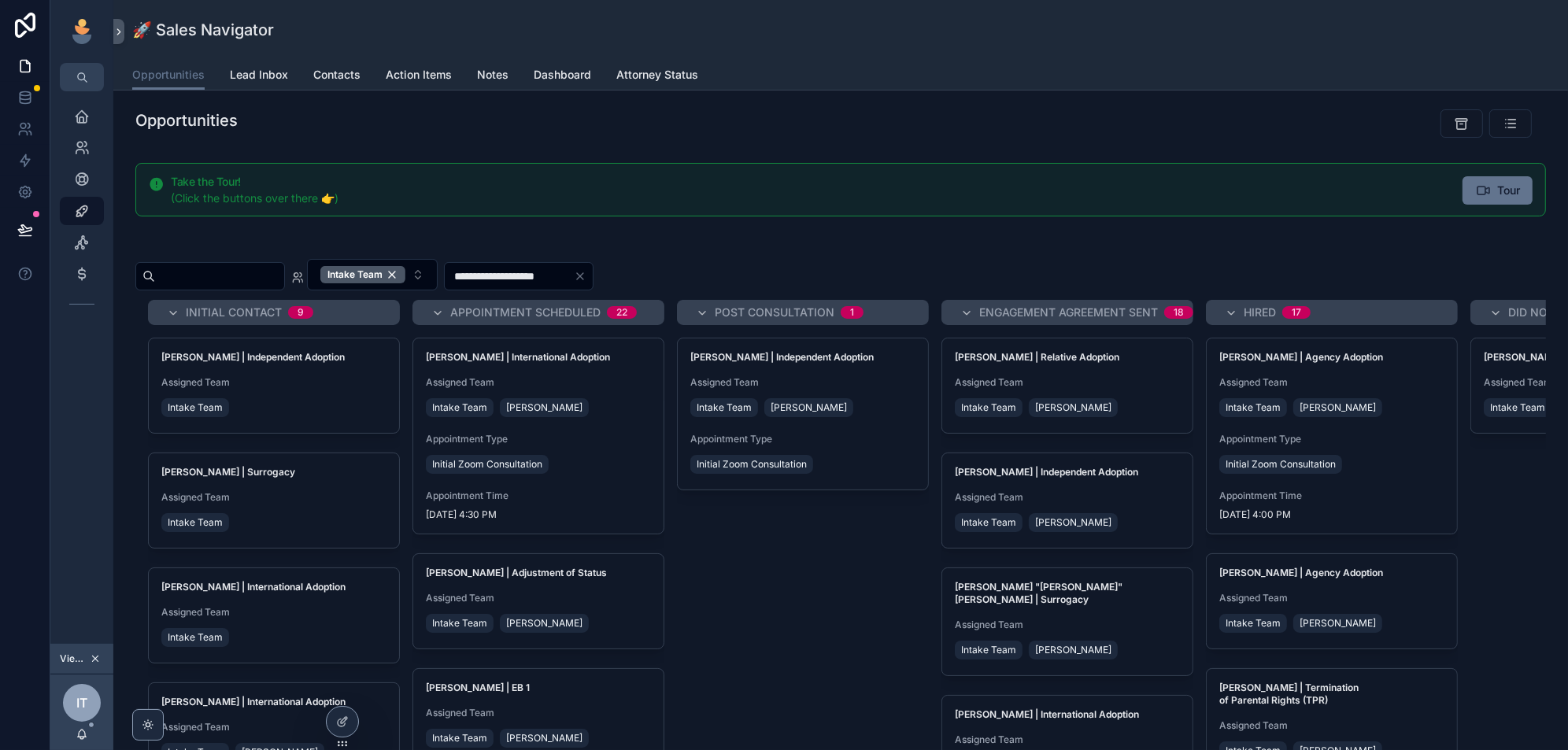
click at [210, 276] on input "scrollable content" at bounding box center [219, 276] width 129 height 22
type input "****"
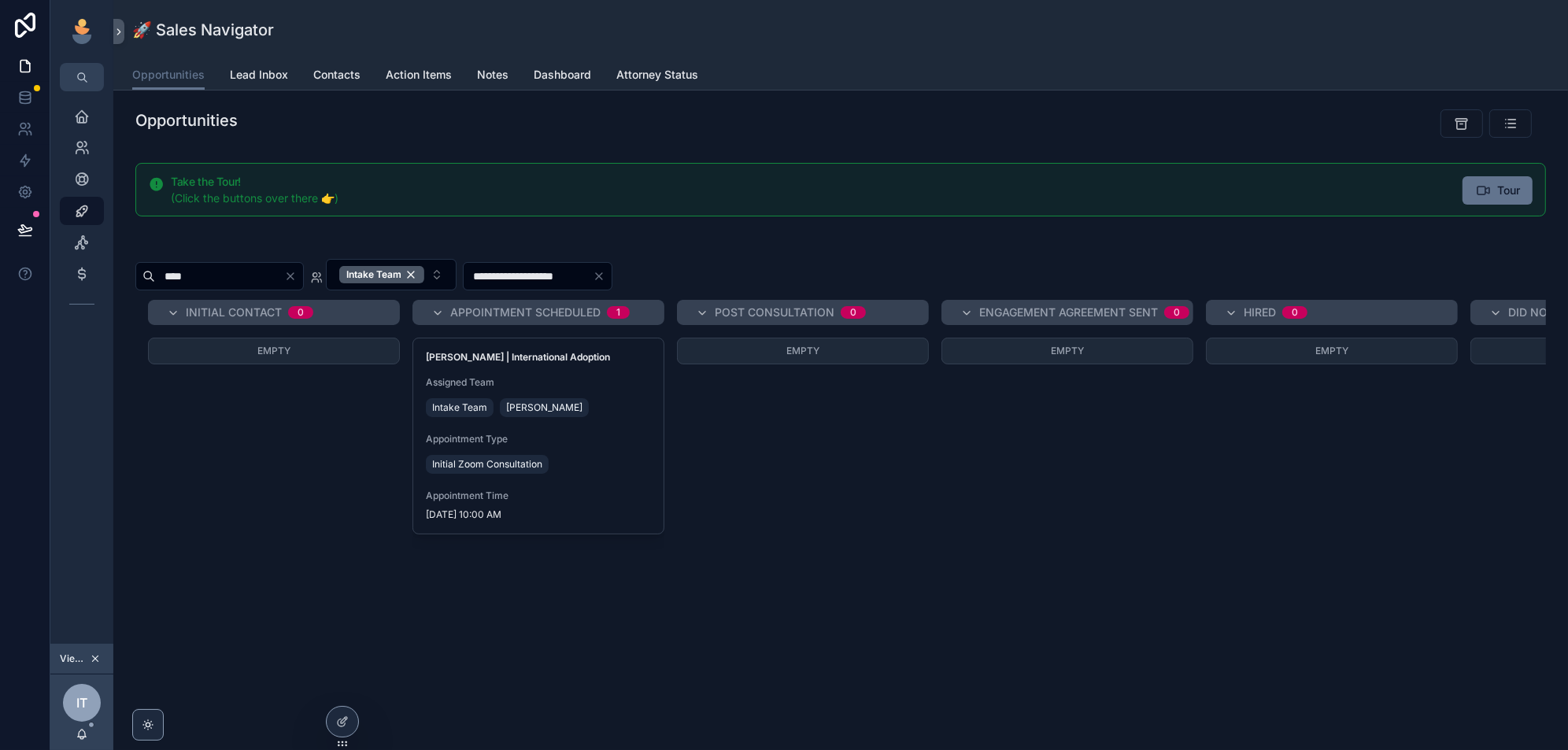
click at [634, 415] on div "Intake Team [PERSON_NAME]" at bounding box center [538, 407] width 225 height 25
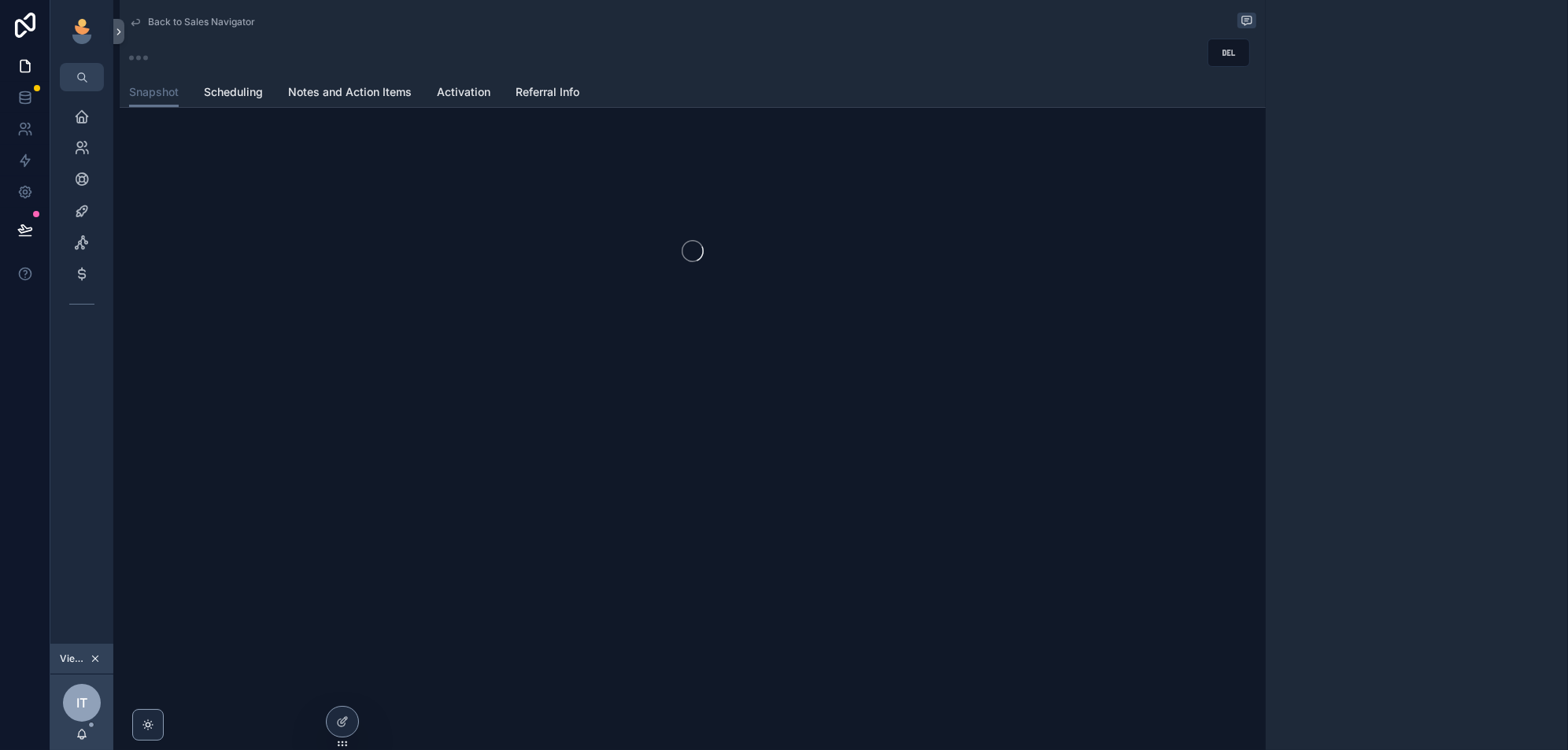
click at [453, 96] on span "Activation" at bounding box center [463, 92] width 54 height 15
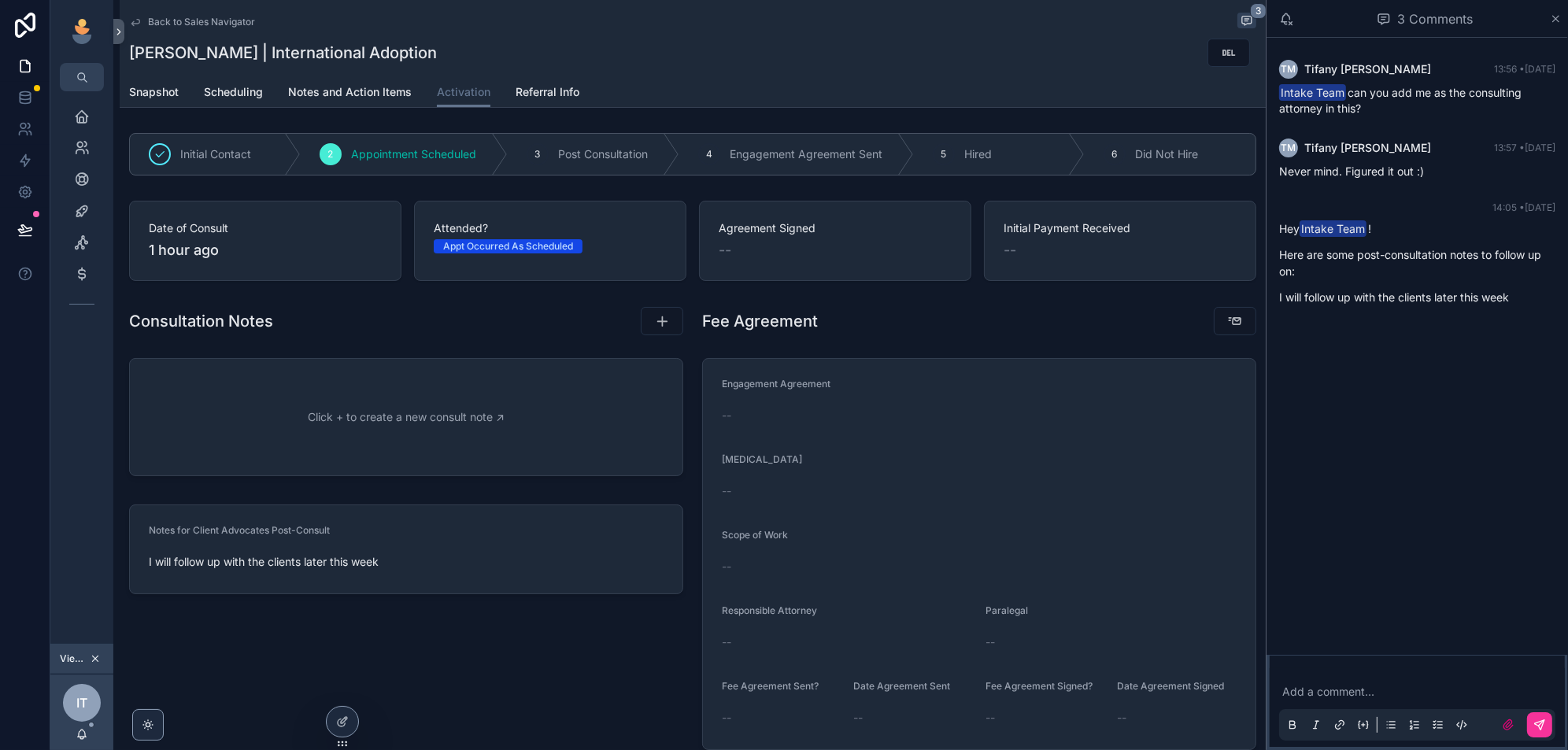
click at [535, 156] on span "3" at bounding box center [538, 154] width 5 height 13
click at [568, 171] on div "3 Post Consultation" at bounding box center [593, 155] width 172 height 41
click at [592, 155] on span "Post Consultation" at bounding box center [603, 154] width 90 height 15
click at [191, 15] on div "Back to Sales Navigator 3" at bounding box center [693, 22] width 1127 height 19
click at [192, 21] on span "Back to Sales Navigator" at bounding box center [201, 21] width 107 height 13
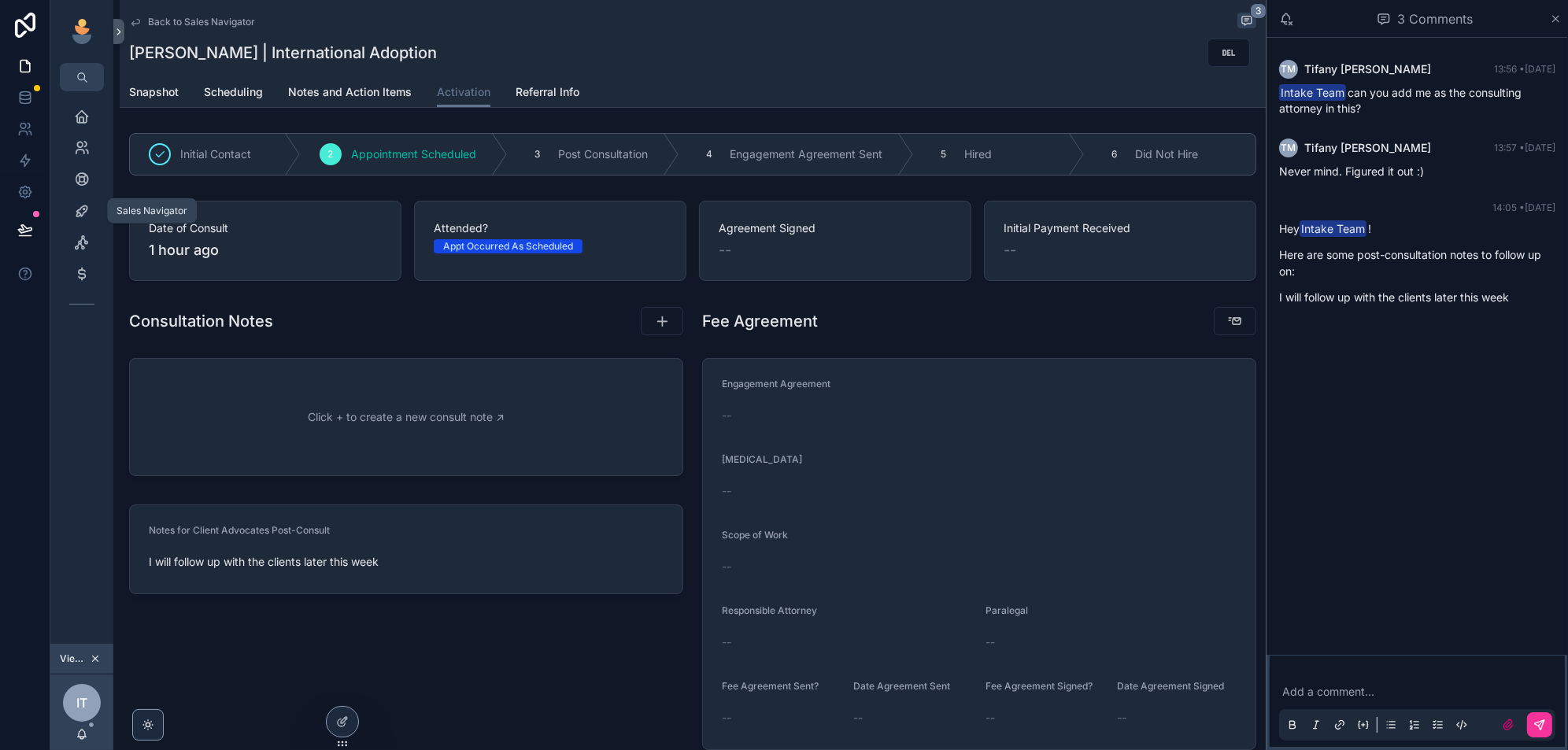
click at [89, 204] on icon "scrollable content" at bounding box center [82, 211] width 15 height 15
